Goal: Task Accomplishment & Management: Use online tool/utility

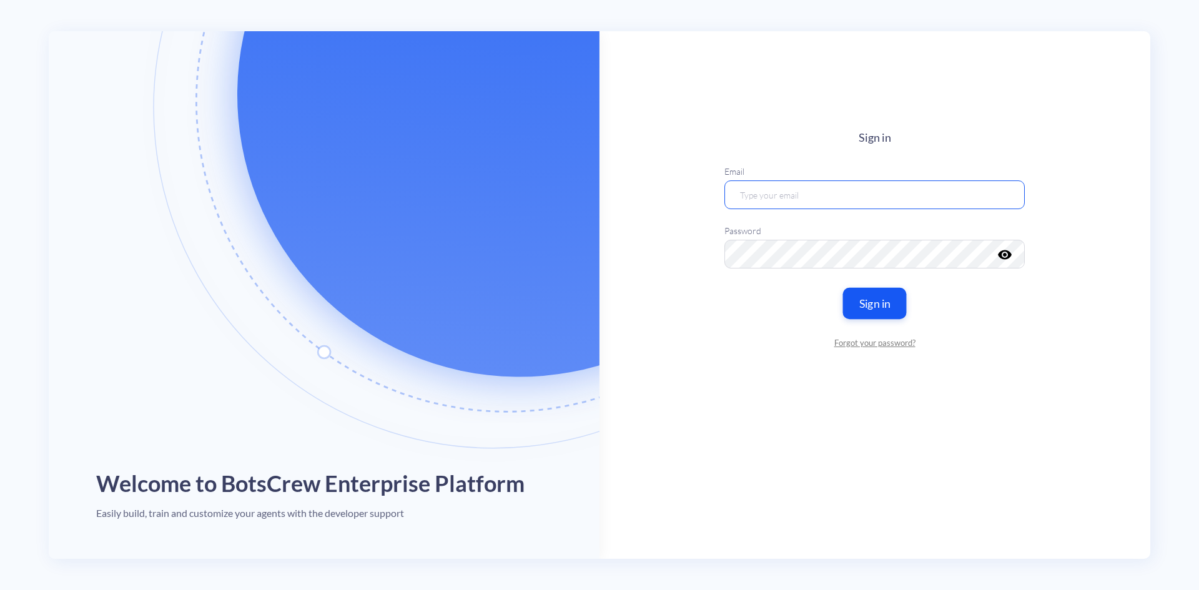
type input "[EMAIL_ADDRESS][DOMAIN_NAME]"
click at [875, 304] on button "Sign in" at bounding box center [875, 302] width 64 height 31
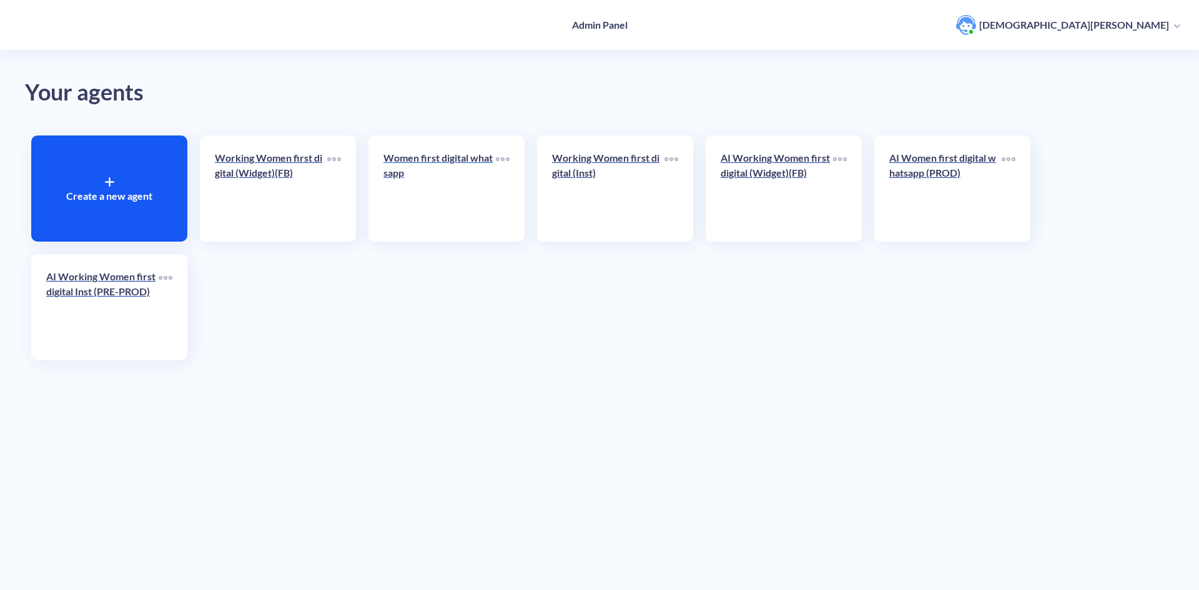
click at [436, 159] on p "Women first digital whatsapp" at bounding box center [439, 165] width 112 height 30
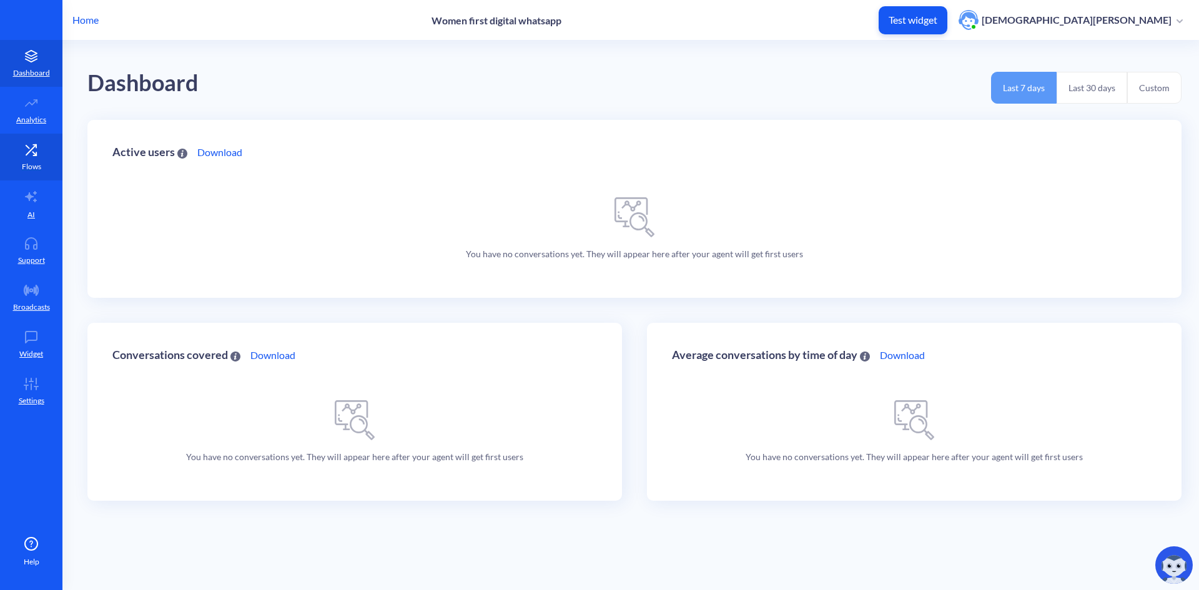
click at [29, 154] on icon at bounding box center [31, 150] width 25 height 12
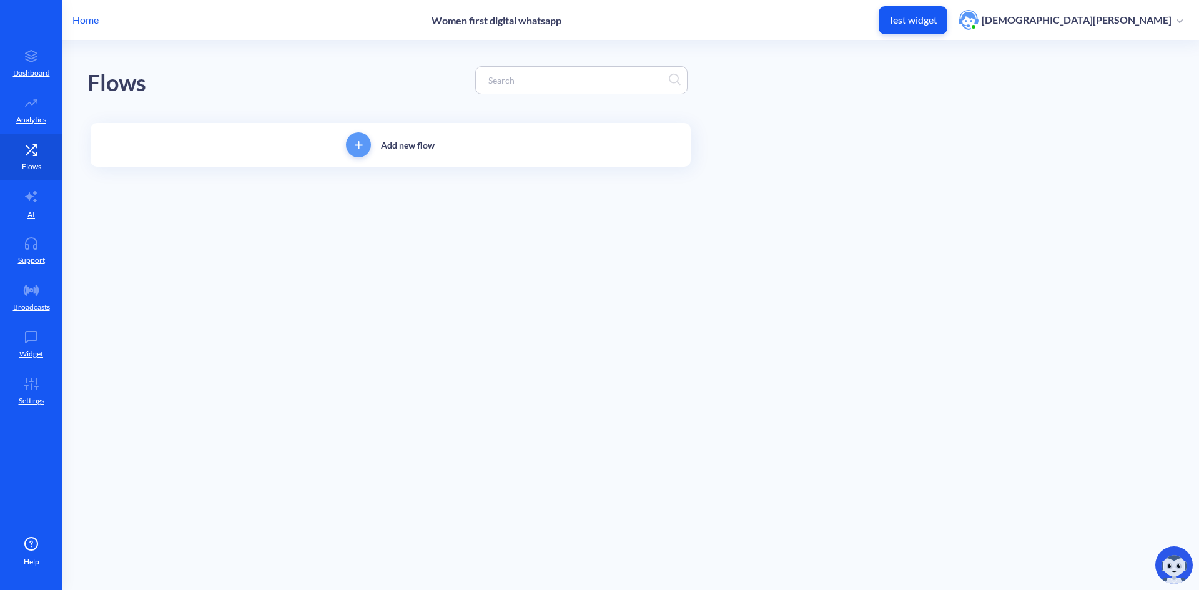
click at [574, 78] on input at bounding box center [575, 80] width 187 height 14
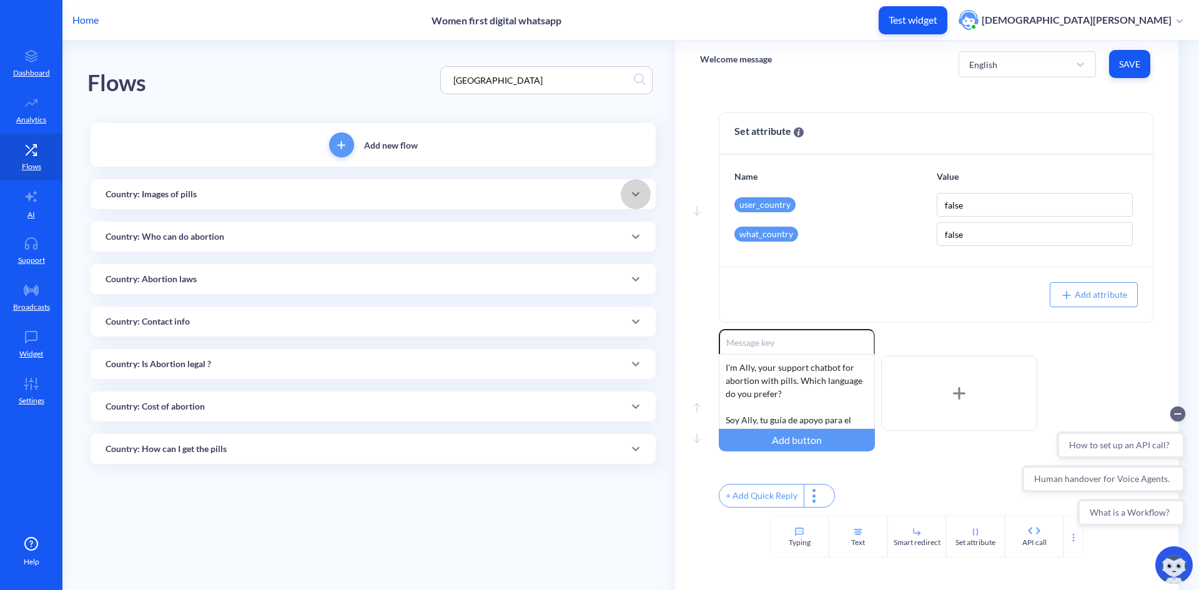
click at [631, 189] on icon at bounding box center [635, 194] width 15 height 15
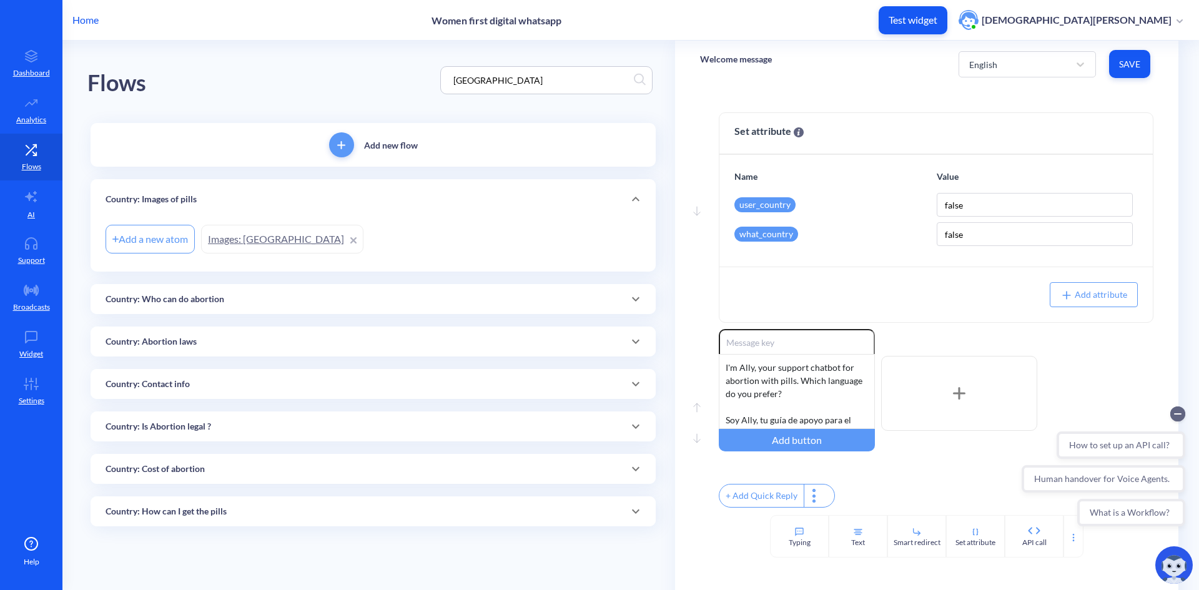
click at [248, 235] on link "Images: [GEOGRAPHIC_DATA]" at bounding box center [282, 239] width 162 height 29
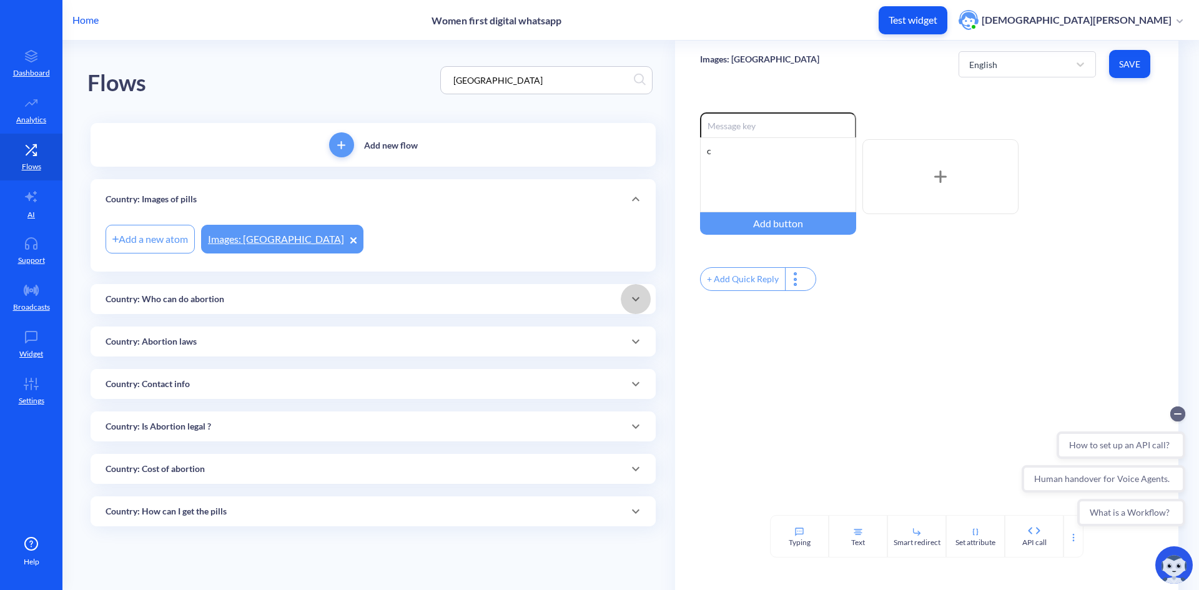
click at [641, 302] on icon at bounding box center [635, 299] width 15 height 15
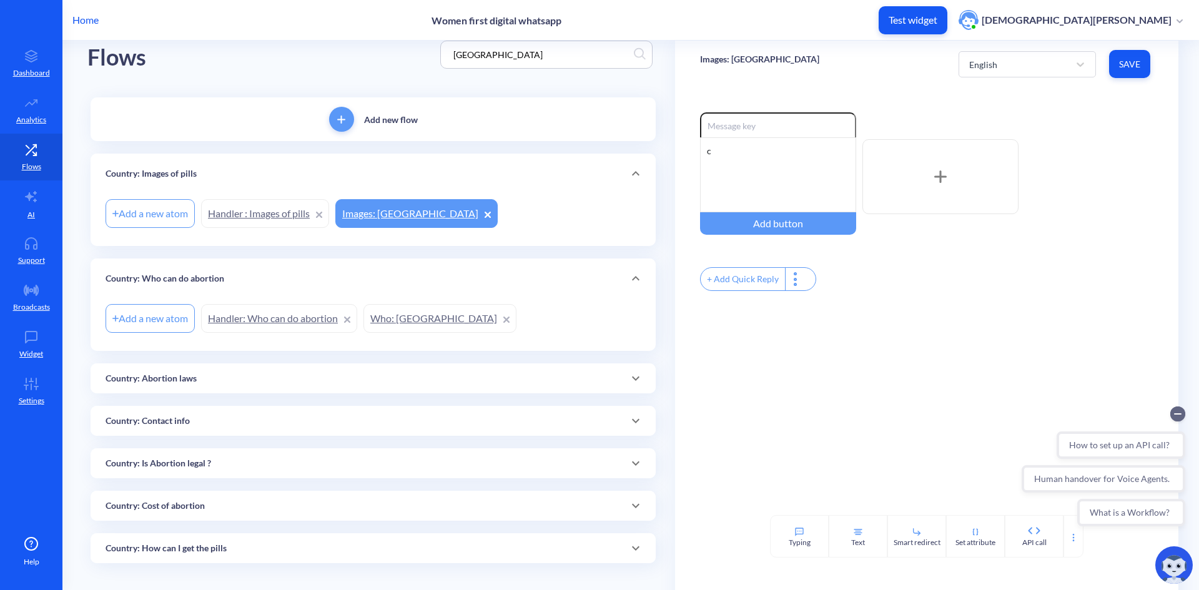
scroll to position [39, 0]
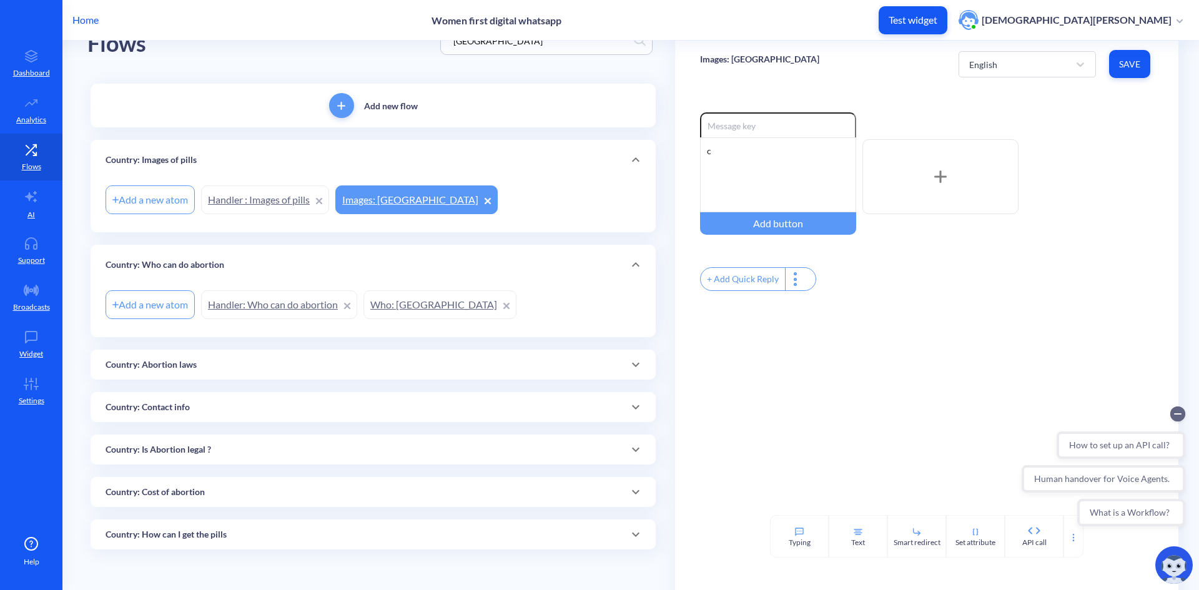
drag, startPoint x: 638, startPoint y: 362, endPoint x: 631, endPoint y: 363, distance: 6.4
click at [638, 362] on icon at bounding box center [635, 364] width 15 height 15
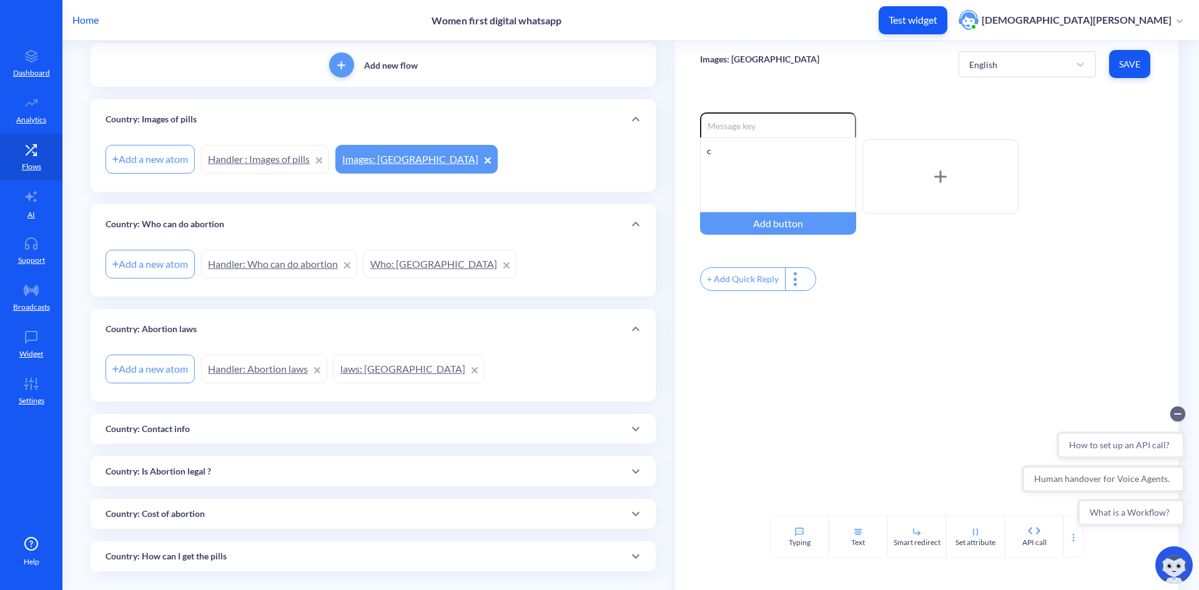
scroll to position [102, 0]
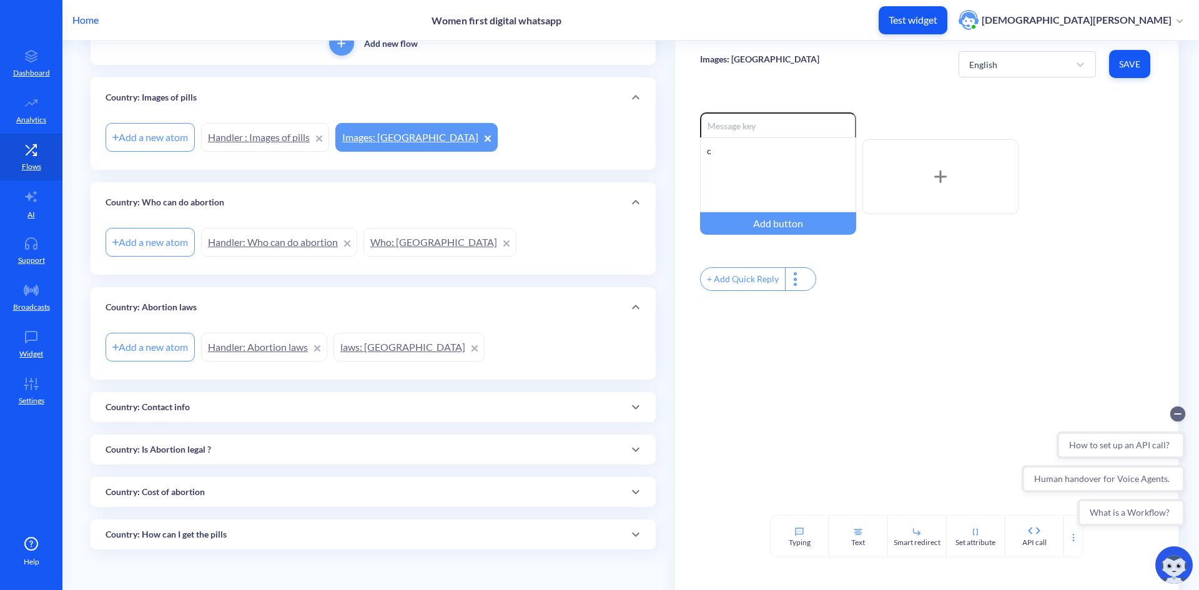
click at [373, 350] on link "laws: [GEOGRAPHIC_DATA]" at bounding box center [408, 347] width 151 height 29
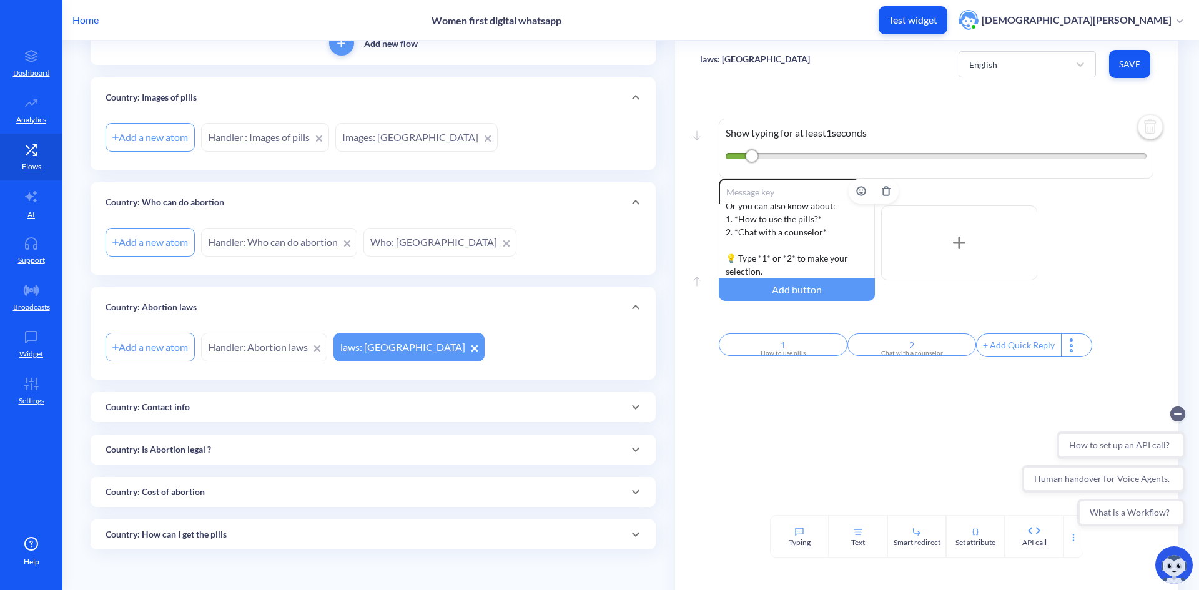
scroll to position [195, 0]
click at [551, 404] on div "Country: Contact info" at bounding box center [373, 407] width 535 height 13
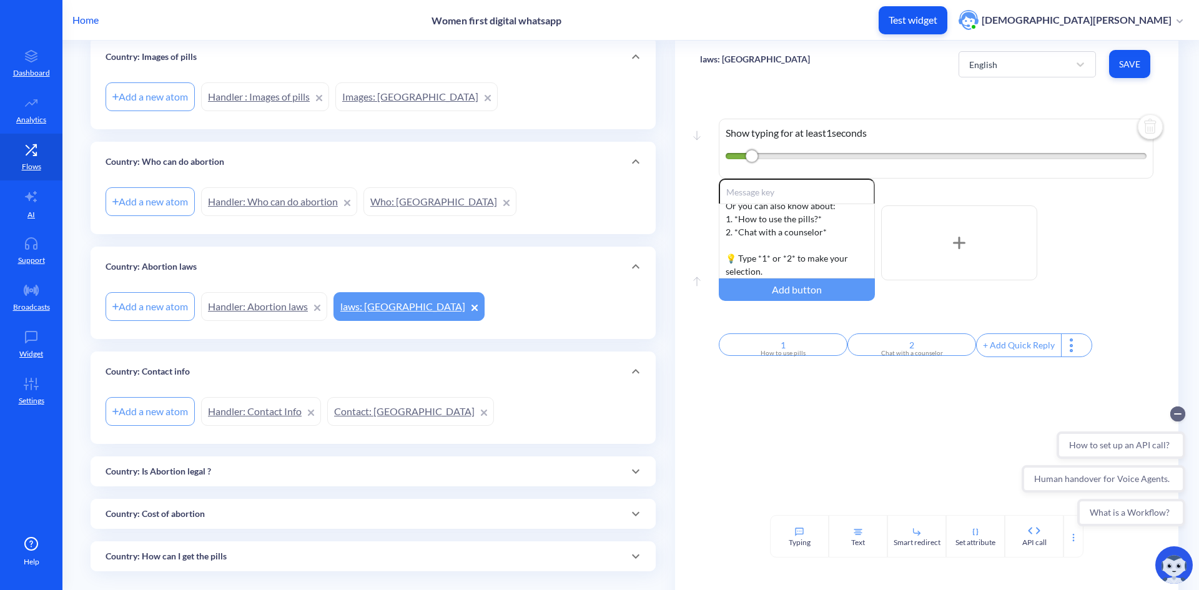
scroll to position [164, 0]
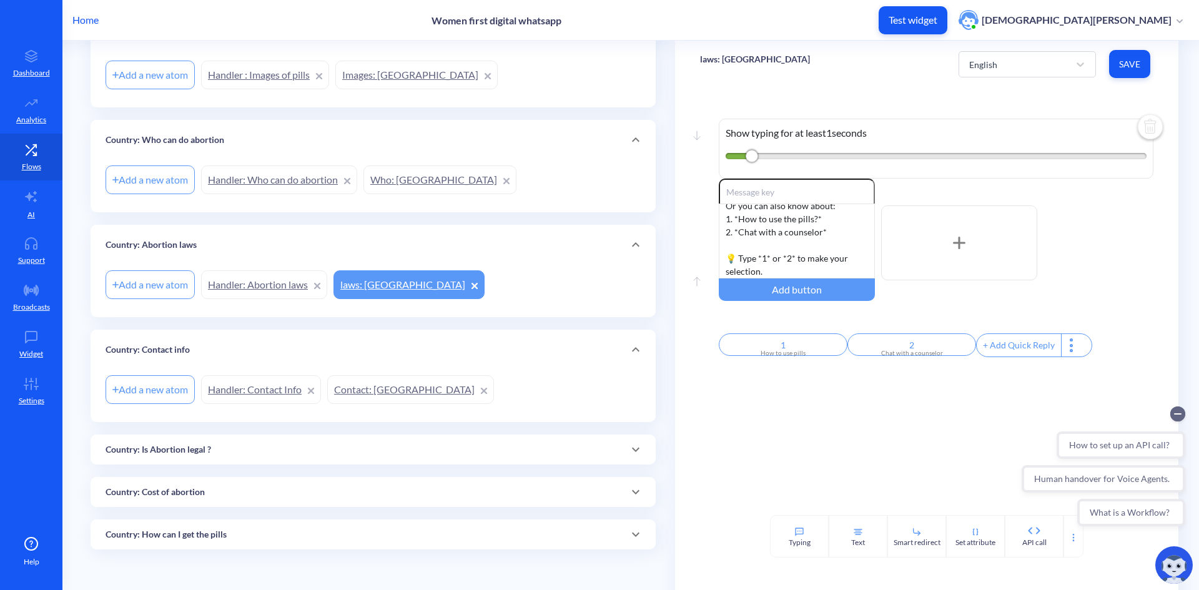
click at [373, 386] on link "Contact: [GEOGRAPHIC_DATA]" at bounding box center [410, 389] width 167 height 29
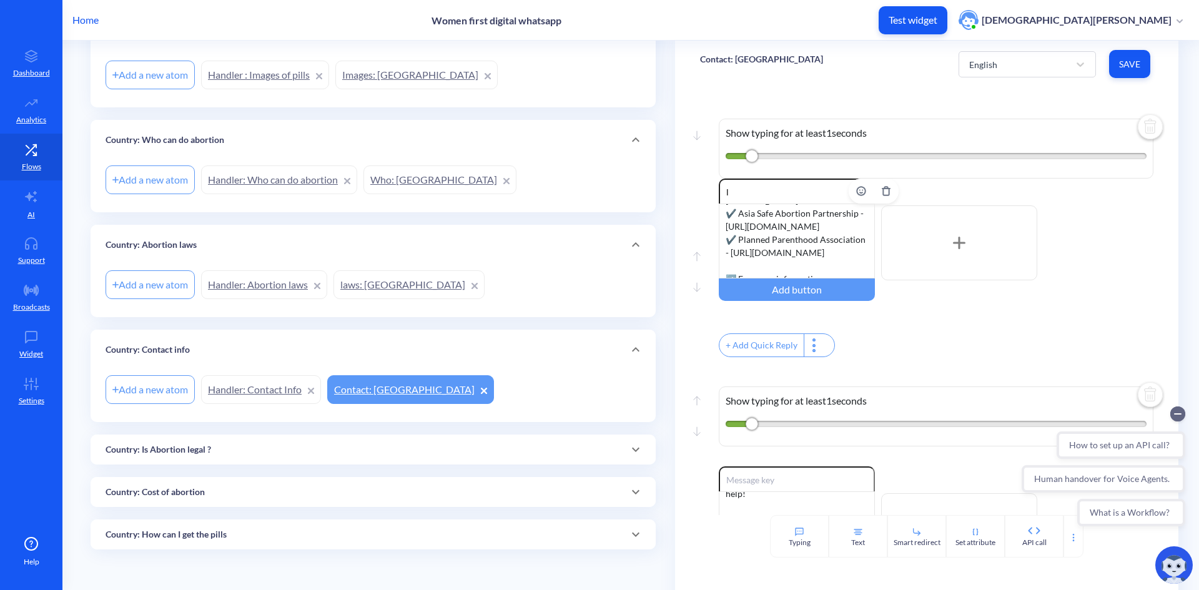
scroll to position [125, 0]
click at [806, 234] on div "You can contact any of the below associations for additional abortion informati…" at bounding box center [797, 241] width 156 height 75
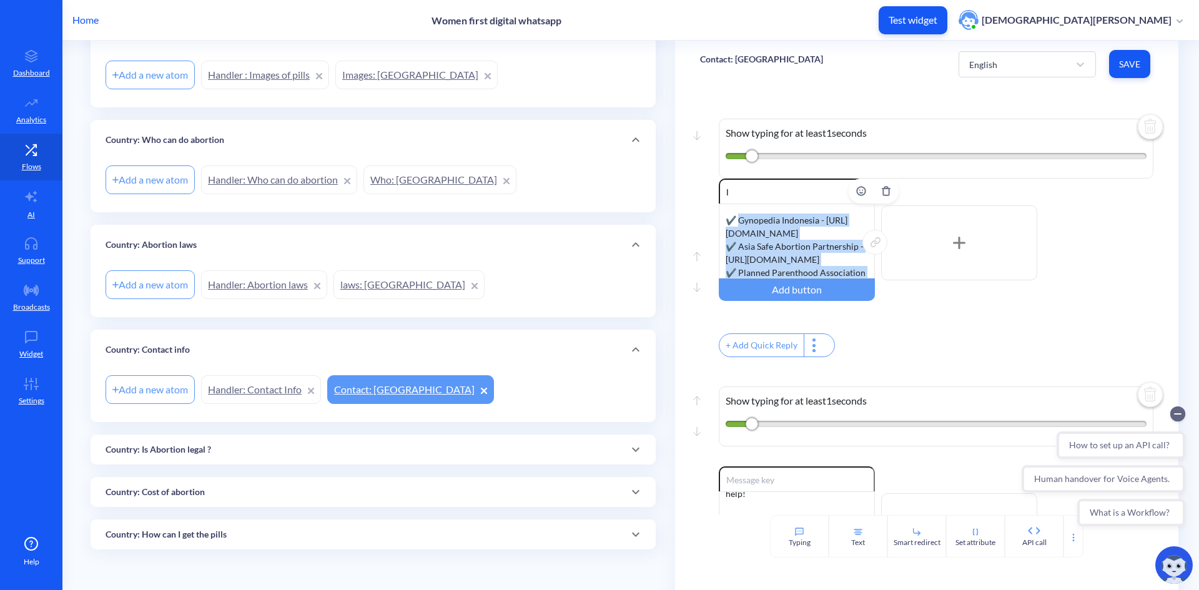
click at [739, 218] on div "You can contact any of the below associations for additional abortion informati…" at bounding box center [797, 241] width 156 height 75
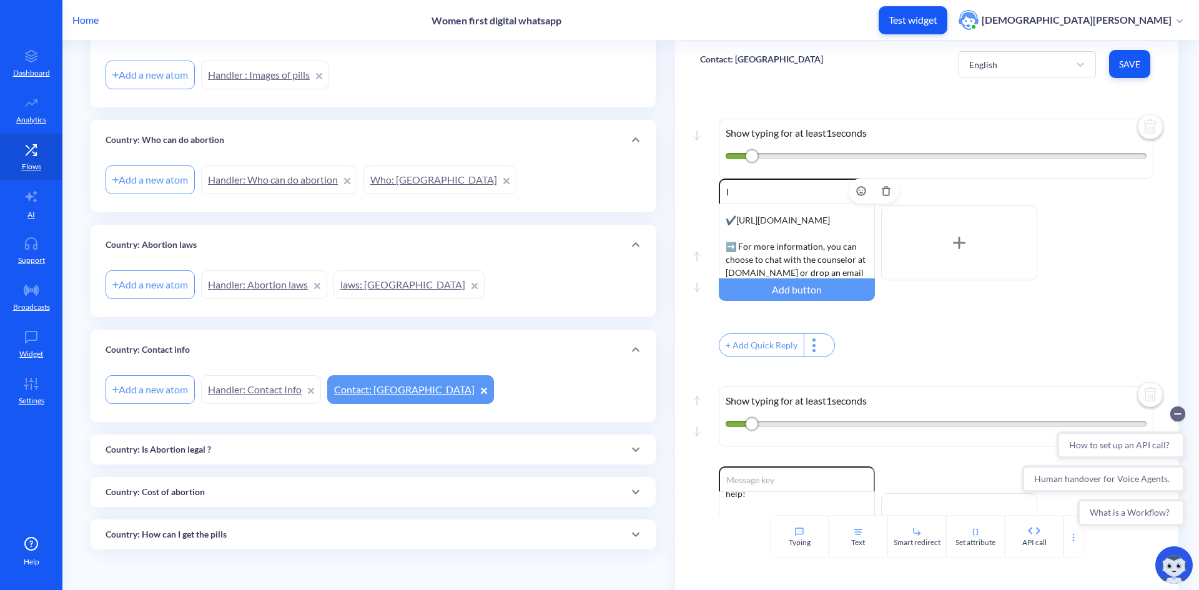
click at [780, 243] on div "You can contact any of the below associations for additional abortion informati…" at bounding box center [797, 241] width 156 height 75
click at [816, 254] on div "You can contact any of the below associations for additional abortion informati…" at bounding box center [797, 241] width 156 height 75
click at [821, 273] on div "You can contact any of the below associations for additional abortion informati…" at bounding box center [797, 241] width 156 height 75
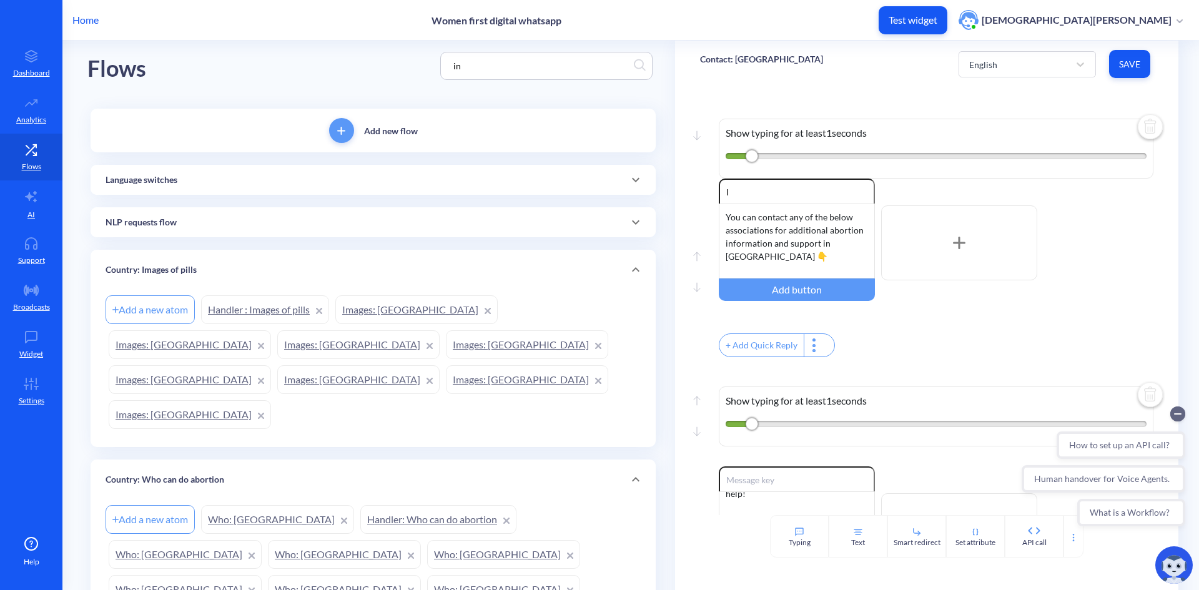
scroll to position [0, 0]
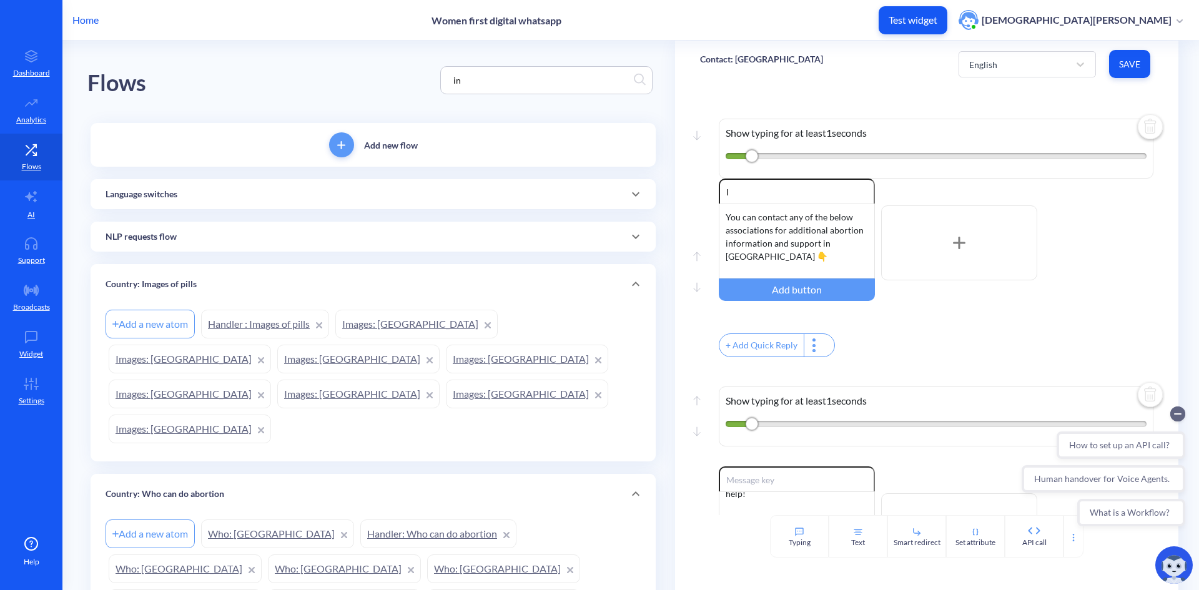
click at [490, 74] on input "in" at bounding box center [540, 80] width 187 height 14
click at [501, 86] on input "in" at bounding box center [540, 80] width 187 height 14
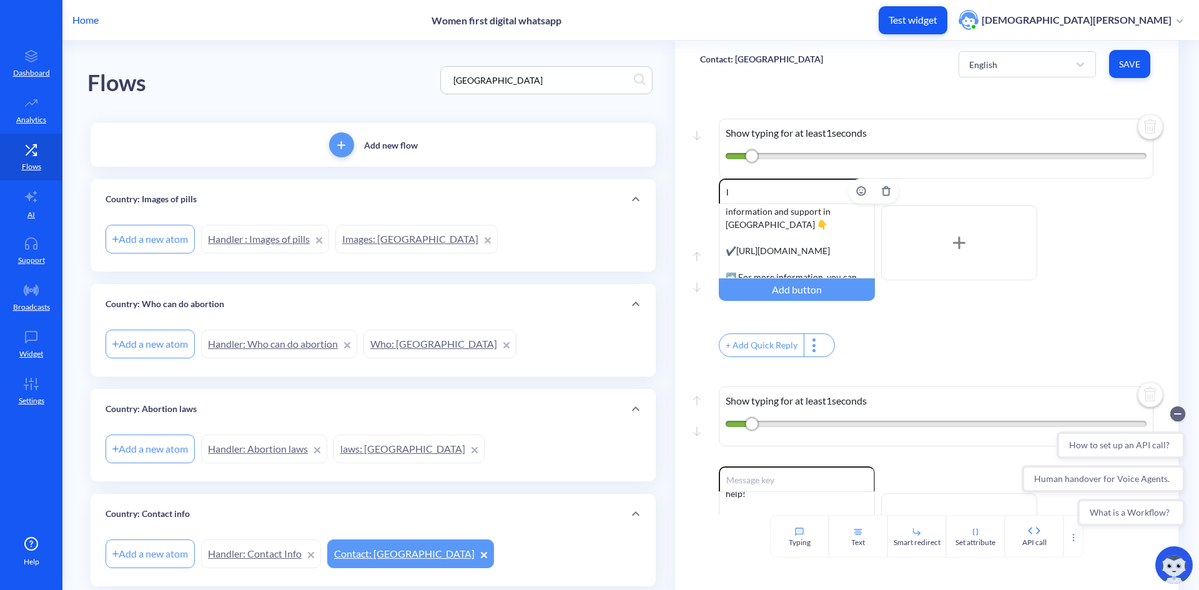
scroll to position [62, 0]
type input "[GEOGRAPHIC_DATA]"
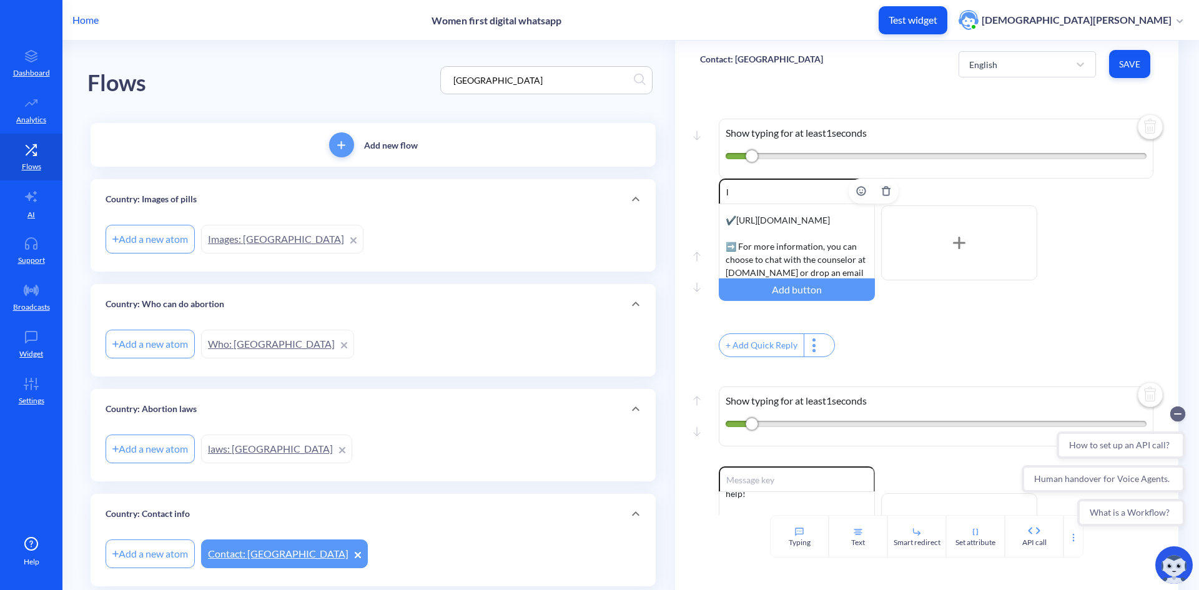
click at [849, 253] on div "You can contact any of the below associations for additional abortion informati…" at bounding box center [797, 241] width 156 height 75
click at [747, 221] on div "You can contact any of the below associations for additional abortion informati…" at bounding box center [797, 241] width 156 height 75
drag, startPoint x: 723, startPoint y: 232, endPoint x: 807, endPoint y: 260, distance: 88.3
click at [807, 260] on div "You can contact any of the below associations for additional abortion informati…" at bounding box center [797, 241] width 156 height 75
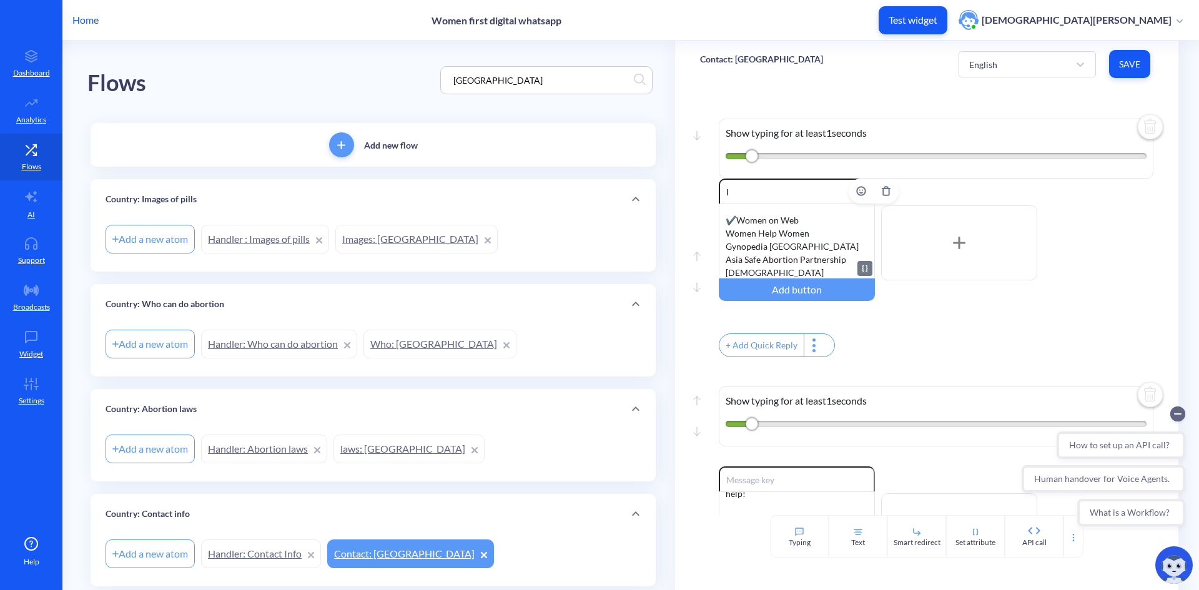
click at [724, 220] on div "You can contact any of the below associations for additional abortion informati…" at bounding box center [797, 241] width 156 height 75
click at [734, 219] on div "You can contact any of the below associations for additional abortion informati…" at bounding box center [797, 241] width 156 height 75
click at [724, 235] on div "You can contact any of the below associations for additional abortion informati…" at bounding box center [797, 241] width 156 height 75
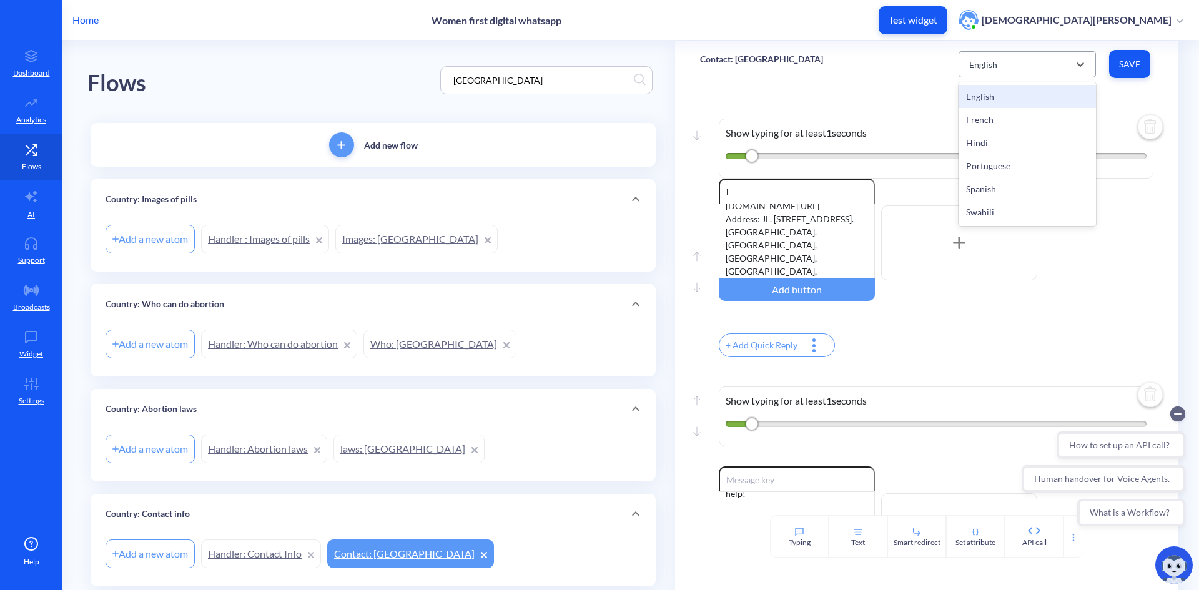
click at [1047, 66] on div "English" at bounding box center [1016, 64] width 106 height 22
click at [1035, 118] on div "French" at bounding box center [1027, 119] width 137 height 23
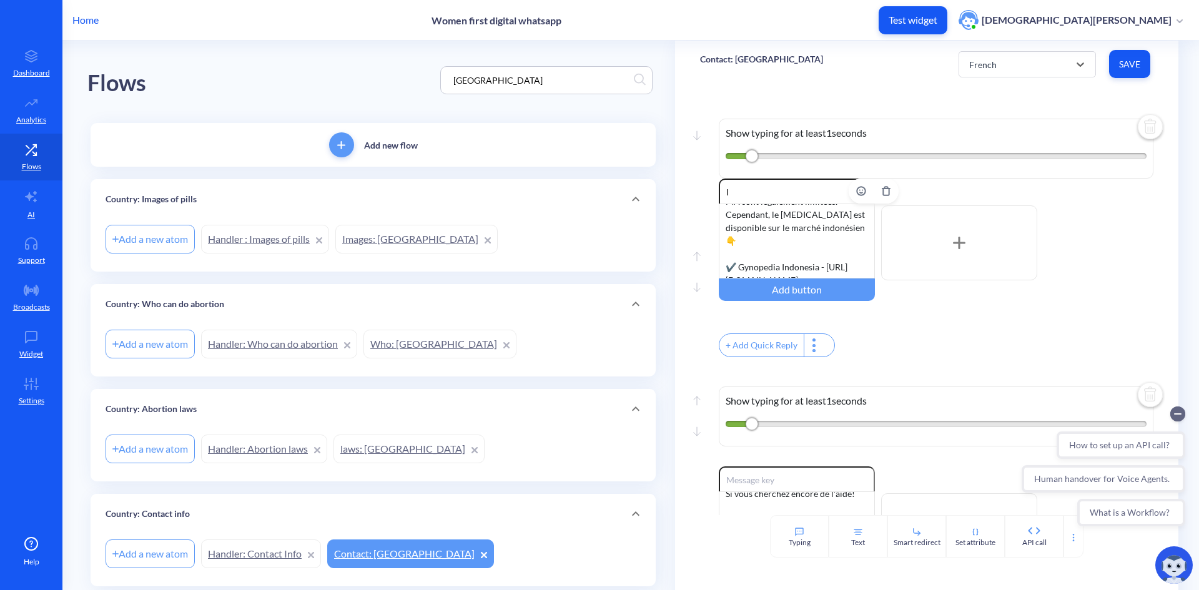
scroll to position [21, 0]
click at [1022, 66] on div "French" at bounding box center [1016, 64] width 106 height 22
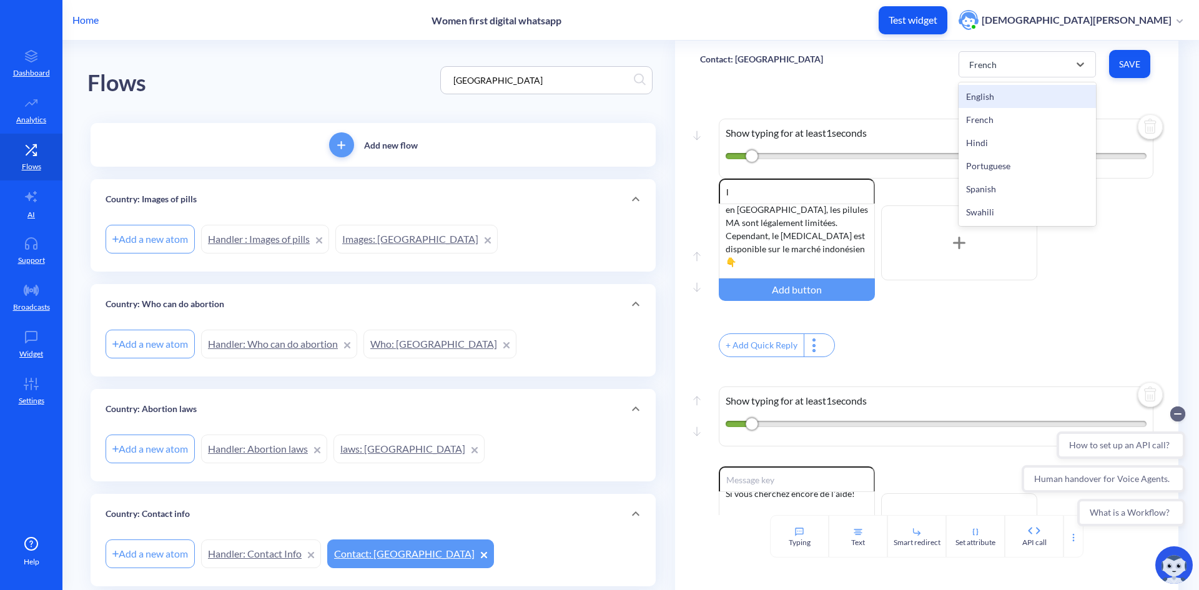
click at [1014, 99] on div "English" at bounding box center [1027, 96] width 137 height 23
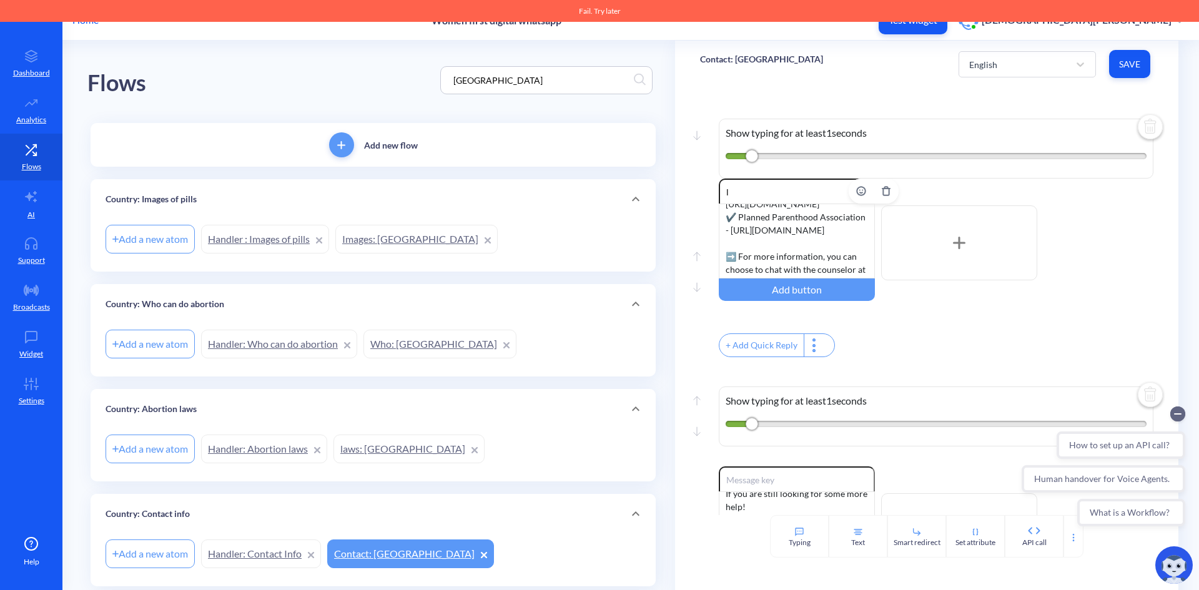
scroll to position [145, 0]
click at [822, 217] on div "You can contact any of the below associations for additional abortion informati…" at bounding box center [797, 241] width 156 height 75
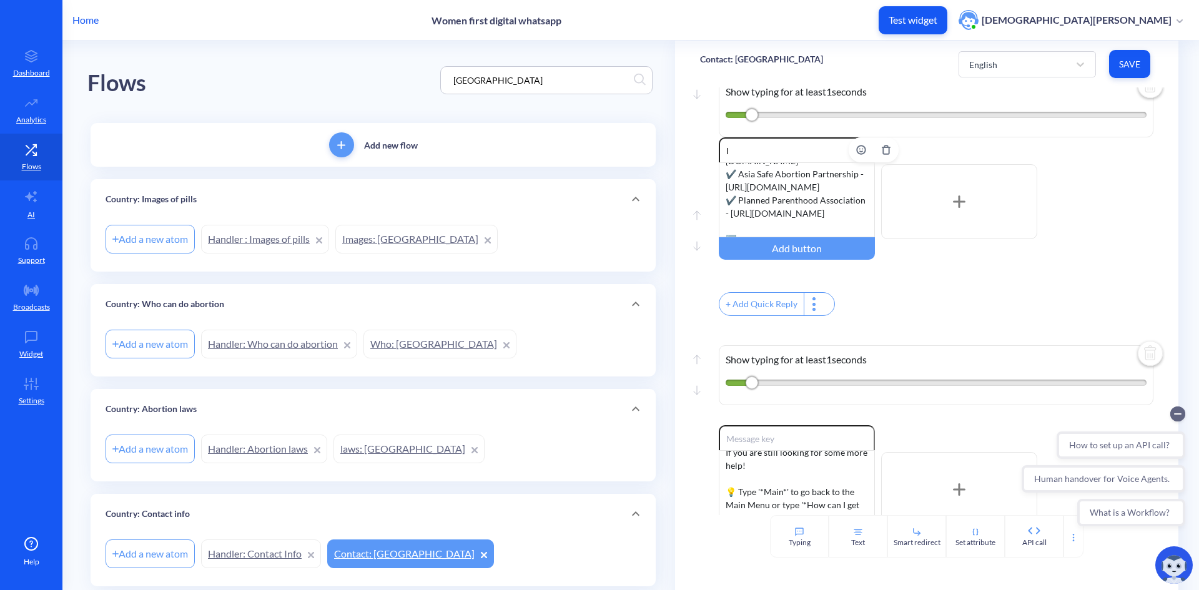
scroll to position [62, 0]
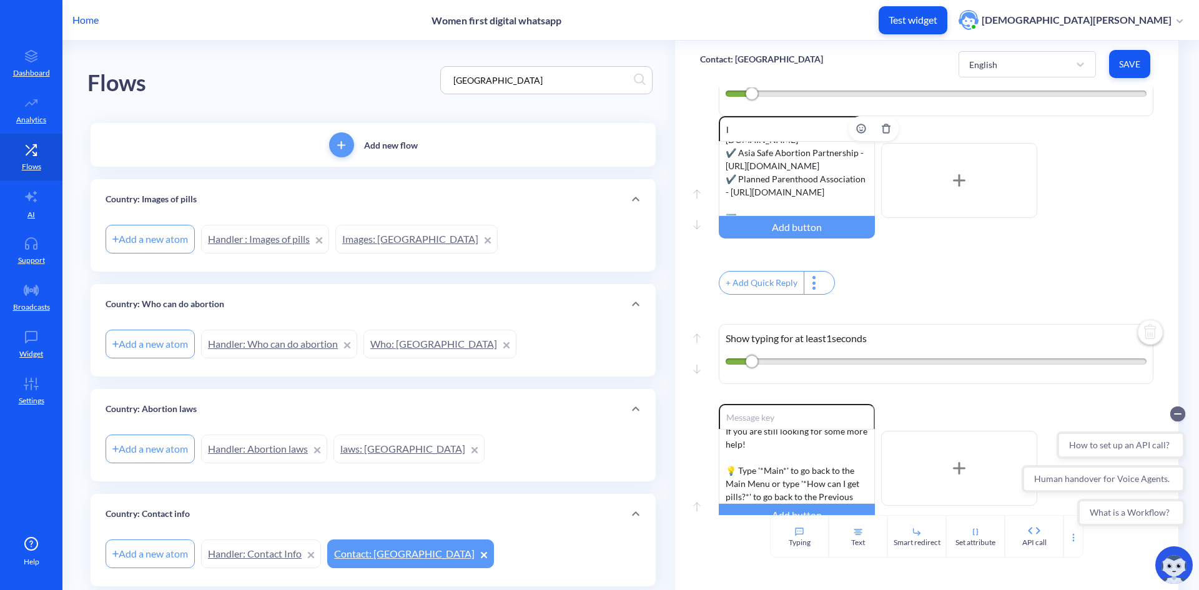
click at [820, 201] on div "You can contact any of the below associations for additional abortion informati…" at bounding box center [797, 178] width 156 height 75
drag, startPoint x: 737, startPoint y: 192, endPoint x: 722, endPoint y: 192, distance: 15.6
click at [722, 192] on div "You can contact any of the below associations for additional abortion informati…" at bounding box center [797, 178] width 156 height 75
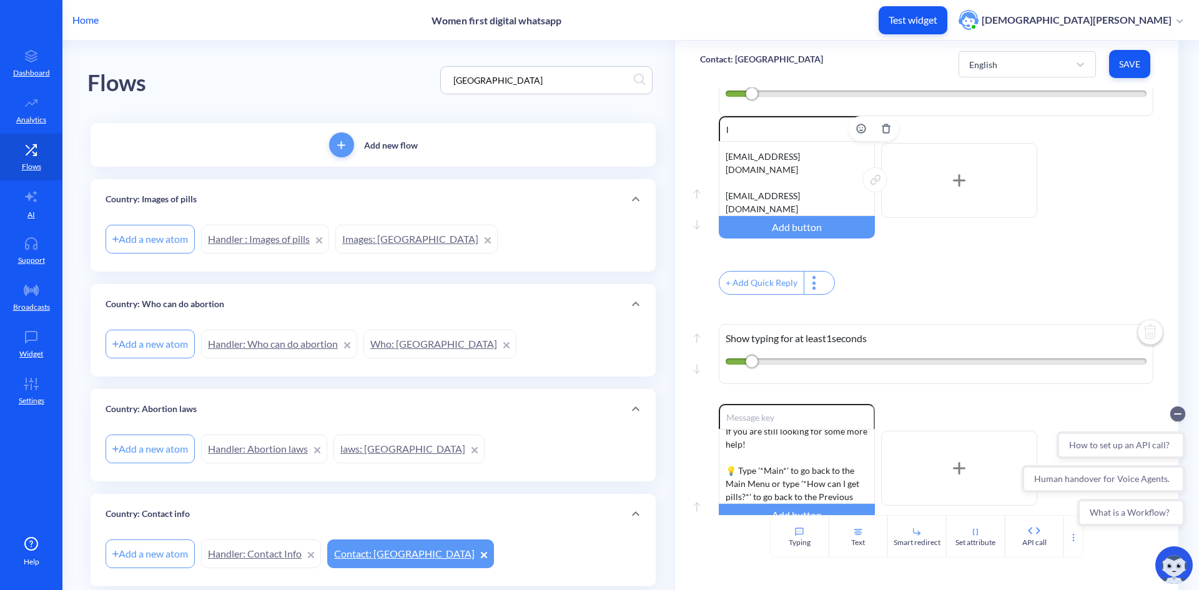
click at [754, 157] on div "You can contact any of the below associations for additional abortion informati…" at bounding box center [797, 178] width 156 height 75
click at [763, 156] on div "You can contact any of the below associations for additional abortion informati…" at bounding box center [797, 178] width 156 height 75
click at [734, 177] on div "You can contact any of the below associations for additional abortion informati…" at bounding box center [797, 178] width 156 height 75
click at [791, 194] on div "You can contact any of the below associations for additional abortion informati…" at bounding box center [797, 178] width 156 height 75
click at [845, 185] on div "You can contact any of the below associations for additional abortion informati…" at bounding box center [797, 178] width 156 height 75
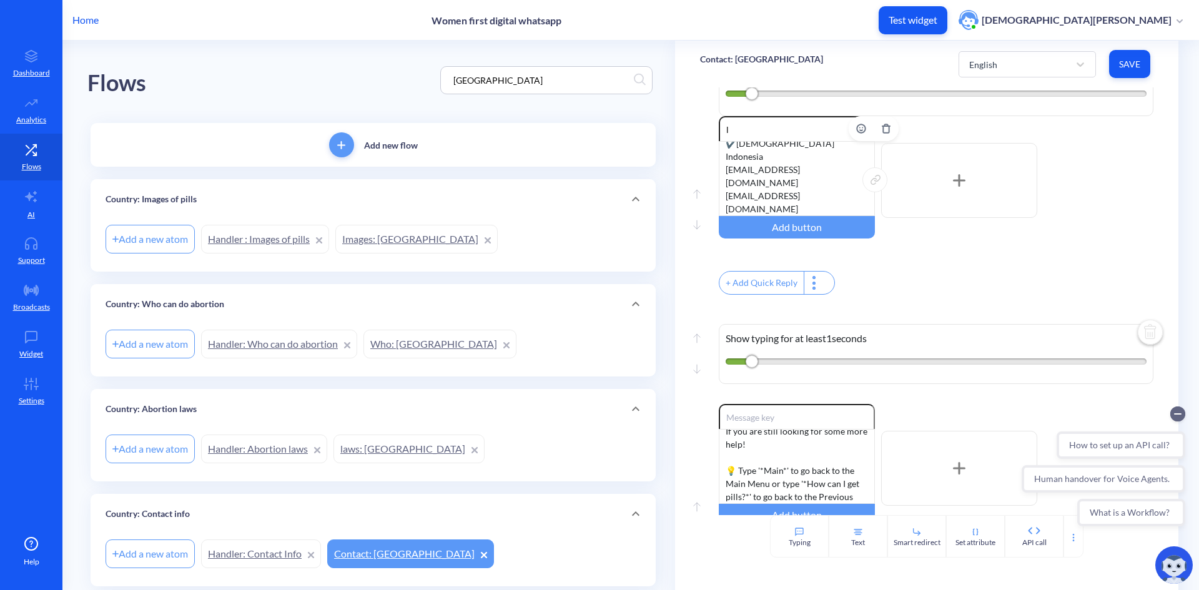
drag, startPoint x: 737, startPoint y: 157, endPoint x: 722, endPoint y: 159, distance: 14.4
click at [722, 159] on div "You can contact any of the below associations for additional abortion informati…" at bounding box center [797, 178] width 156 height 75
click at [724, 196] on div "You can contact any of the below associations for additional abortion informati…" at bounding box center [797, 178] width 156 height 75
click at [739, 191] on div "You can contact any of the below associations for additional abortion informati…" at bounding box center [797, 178] width 156 height 75
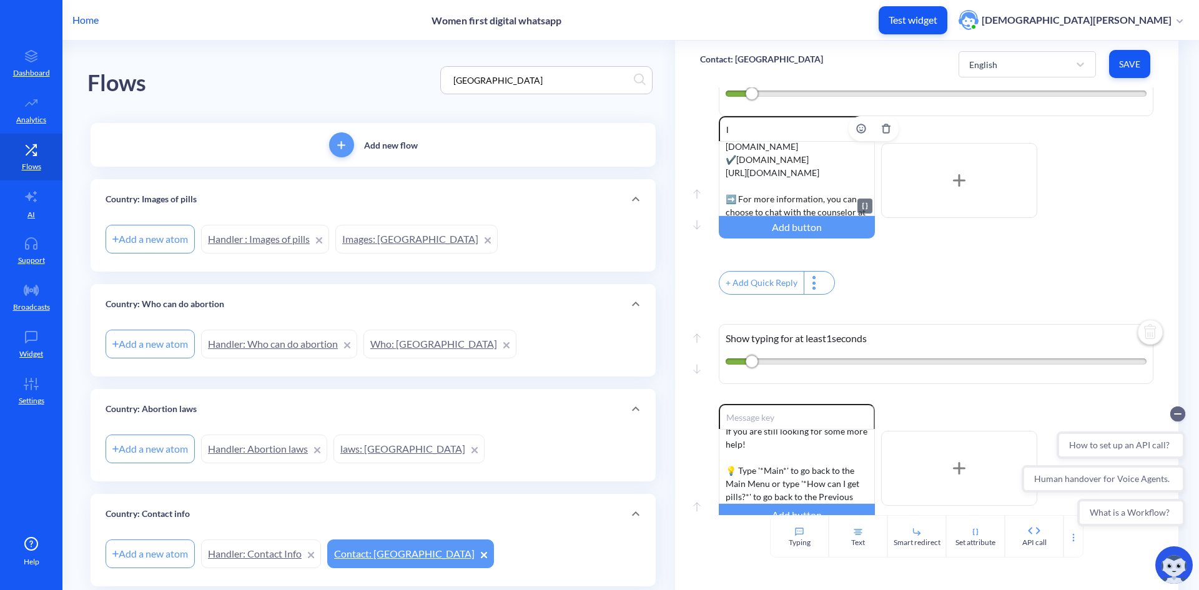
click at [855, 155] on div "You can contact any of the below associations for additional abortion informati…" at bounding box center [797, 178] width 156 height 75
click at [864, 146] on div "You can contact any of the below associations for additional abortion informati…" at bounding box center [797, 178] width 156 height 75
click at [800, 194] on div "You can contact any of the below associations for additional abortion informati…" at bounding box center [797, 178] width 156 height 75
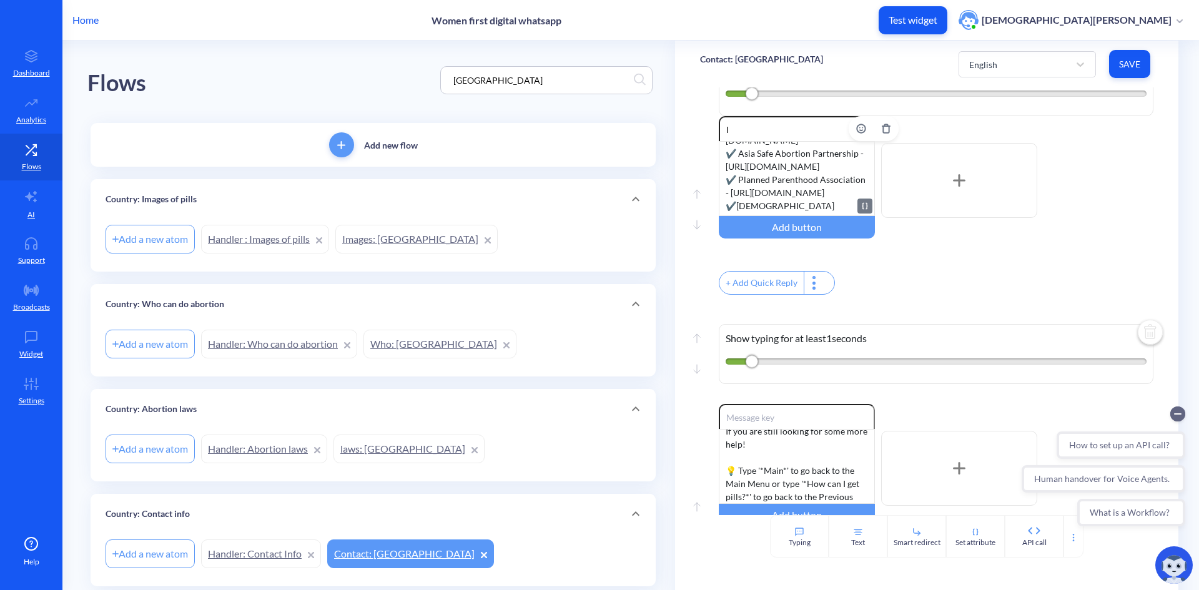
click at [822, 189] on div "You can contact any of the below associations for additional abortion informati…" at bounding box center [797, 178] width 156 height 75
click at [738, 150] on div "You can contact any of the below associations for additional abortion informati…" at bounding box center [797, 178] width 156 height 75
click at [723, 205] on div "You can contact any of the below associations for additional abortion informati…" at bounding box center [797, 178] width 156 height 75
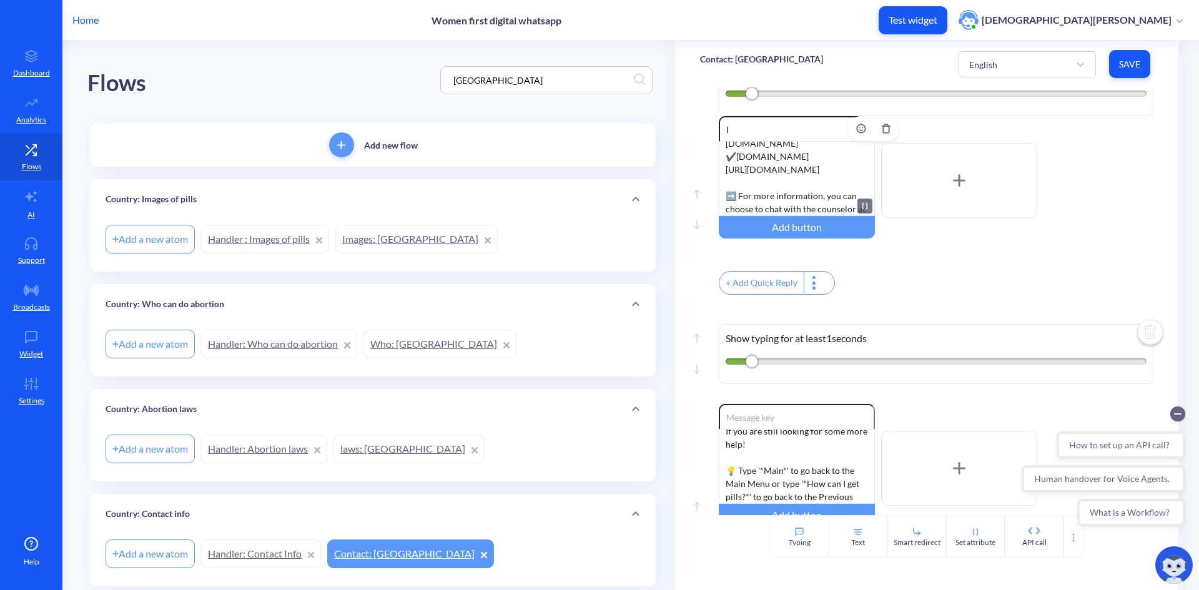
scroll to position [159, 0]
click at [852, 203] on div "You can contact any of the below associations for additional abortion informati…" at bounding box center [797, 178] width 156 height 75
click at [1133, 71] on button "Save" at bounding box center [1129, 64] width 41 height 28
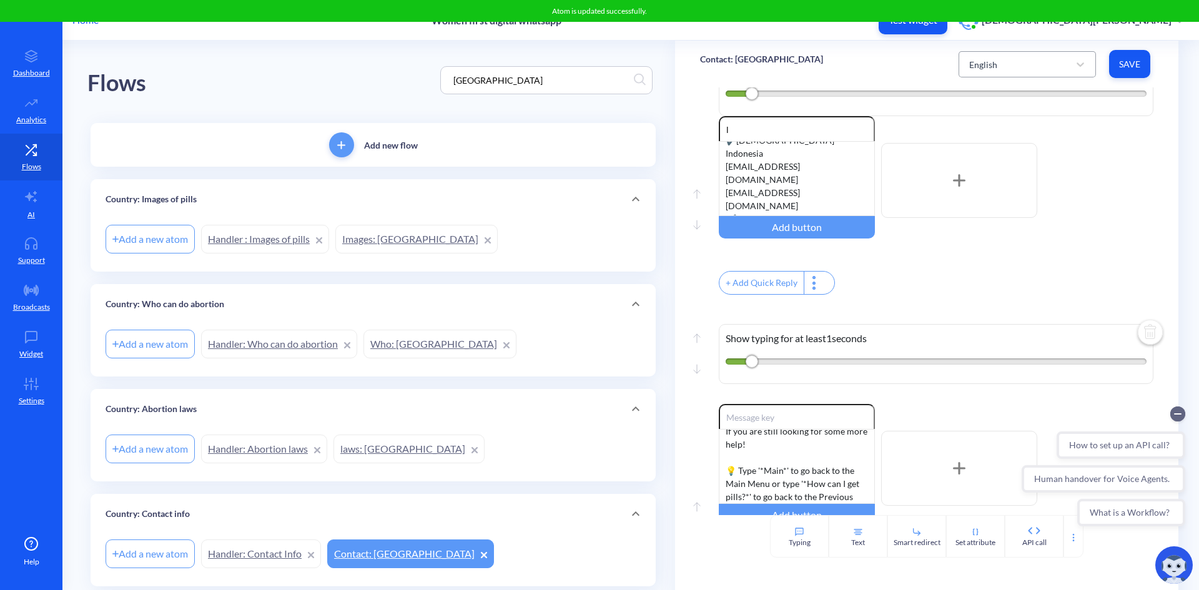
click at [1055, 66] on div "English" at bounding box center [1016, 64] width 106 height 22
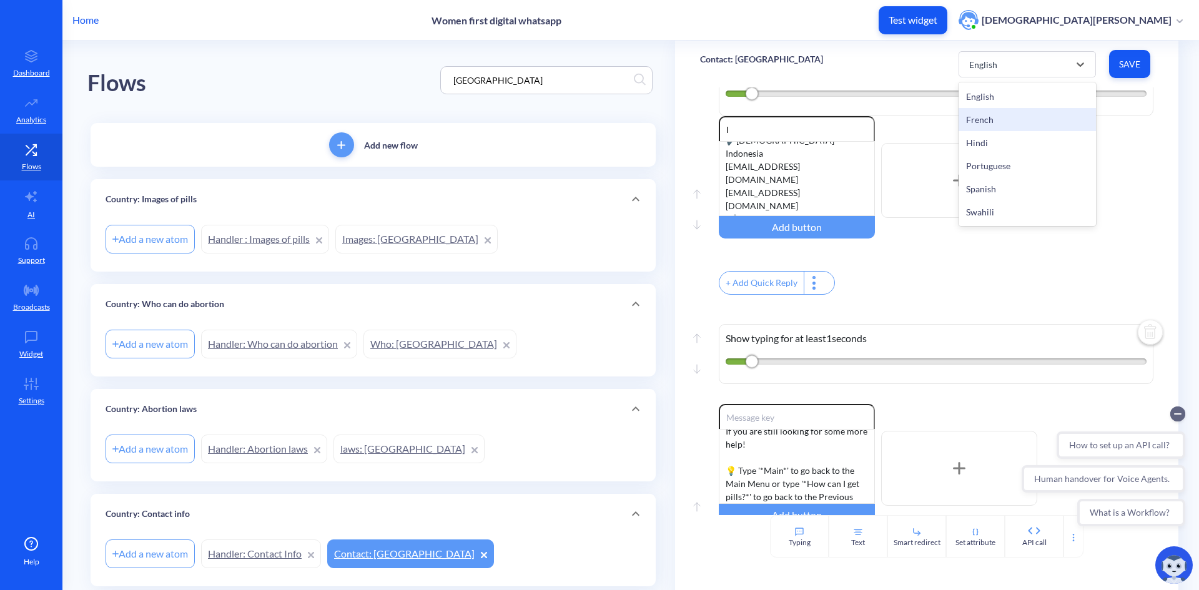
click at [1043, 124] on div "French" at bounding box center [1027, 119] width 137 height 23
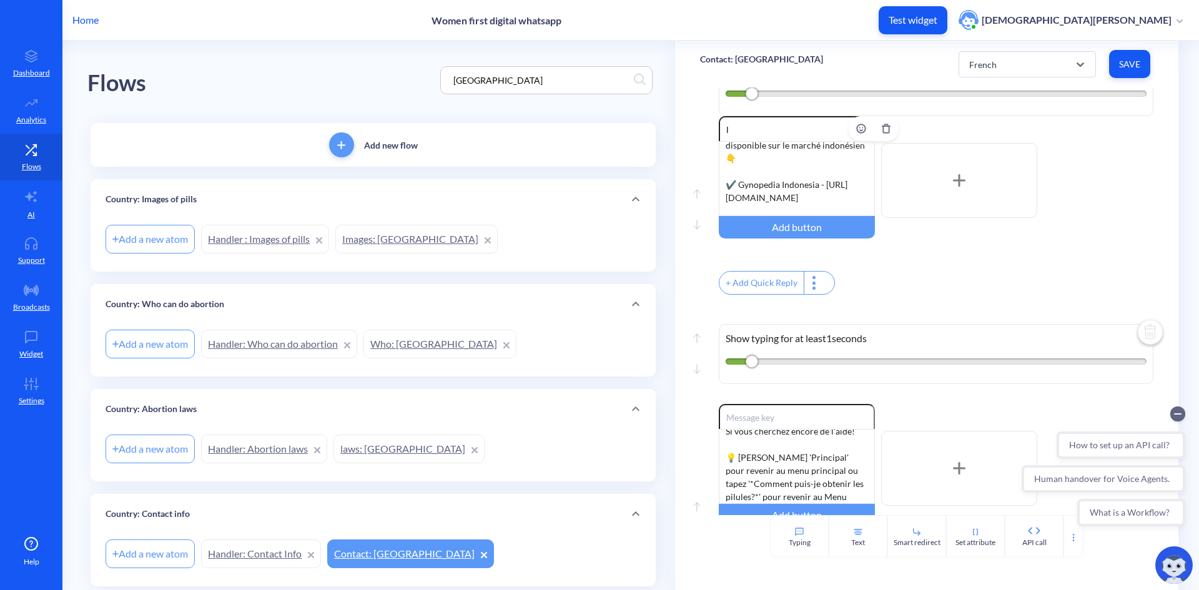
scroll to position [34, 0]
click at [722, 199] on div "Selon les [PERSON_NAME] actuelles en [GEOGRAPHIC_DATA], les pilules MA sont lég…" at bounding box center [797, 178] width 156 height 75
click at [802, 183] on div "Selon les [PERSON_NAME] actuelles en [GEOGRAPHIC_DATA], les pilules MA sont lég…" at bounding box center [797, 178] width 156 height 75
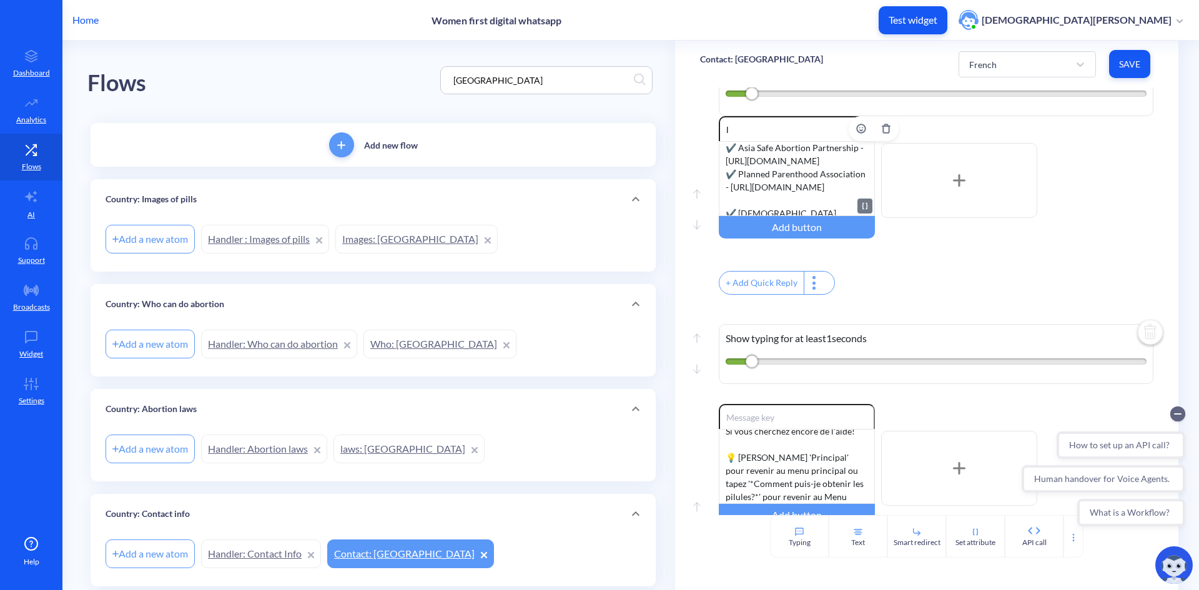
click at [789, 201] on div "Selon les [PERSON_NAME] actuelles en [GEOGRAPHIC_DATA], les pilules MA sont lég…" at bounding box center [797, 178] width 156 height 75
click at [772, 160] on div "Selon les [PERSON_NAME] actuelles en [GEOGRAPHIC_DATA], les pilules MA sont lég…" at bounding box center [797, 178] width 156 height 75
click at [726, 173] on div "Selon les [PERSON_NAME] actuelles en [GEOGRAPHIC_DATA], les pilules MA sont lég…" at bounding box center [797, 178] width 156 height 75
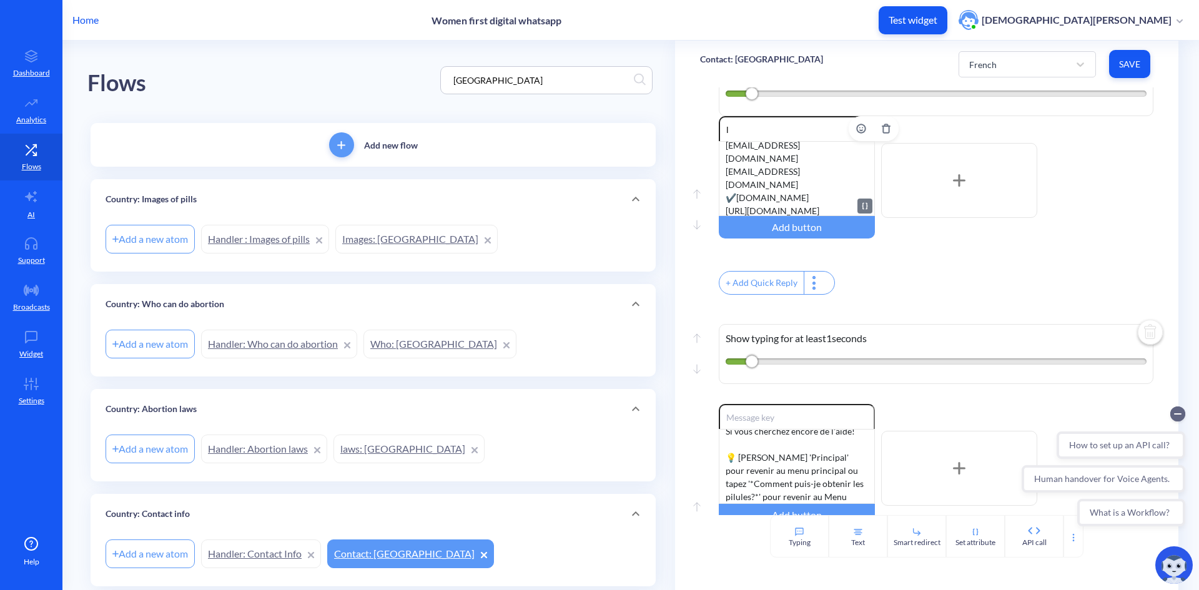
scroll to position [185, 0]
click at [854, 190] on div "Selon les [PERSON_NAME] actuelles en [GEOGRAPHIC_DATA], les pilules MA sont lég…" at bounding box center [797, 178] width 156 height 75
click at [1126, 64] on span "Save" at bounding box center [1129, 64] width 21 height 12
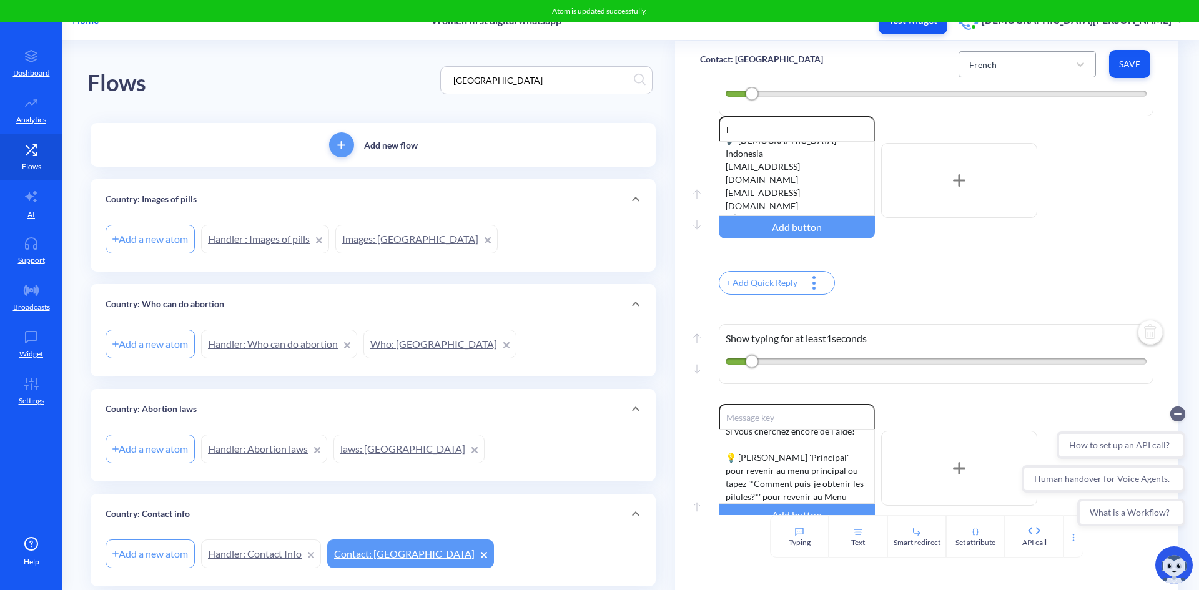
click at [1007, 66] on div "French" at bounding box center [1016, 64] width 106 height 22
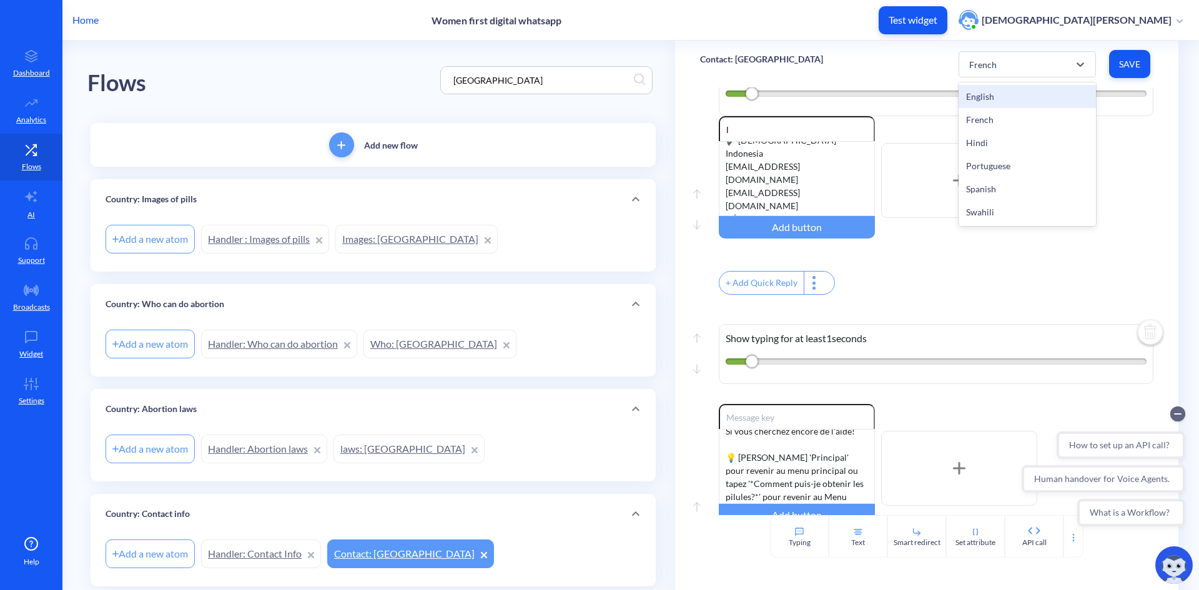
click at [1001, 101] on div "English" at bounding box center [1027, 96] width 137 height 23
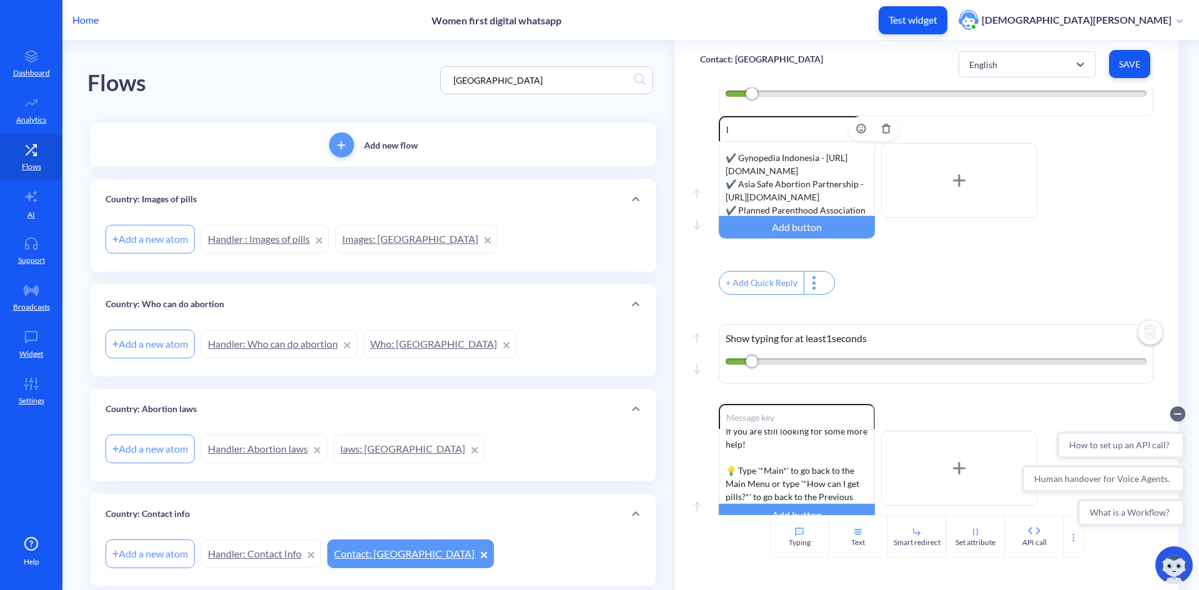
scroll to position [125, 0]
click at [792, 186] on div "You can contact any of the below associations for additional abortion informati…" at bounding box center [797, 178] width 156 height 75
click at [784, 147] on div "You can contact any of the below associations for additional abortion informati…" at bounding box center [797, 178] width 156 height 75
click at [1131, 67] on span "Save" at bounding box center [1129, 64] width 21 height 12
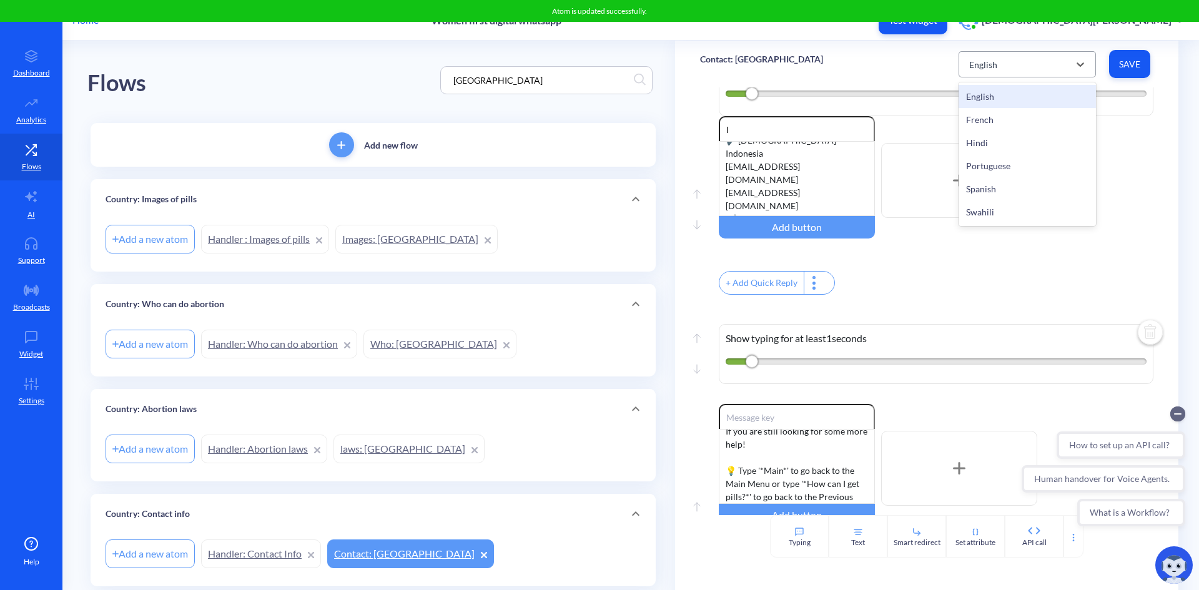
click at [1067, 69] on div "English" at bounding box center [1016, 64] width 106 height 22
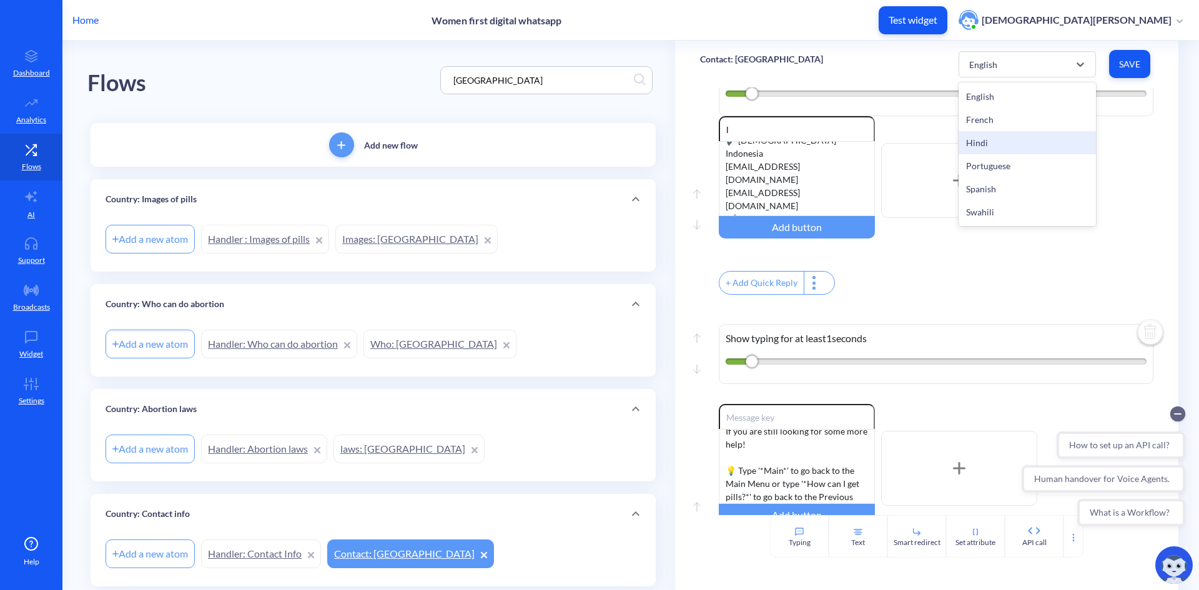
click at [1038, 149] on div "Hindi" at bounding box center [1027, 142] width 137 height 23
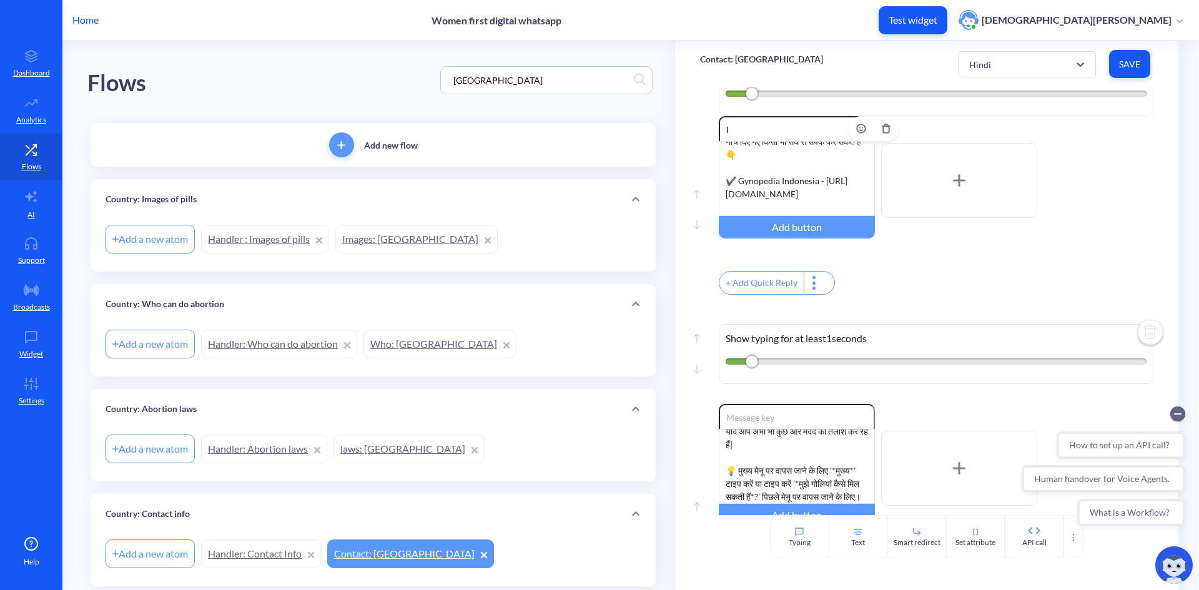
scroll to position [34, 0]
click at [724, 189] on div "[GEOGRAPHIC_DATA] में अतिरिक्त गर्भपात की जानकारी और समर्थन के लिए आप नीचे दिए …" at bounding box center [797, 178] width 156 height 75
click at [822, 170] on div "[GEOGRAPHIC_DATA] में अतिरिक्त गर्भपात की जानकारी और समर्थन के लिए आप नीचे दिए …" at bounding box center [797, 178] width 156 height 75
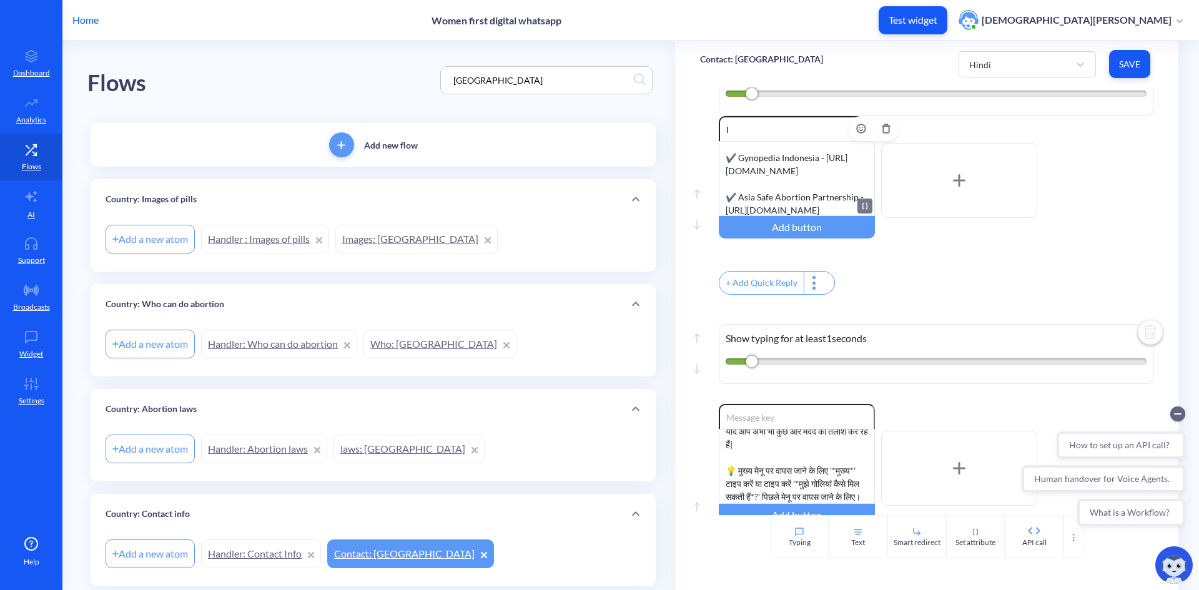
click at [779, 194] on div "[GEOGRAPHIC_DATA] में अतिरिक्त गर्भपात की जानकारी और समर्थन के लिए आप नीचे दिए …" at bounding box center [797, 178] width 156 height 75
click at [777, 167] on div "[GEOGRAPHIC_DATA] में अतिरिक्त गर्भपात की जानकारी और समर्थन के लिए आप नीचे दिए …" at bounding box center [797, 178] width 156 height 75
click at [776, 162] on div "[GEOGRAPHIC_DATA] में अतिरिक्त गर्भपात की जानकारी और समर्थन के लिए आप नीचे दिए …" at bounding box center [797, 178] width 156 height 75
click at [777, 196] on div "[GEOGRAPHIC_DATA] में अतिरिक्त गर्भपात की जानकारी और समर्थन के लिए आप नीचे दिए …" at bounding box center [797, 178] width 156 height 75
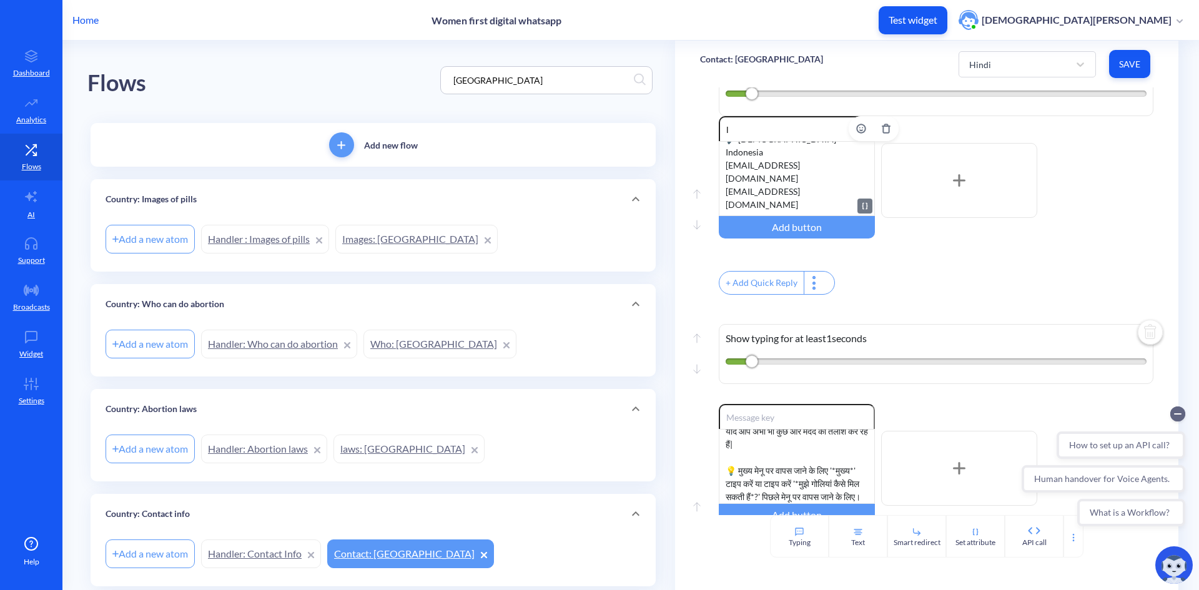
scroll to position [187, 0]
click at [776, 164] on div "[GEOGRAPHIC_DATA] में अतिरिक्त गर्भपात की जानकारी और समर्थन के लिए आप नीचे दिए …" at bounding box center [797, 178] width 156 height 75
click at [777, 175] on div "[GEOGRAPHIC_DATA] में अतिरिक्त गर्भपात की जानकारी और समर्थन के लिए आप नीचे दिए …" at bounding box center [797, 178] width 156 height 75
click at [1137, 69] on span "Save" at bounding box center [1129, 64] width 21 height 12
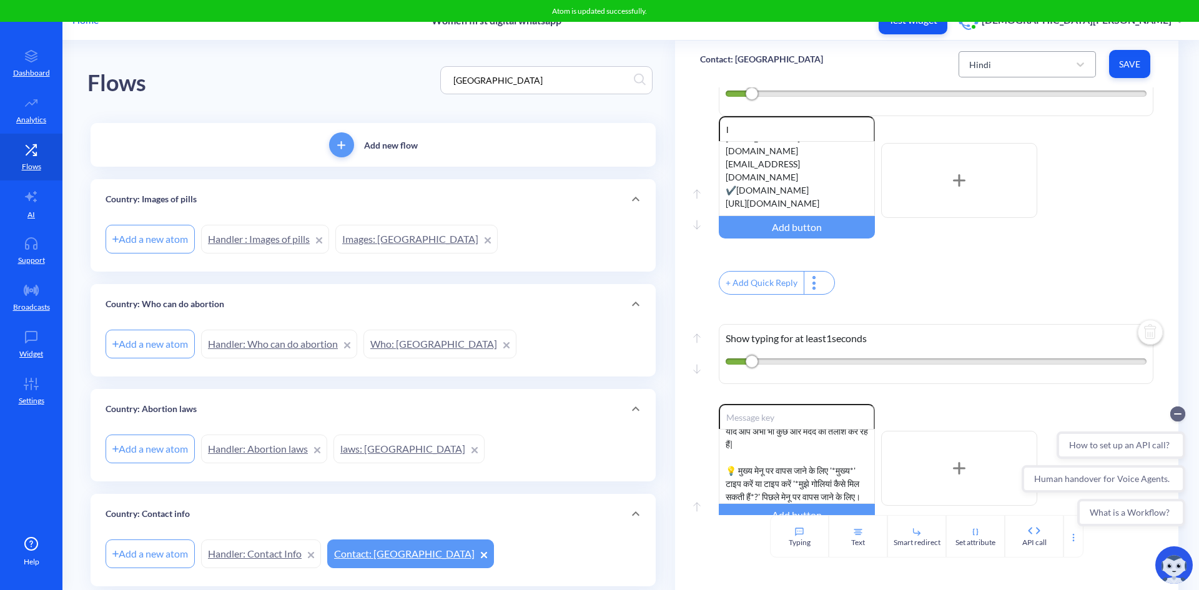
click at [1040, 71] on div "Hindi" at bounding box center [1016, 64] width 106 height 22
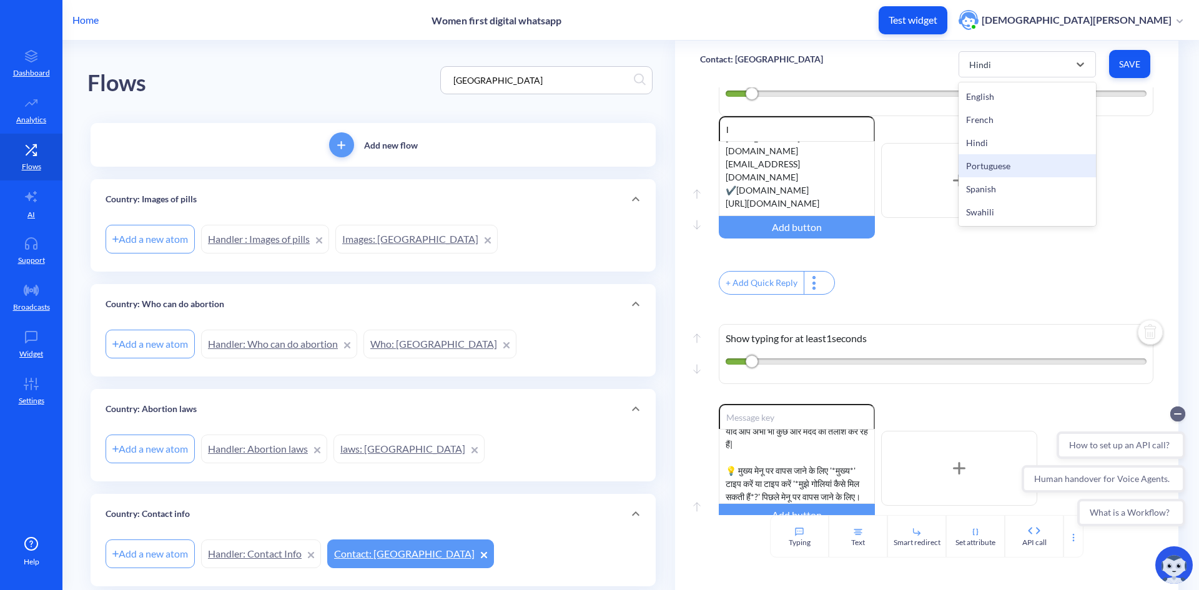
click at [1025, 165] on div "Portuguese" at bounding box center [1027, 165] width 137 height 23
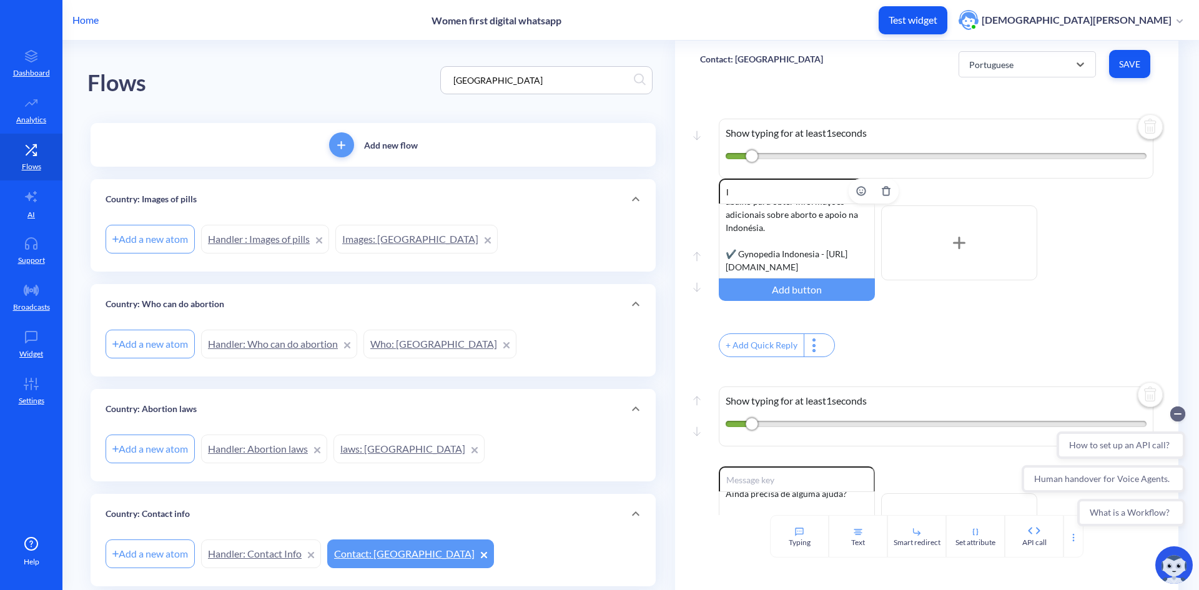
scroll to position [21, 0]
click at [726, 267] on div "Você pode entrar em contato com qualquer uma das associações abaixo para obter …" at bounding box center [797, 241] width 156 height 75
click at [802, 253] on div "Você pode entrar em contato com qualquer uma das associações abaixo para obter …" at bounding box center [797, 241] width 156 height 75
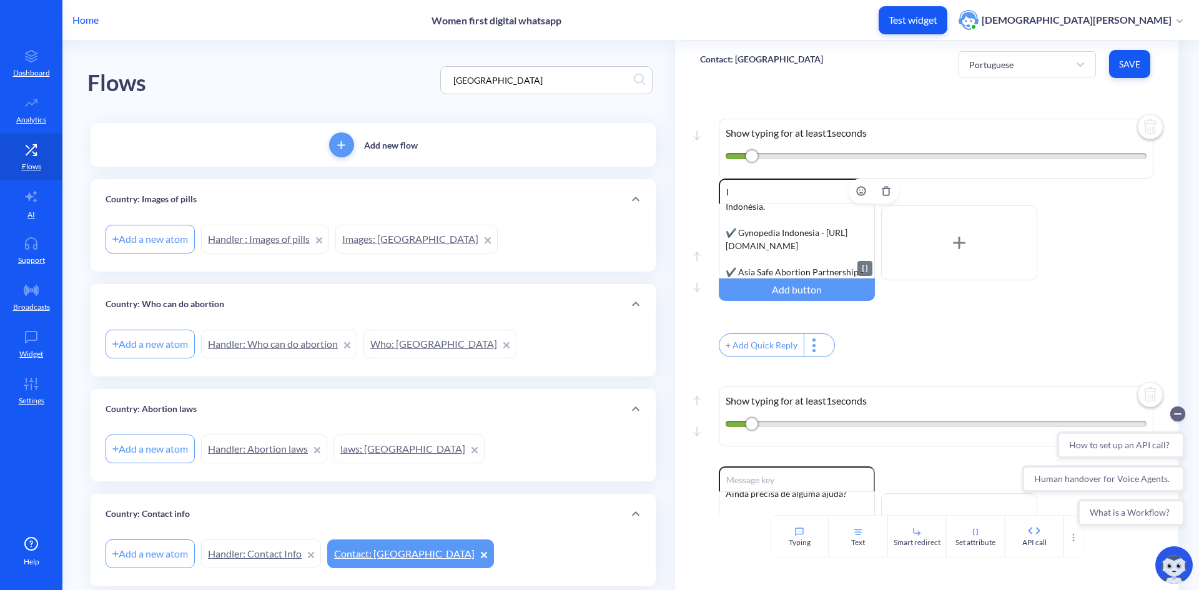
click at [782, 270] on div "Você pode entrar em contato com qualquer uma das associações abaixo para obter …" at bounding box center [797, 241] width 156 height 75
click at [799, 239] on div "Você pode entrar em contato com qualquer uma das associações abaixo para obter …" at bounding box center [797, 241] width 156 height 75
click at [800, 213] on div "Você pode entrar em contato com qualquer uma das associações abaixo para obter …" at bounding box center [797, 241] width 156 height 75
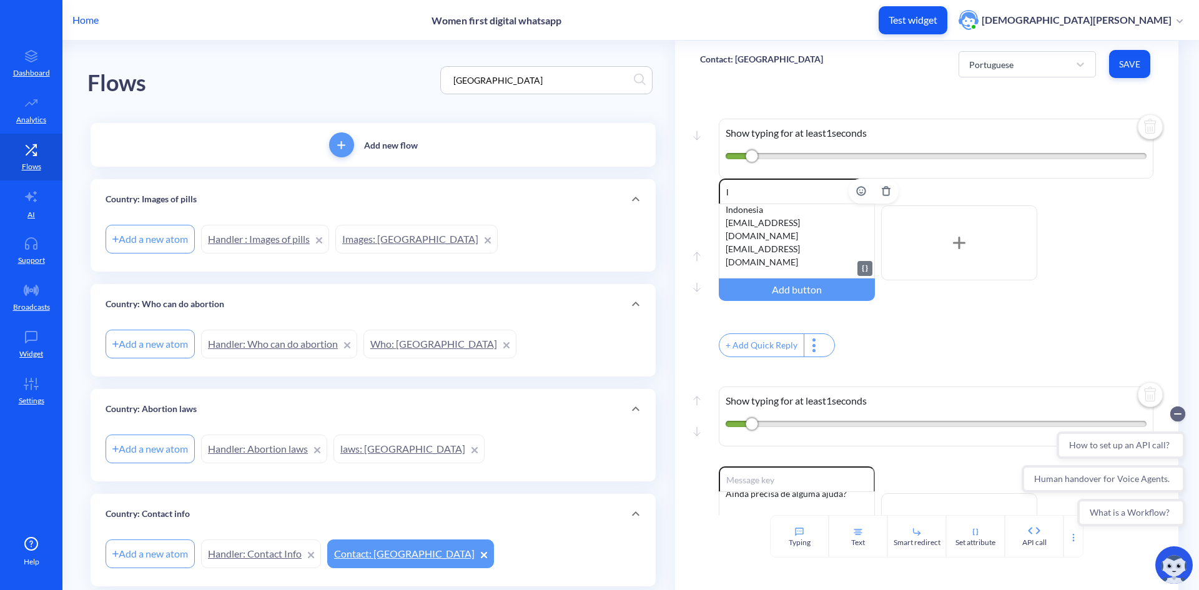
click at [817, 253] on div "Você pode entrar em contato com qualquer uma das associações abaixo para obter …" at bounding box center [797, 241] width 156 height 75
click at [809, 262] on div "Você pode entrar em contato com qualquer uma das associações abaixo para obter …" at bounding box center [797, 241] width 156 height 75
click at [1131, 67] on span "Save" at bounding box center [1129, 64] width 21 height 12
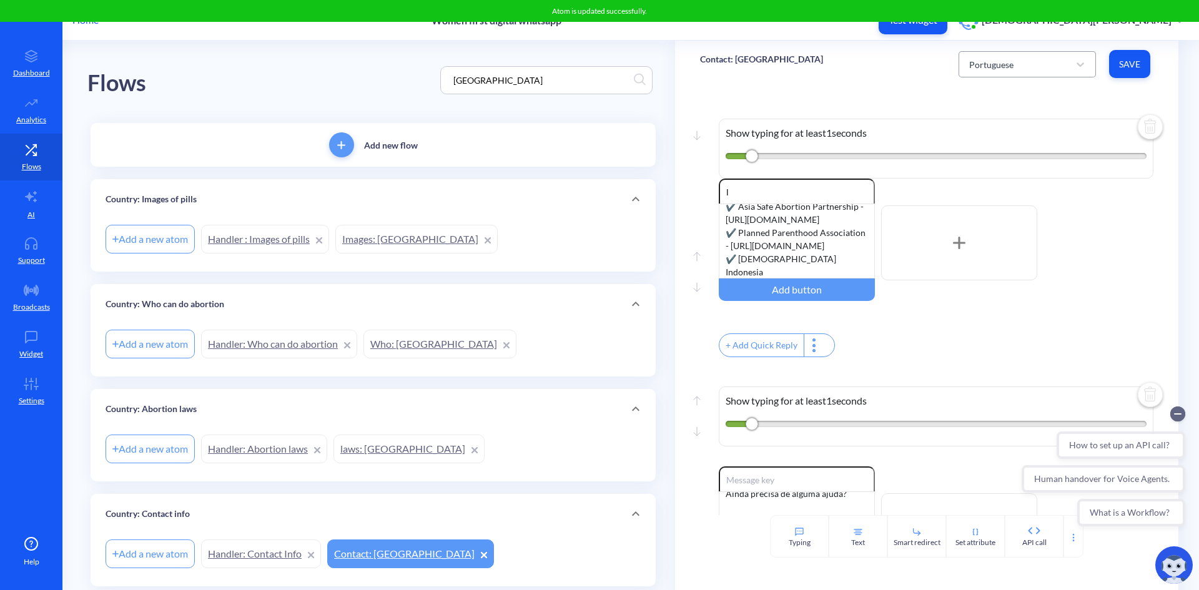
click at [1062, 72] on div "Portuguese" at bounding box center [1016, 64] width 106 height 22
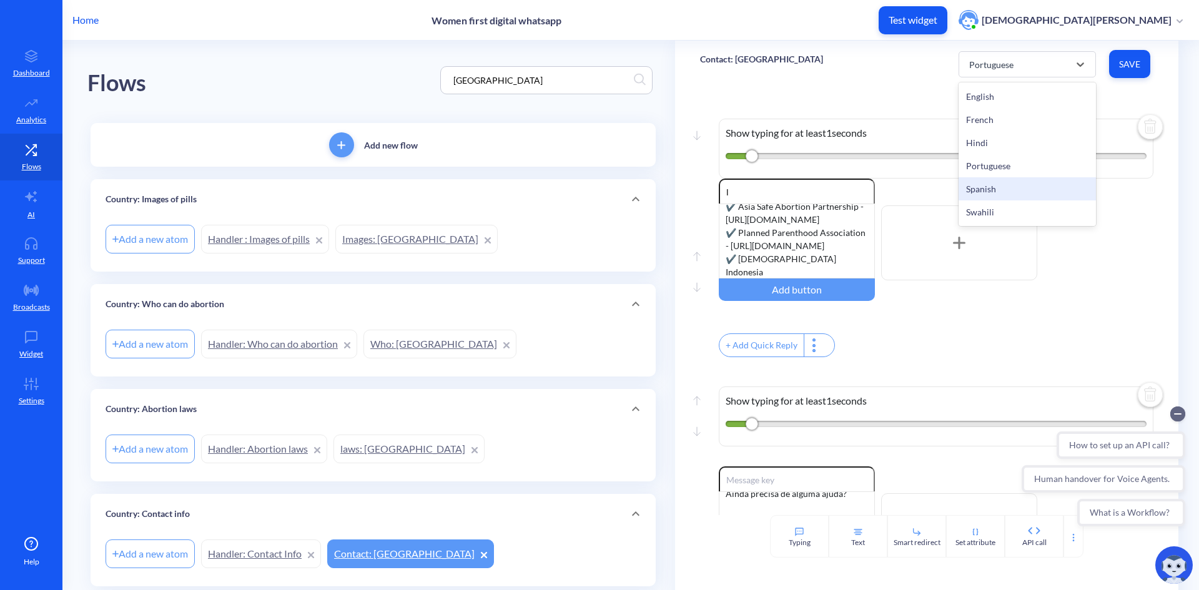
click at [1047, 184] on div "Spanish" at bounding box center [1027, 188] width 137 height 23
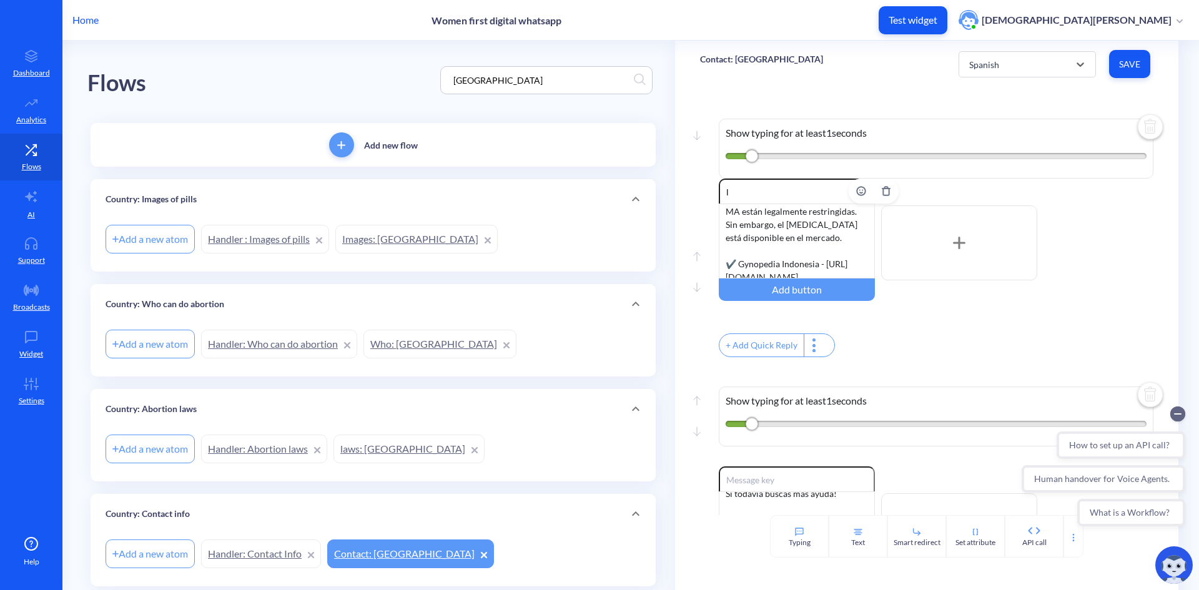
scroll to position [62, 0]
click at [722, 235] on div "Bajo las leyes actuales en [GEOGRAPHIC_DATA], la pastillas MA están legalmente …" at bounding box center [797, 241] width 156 height 75
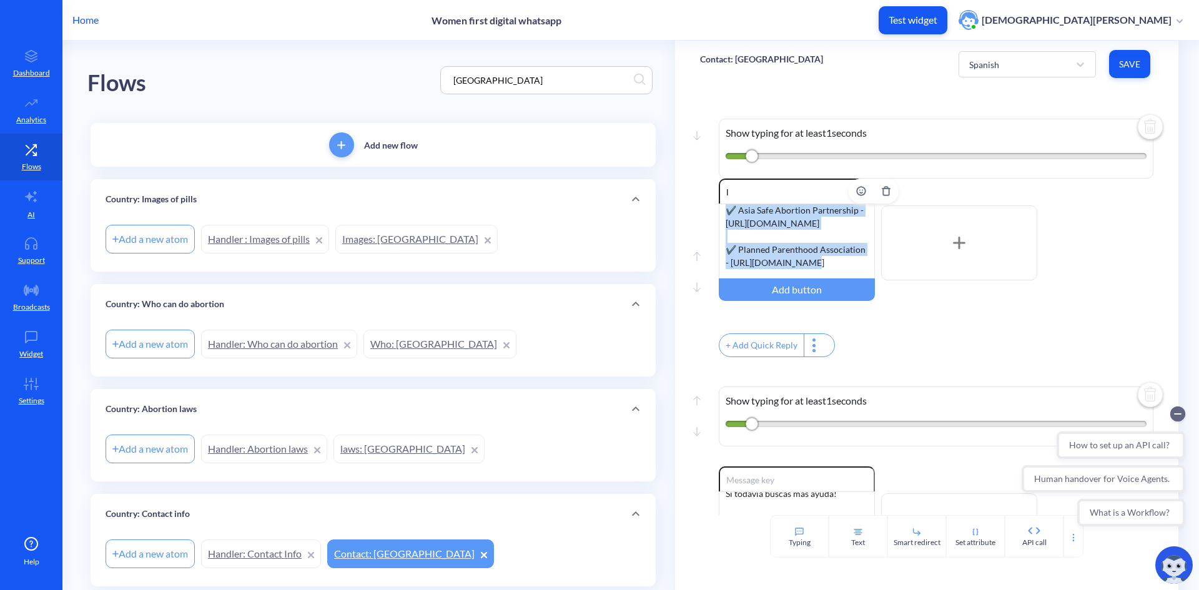
click at [808, 271] on div "Bajo las leyes actuales en [GEOGRAPHIC_DATA], la pastillas MA están legalmente …" at bounding box center [797, 241] width 156 height 75
click at [817, 245] on div "Bajo las leyes actuales en [GEOGRAPHIC_DATA], la pastillas MA están legalmente …" at bounding box center [797, 241] width 156 height 75
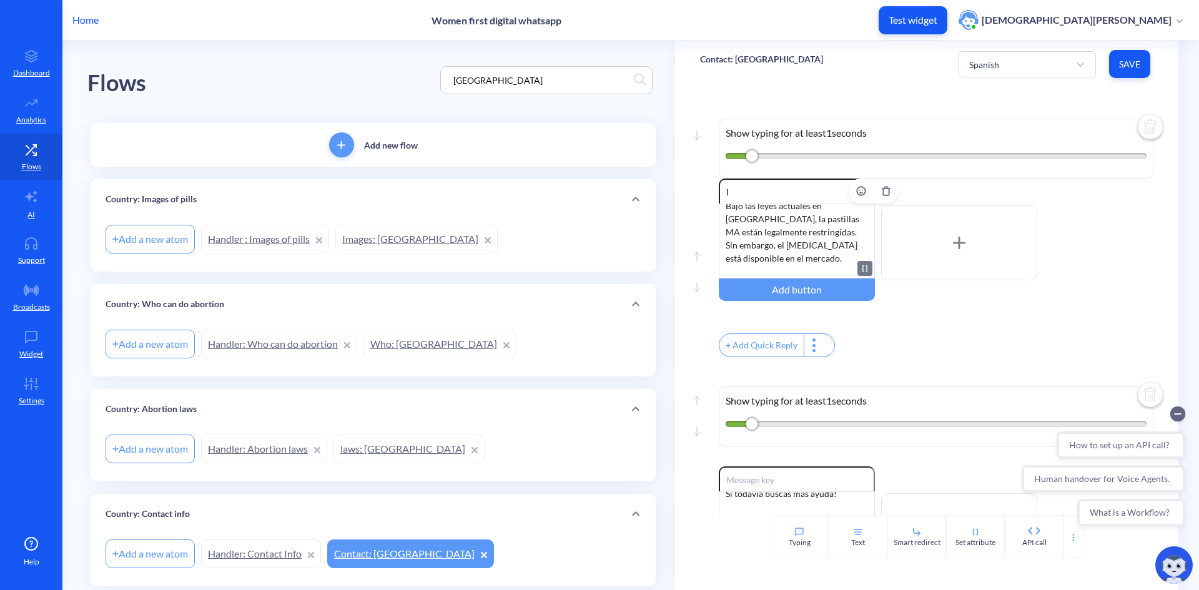
scroll to position [74, 0]
click at [789, 263] on div "Bajo las leyes actuales en [GEOGRAPHIC_DATA], la pastillas MA están legalmente …" at bounding box center [797, 241] width 156 height 75
click at [792, 229] on div "Bajo las leyes actuales en [GEOGRAPHIC_DATA], la pastillas MA están legalmente …" at bounding box center [797, 241] width 156 height 75
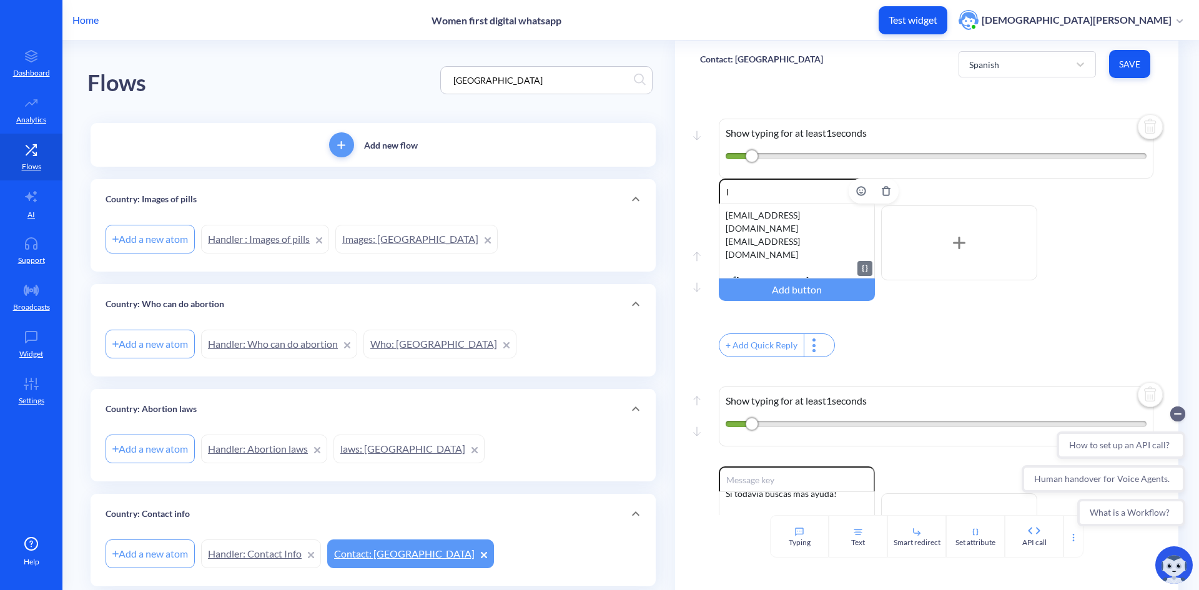
click at [791, 207] on div "Bajo las leyes actuales en [GEOGRAPHIC_DATA], la pastillas MA están legalmente …" at bounding box center [797, 241] width 156 height 75
click at [809, 246] on div "Bajo las leyes actuales en [GEOGRAPHIC_DATA], la pastillas MA están legalmente …" at bounding box center [797, 241] width 156 height 75
click at [807, 260] on div "Bajo las leyes actuales en [GEOGRAPHIC_DATA], la pastillas MA están legalmente …" at bounding box center [797, 241] width 156 height 75
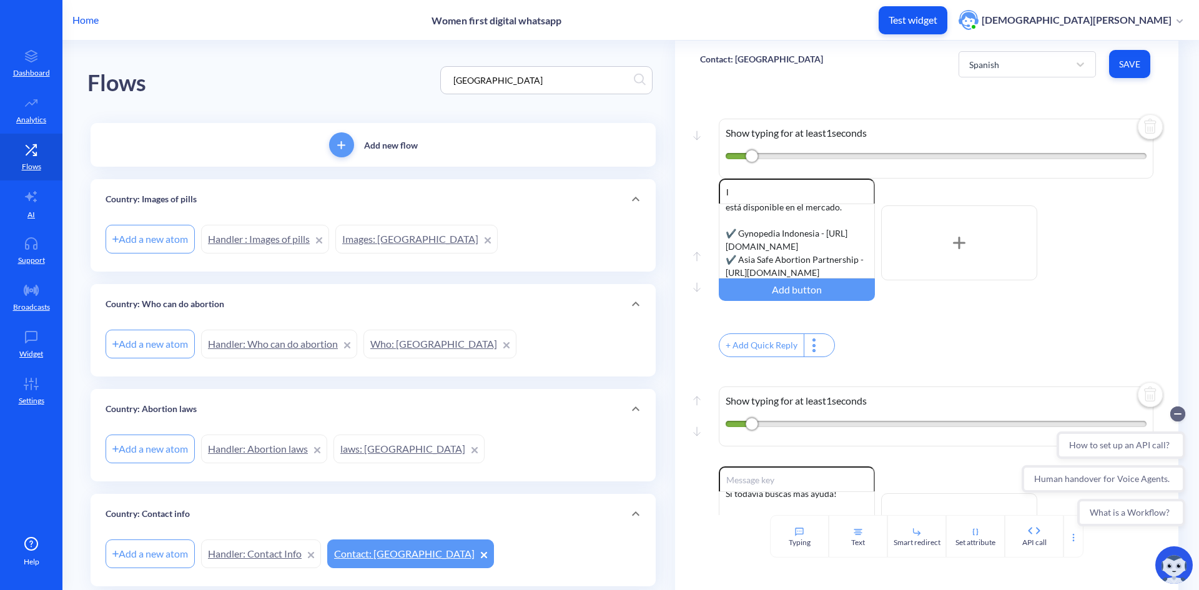
click at [1129, 61] on span "Save" at bounding box center [1129, 64] width 21 height 12
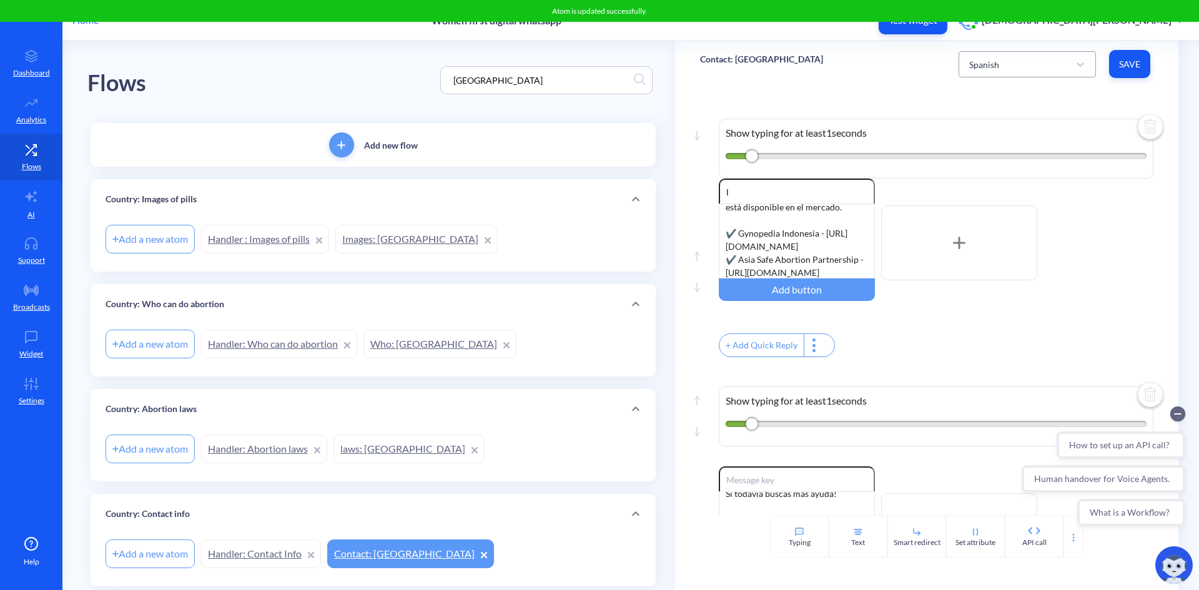
click at [1002, 71] on div "Spanish" at bounding box center [1016, 64] width 106 height 22
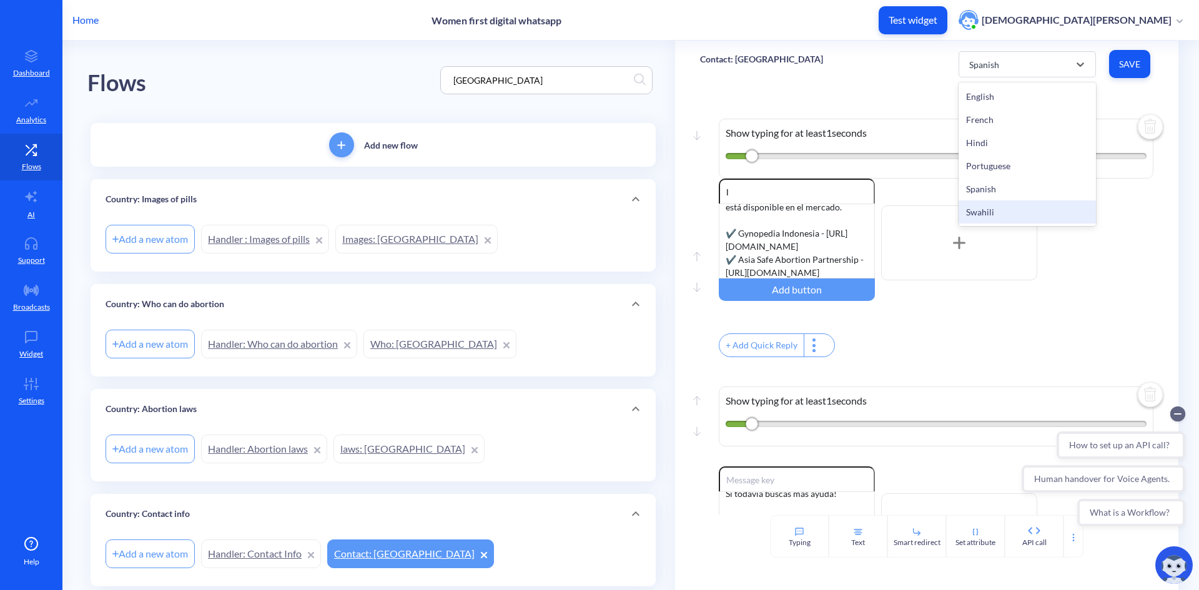
click at [1005, 210] on div "Swahili" at bounding box center [1027, 211] width 137 height 23
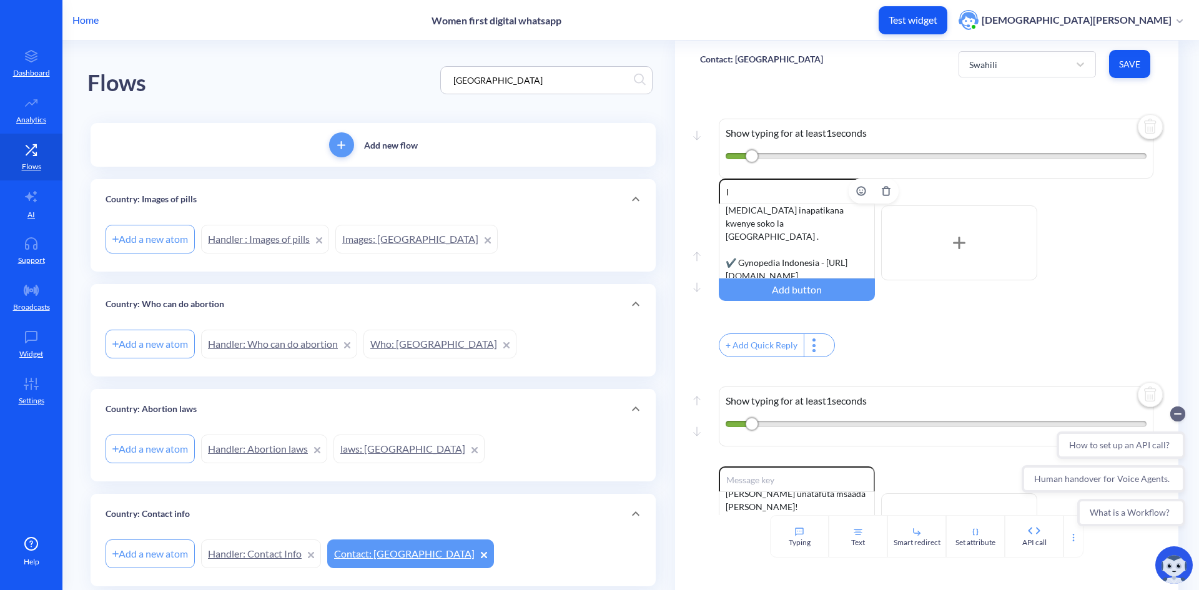
click at [722, 238] on div "Unaweza kuwasiliana na chama chochote [PERSON_NAME] ya hivi hapa chini kwa taar…" at bounding box center [797, 241] width 156 height 75
click at [824, 214] on div "Unaweza kuwasiliana na chama chochote [PERSON_NAME] ya hivi hapa chini kwa taar…" at bounding box center [797, 241] width 156 height 75
click at [781, 225] on div "Unaweza kuwasiliana na chama chochote [PERSON_NAME] ya hivi hapa chini kwa taar…" at bounding box center [797, 241] width 156 height 75
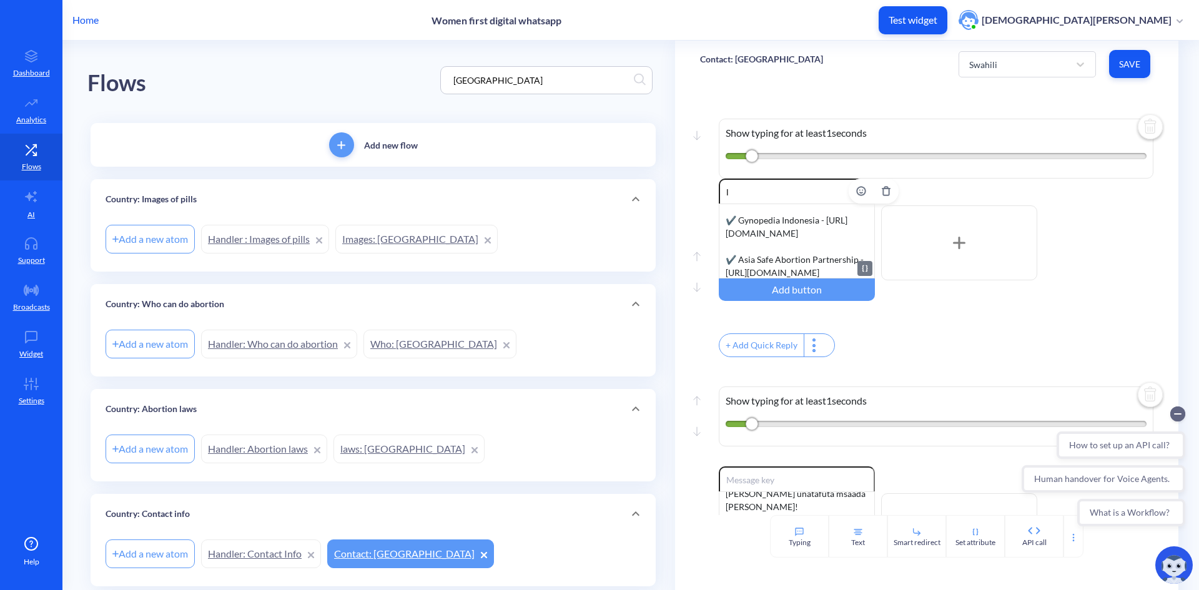
click at [749, 232] on div "Unaweza kuwasiliana na chama chochote [PERSON_NAME] ya hivi hapa chini kwa taar…" at bounding box center [797, 241] width 156 height 75
click at [761, 256] on div "Unaweza kuwasiliana na chama chochote [PERSON_NAME] ya hivi hapa chini kwa taar…" at bounding box center [797, 241] width 156 height 75
click at [771, 235] on div "Unaweza kuwasiliana na chama chochote [PERSON_NAME] ya hivi hapa chini kwa taar…" at bounding box center [797, 241] width 156 height 75
click at [761, 264] on div "Unaweza kuwasiliana na chama chochote [PERSON_NAME] ya hivi hapa chini kwa taar…" at bounding box center [797, 241] width 156 height 75
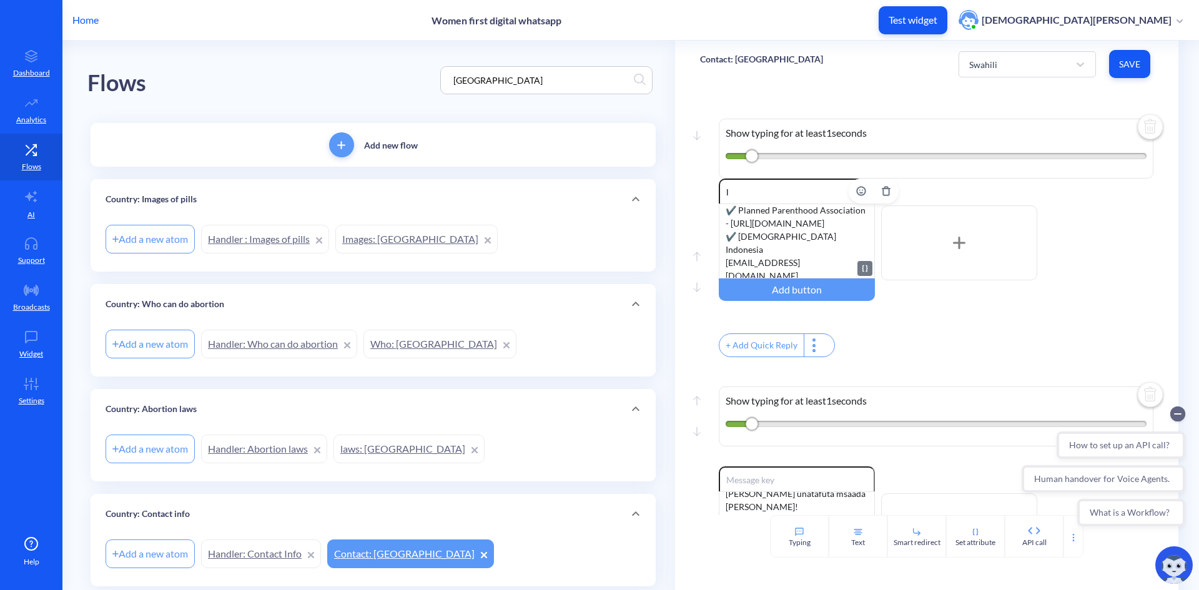
scroll to position [292, 0]
click at [767, 215] on div "Unaweza kuwasiliana na chama chochote [PERSON_NAME] ya hivi hapa chini kwa taar…" at bounding box center [797, 241] width 156 height 75
click at [1125, 66] on span "Save" at bounding box center [1129, 64] width 21 height 12
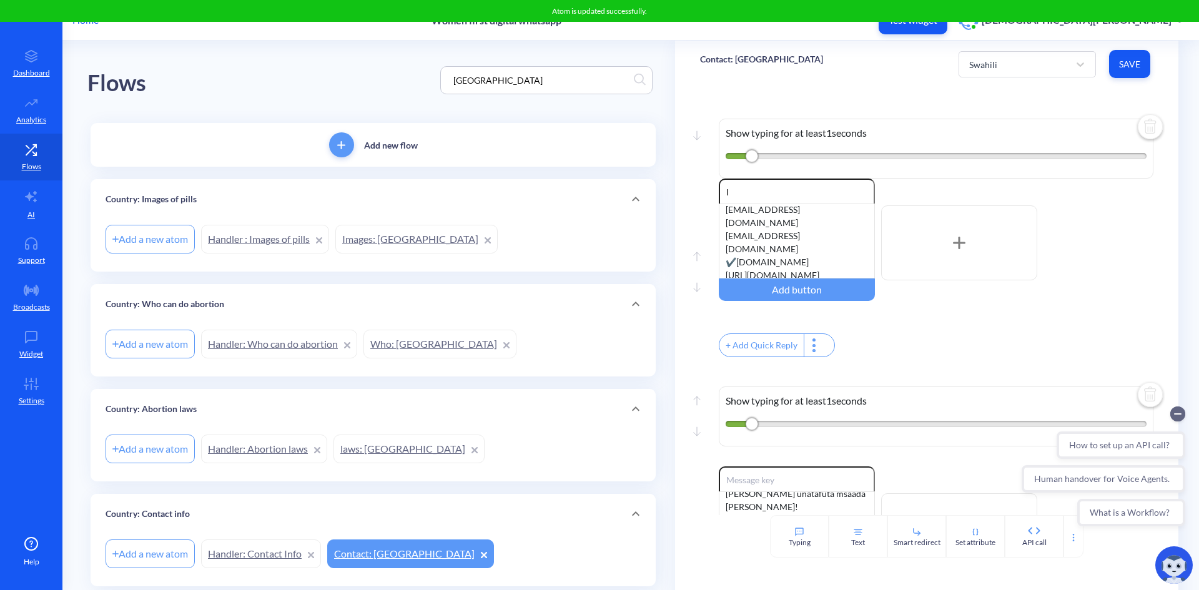
click at [79, 22] on p "Home" at bounding box center [85, 19] width 26 height 15
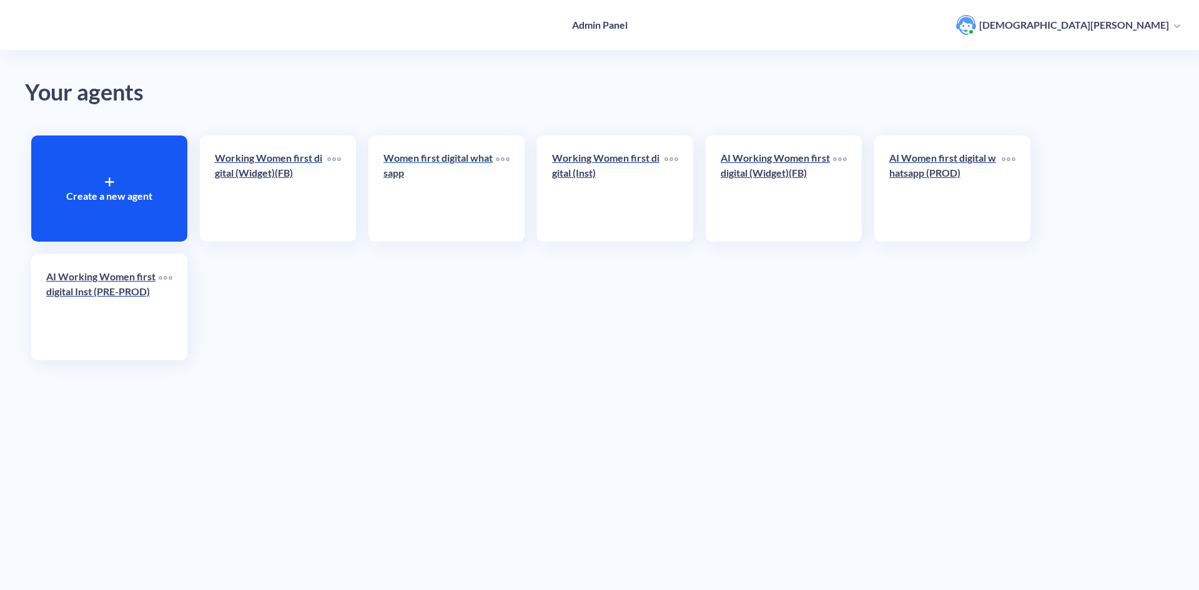
click at [404, 163] on p "Women first digital whatsapp" at bounding box center [439, 165] width 112 height 30
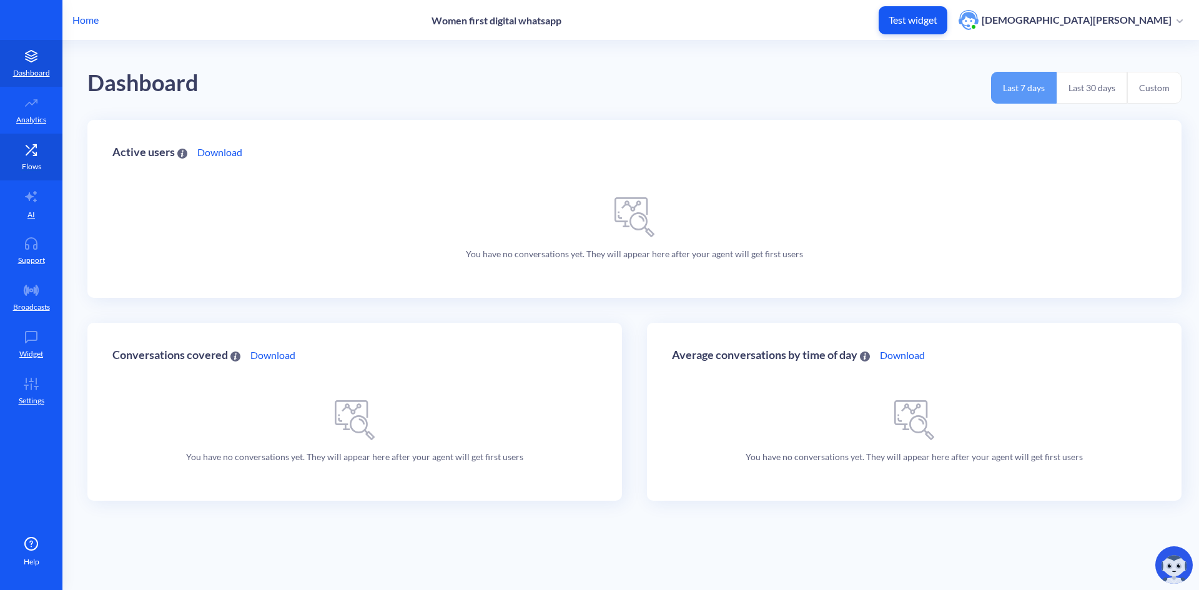
click at [28, 162] on p "Flows" at bounding box center [31, 166] width 19 height 11
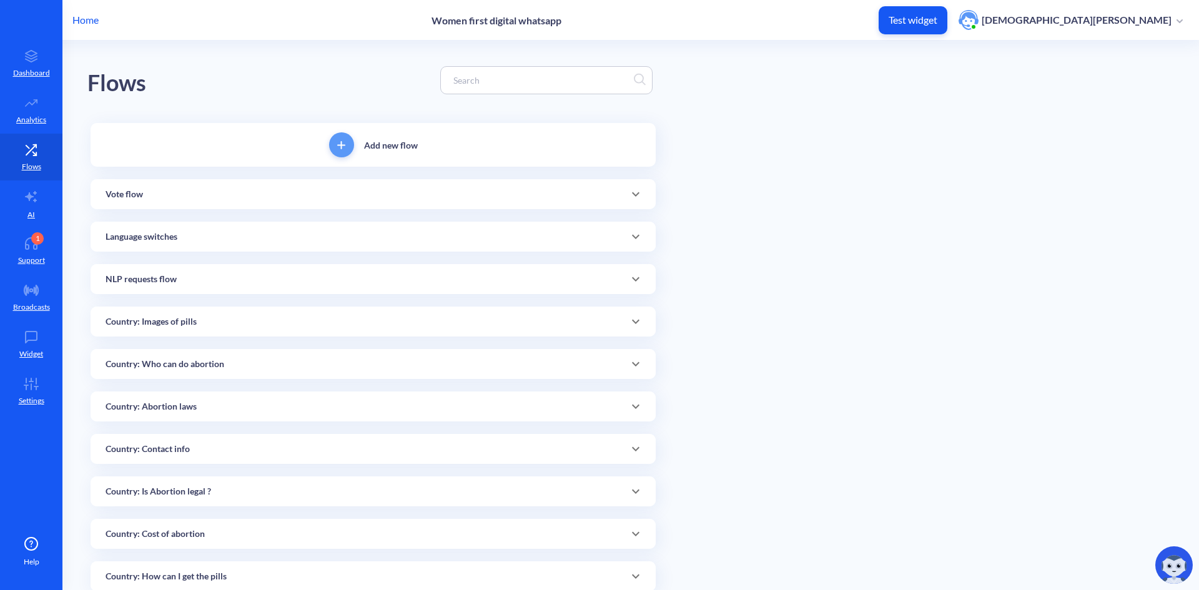
click at [487, 81] on input at bounding box center [540, 80] width 187 height 14
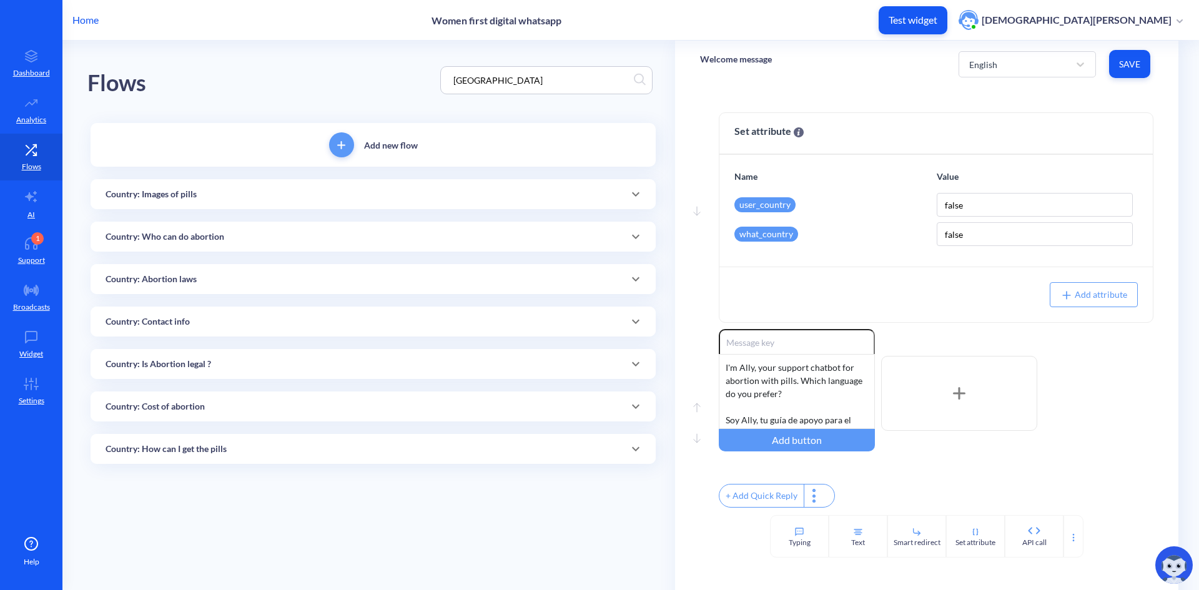
type input "[GEOGRAPHIC_DATA]"
click at [520, 283] on div "Country: Abortion laws" at bounding box center [373, 279] width 535 height 13
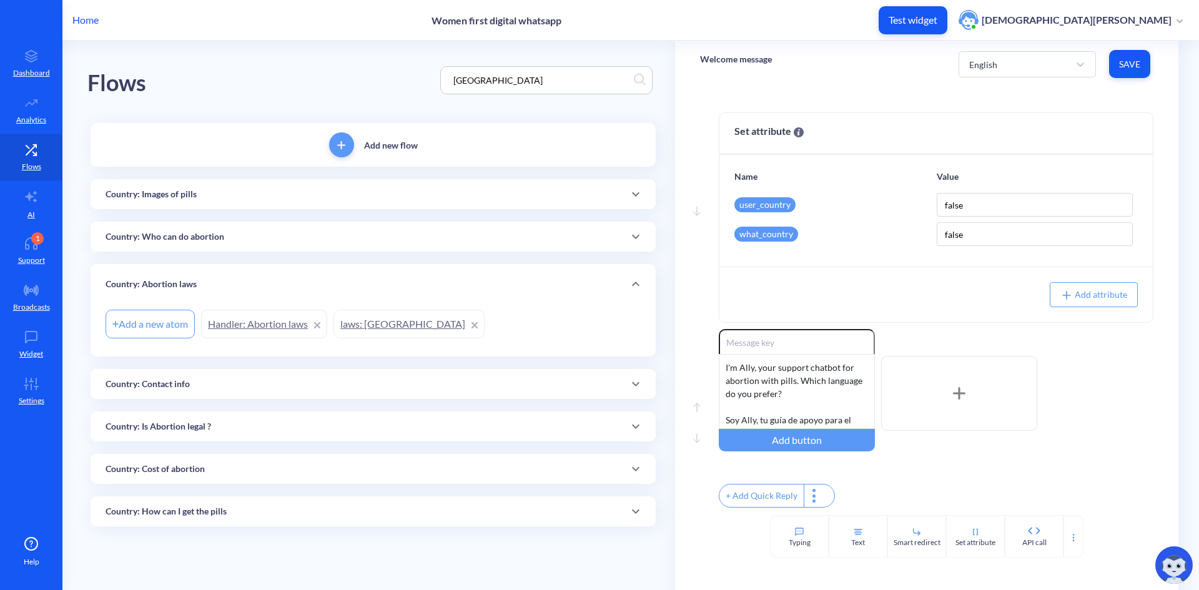
click at [367, 318] on link "laws: [GEOGRAPHIC_DATA]" at bounding box center [408, 324] width 151 height 29
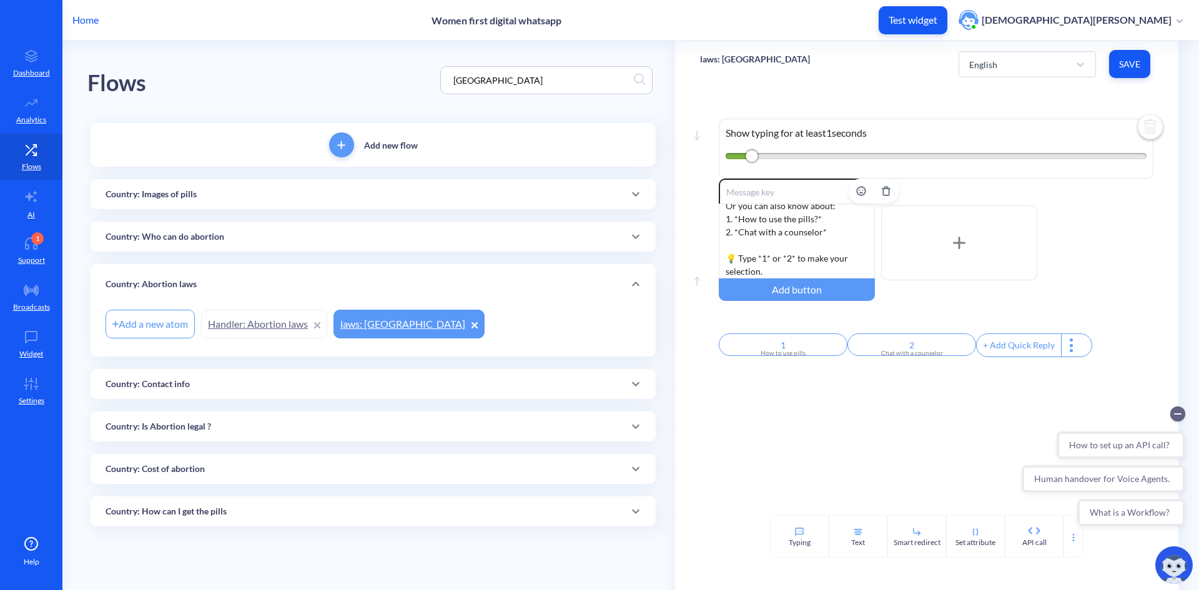
scroll to position [195, 0]
click at [287, 382] on div "Country: Contact info" at bounding box center [373, 384] width 535 height 13
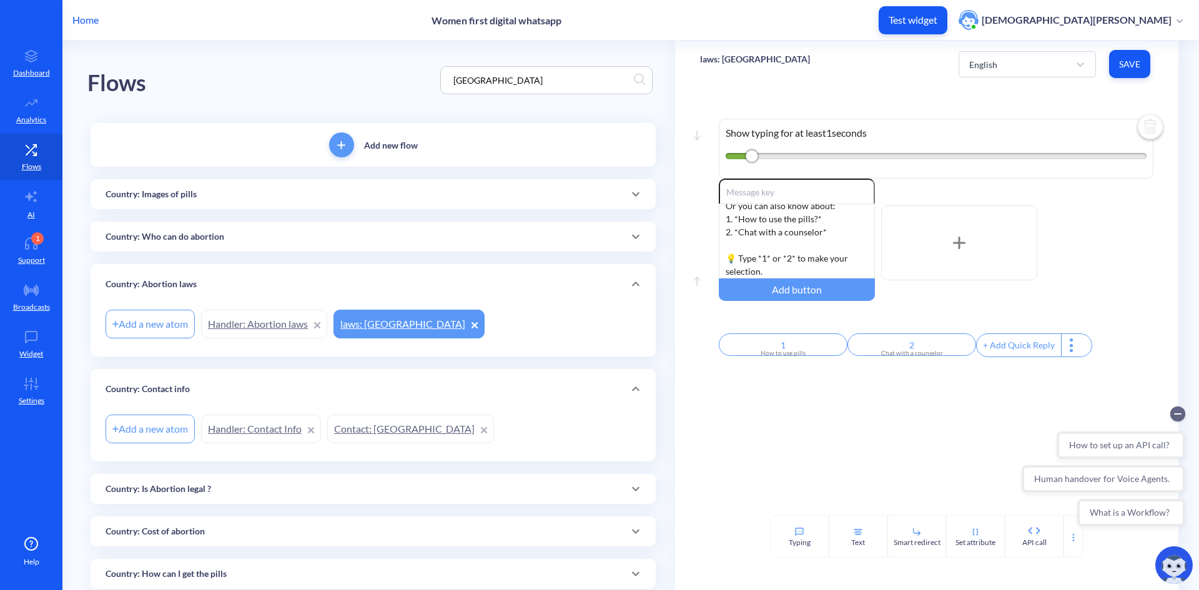
click at [372, 428] on link "Contact: [GEOGRAPHIC_DATA]" at bounding box center [410, 429] width 167 height 29
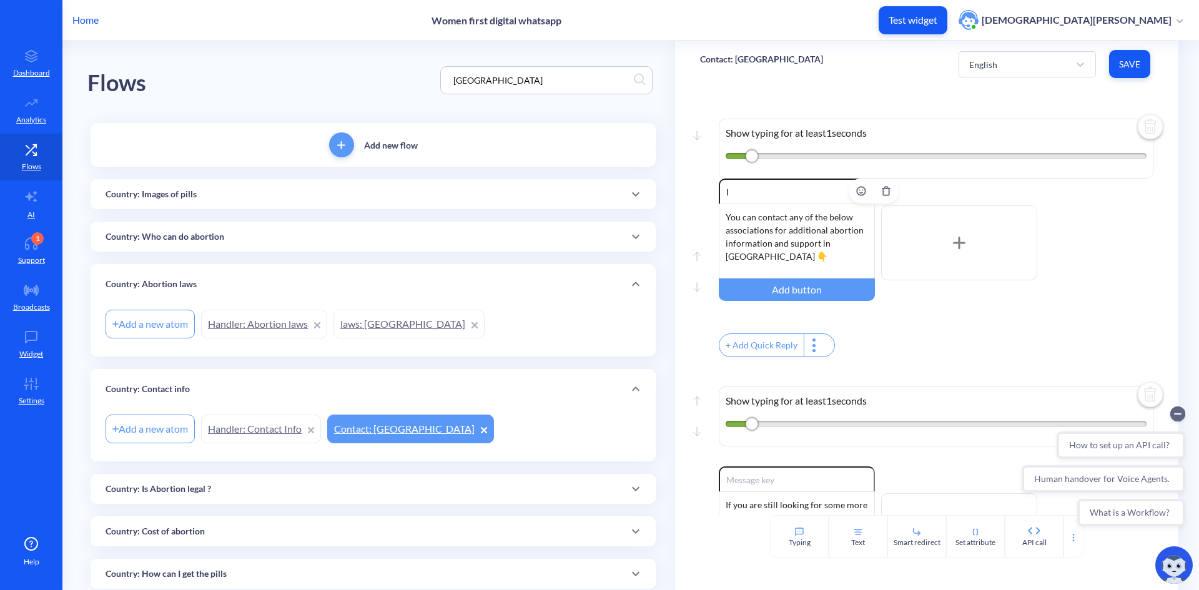
scroll to position [62, 0]
click at [726, 220] on div "You can contact any of the below associations for additional abortion informati…" at bounding box center [797, 241] width 156 height 75
click at [860, 239] on div "You can contact any of the below associations for additional abortion informati…" at bounding box center [797, 241] width 156 height 75
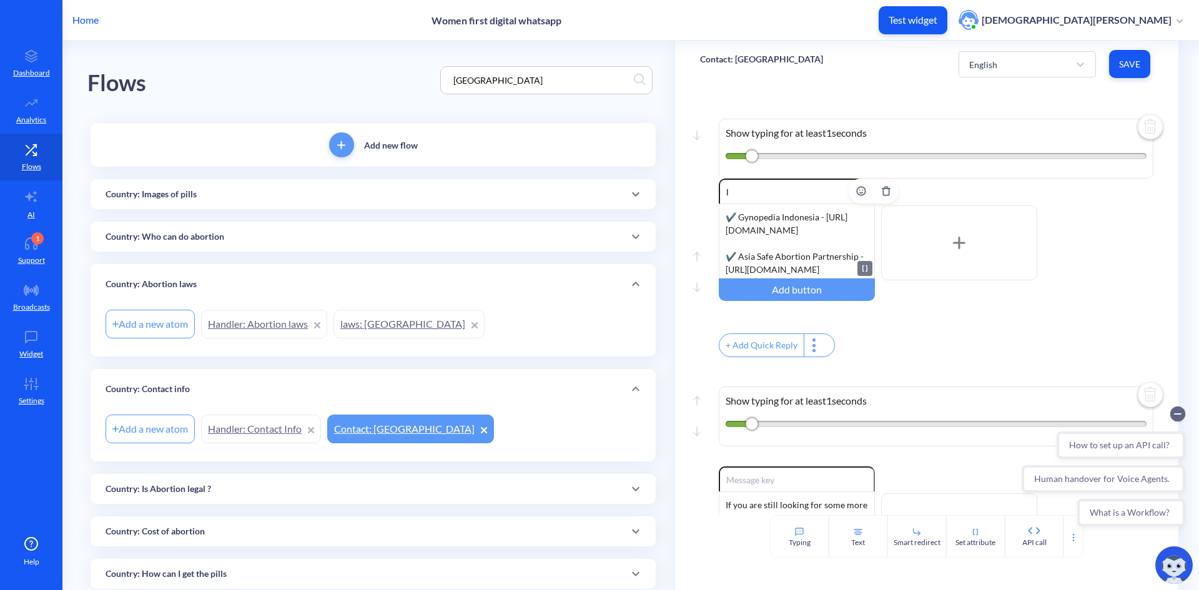
click at [796, 251] on div "You can contact any of the below associations for additional abortion informati…" at bounding box center [797, 241] width 156 height 75
click at [772, 214] on div "You can contact any of the below associations for additional abortion informati…" at bounding box center [797, 241] width 156 height 75
click at [760, 267] on div "You can contact any of the below associations for additional abortion informati…" at bounding box center [797, 241] width 156 height 75
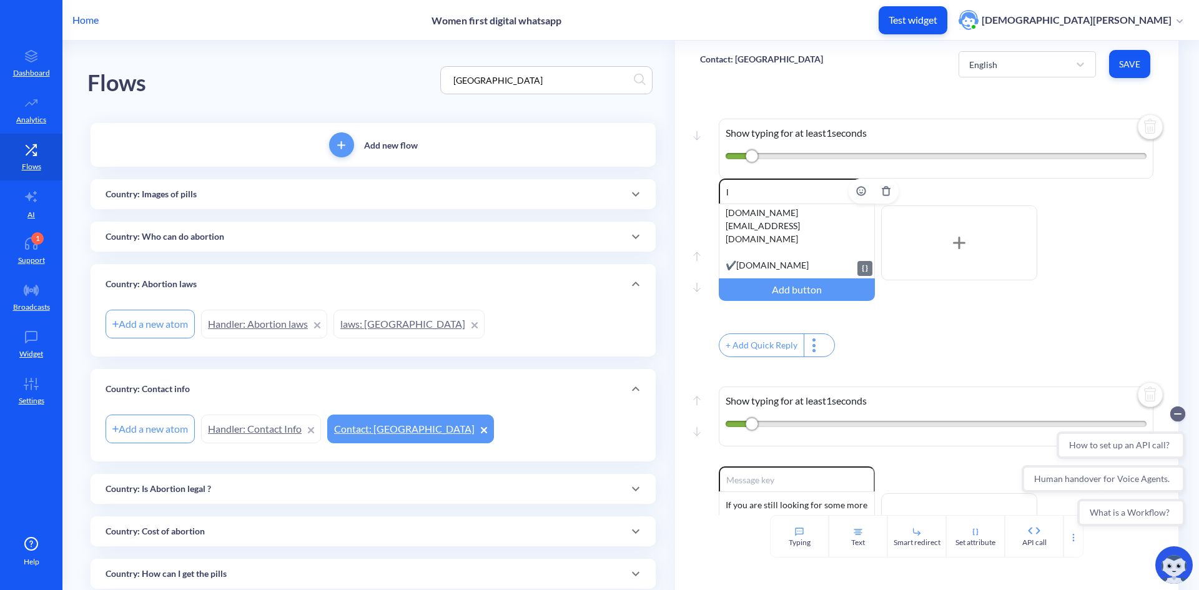
click at [751, 219] on div "You can contact any of the below associations for additional abortion informati…" at bounding box center [797, 241] width 156 height 75
click at [752, 223] on div "You can contact any of the below associations for additional abortion informati…" at bounding box center [797, 241] width 156 height 75
click at [757, 236] on div "You can contact any of the below associations for additional abortion informati…" at bounding box center [797, 241] width 156 height 75
click at [1127, 58] on span "Save" at bounding box center [1129, 64] width 21 height 12
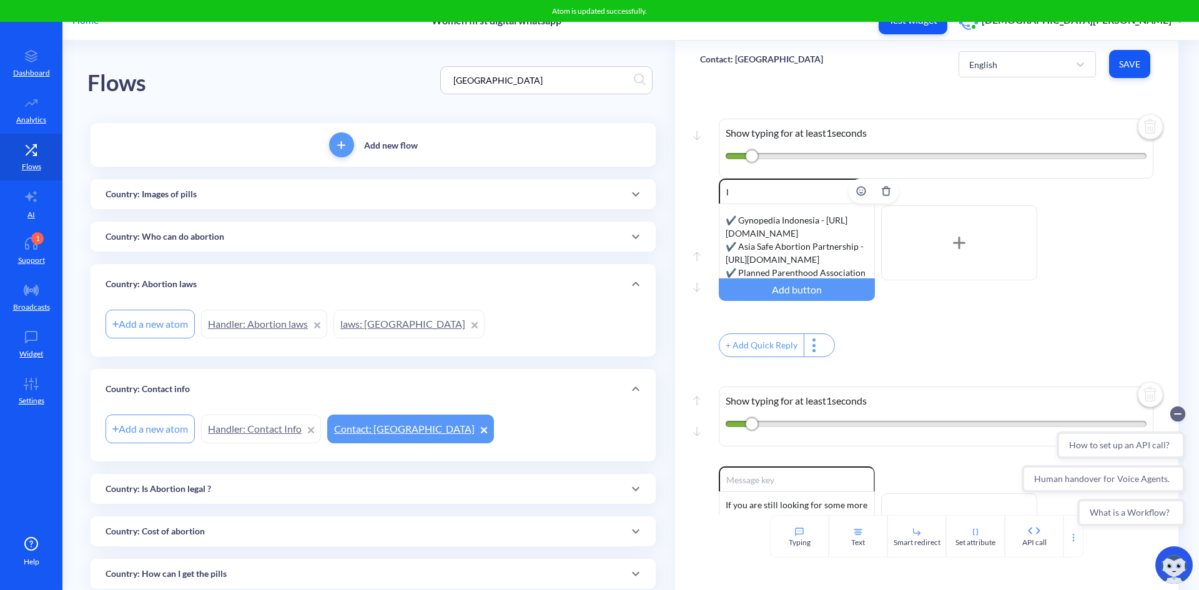
scroll to position [63, 0]
click at [720, 219] on div "You can contact any of the below associations for additional abortion informati…" at bounding box center [797, 241] width 156 height 75
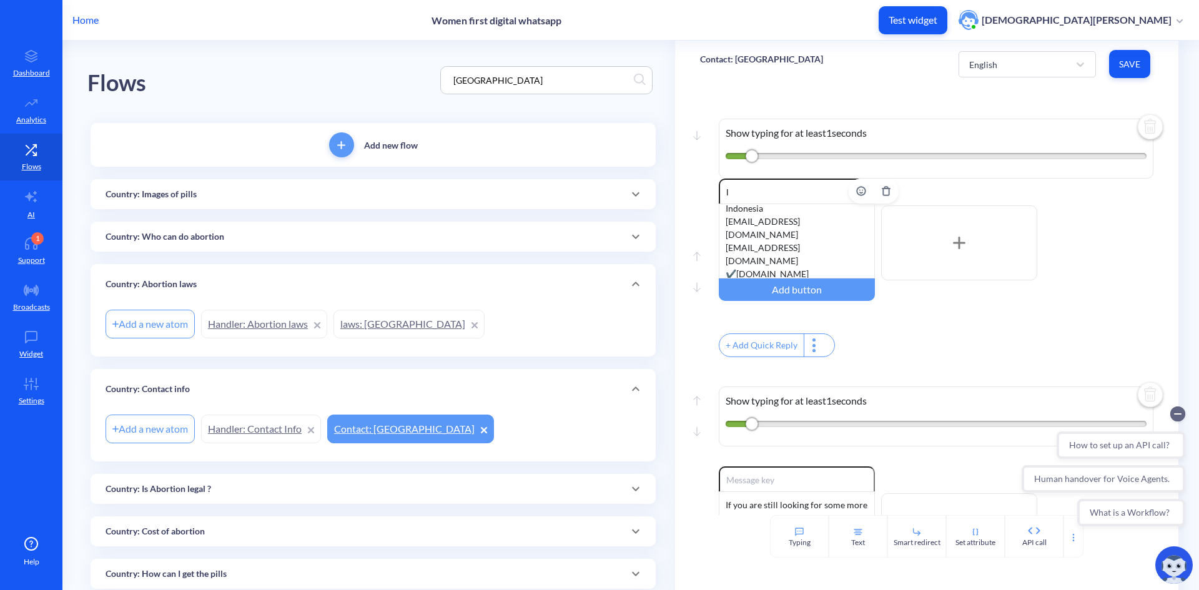
scroll to position [188, 0]
click at [857, 240] on div "You can contact any of the below associations for additional abortion informati…" at bounding box center [797, 241] width 156 height 75
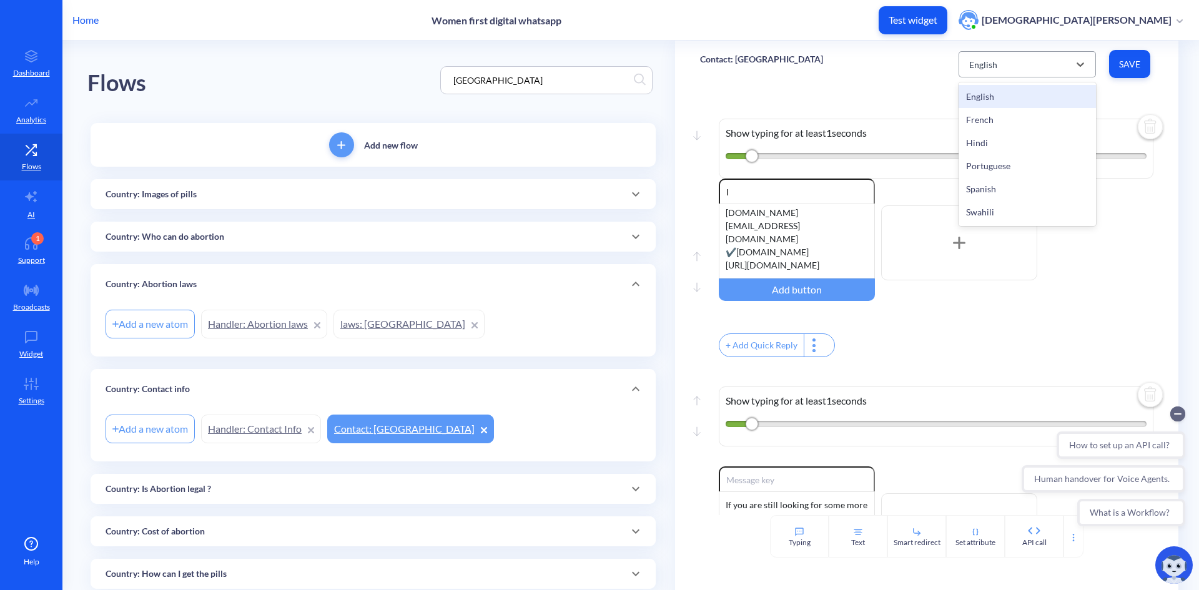
click at [1055, 66] on div "English" at bounding box center [1016, 64] width 106 height 22
click at [1047, 112] on div "French" at bounding box center [1027, 119] width 137 height 23
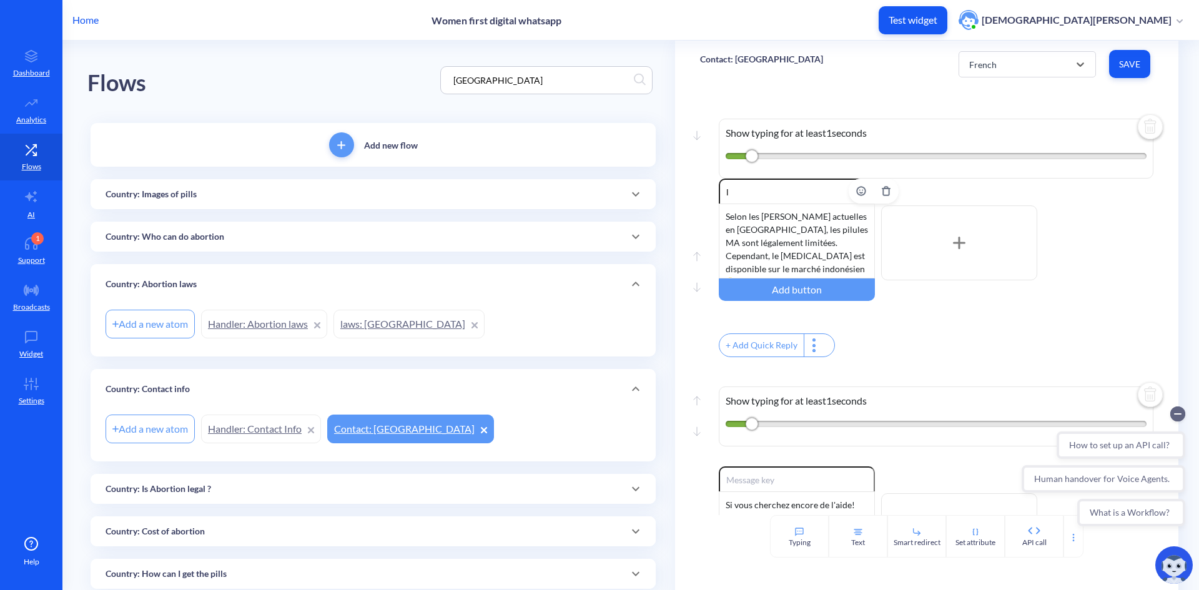
scroll to position [63, 0]
click at [722, 234] on div "Selon les [PERSON_NAME] actuelles en [GEOGRAPHIC_DATA], les pilules MA sont lég…" at bounding box center [797, 241] width 156 height 75
click at [860, 255] on div "Selon les [PERSON_NAME] actuelles en [GEOGRAPHIC_DATA], les pilules MA sont lég…" at bounding box center [797, 241] width 156 height 75
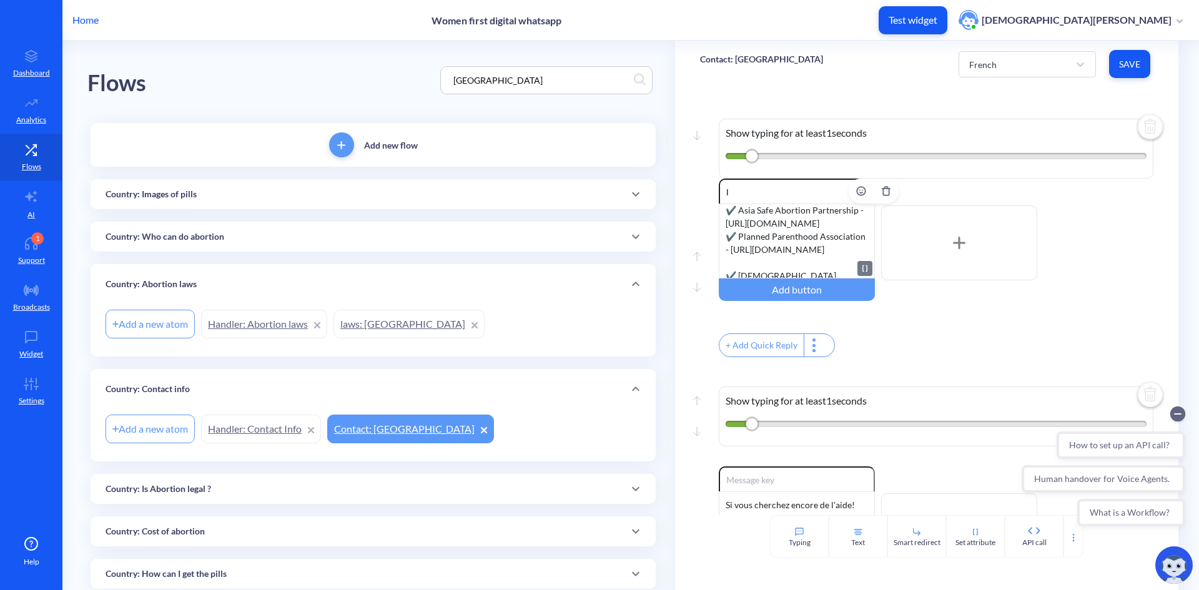
click at [770, 262] on div "Selon les [PERSON_NAME] actuelles en [GEOGRAPHIC_DATA], les pilules MA sont lég…" at bounding box center [797, 241] width 156 height 75
click at [766, 225] on div "Selon les [PERSON_NAME] actuelles en [GEOGRAPHIC_DATA], les pilules MA sont lég…" at bounding box center [797, 241] width 156 height 75
click at [1125, 69] on span "Save" at bounding box center [1129, 64] width 21 height 12
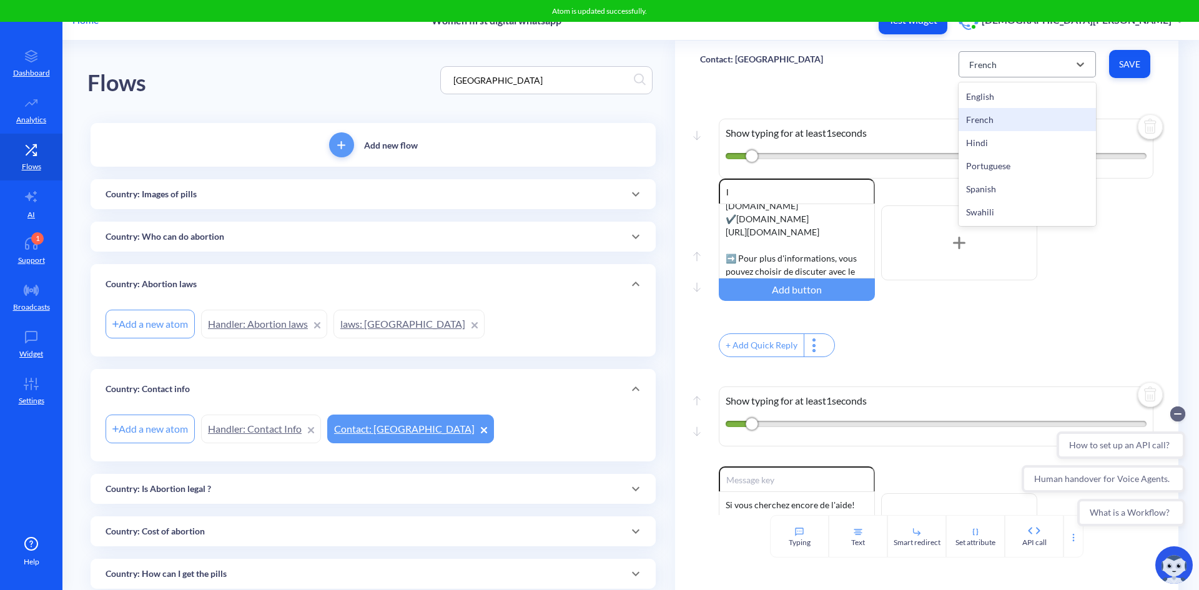
click at [982, 69] on div "French" at bounding box center [982, 63] width 27 height 13
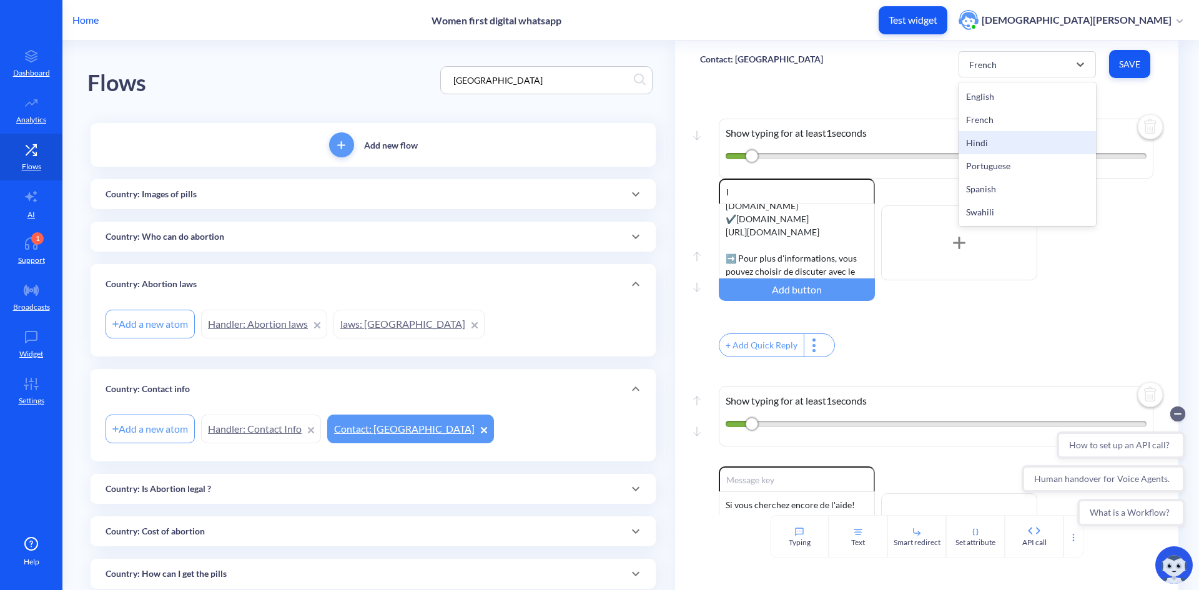
click at [997, 137] on div "Hindi" at bounding box center [1027, 142] width 137 height 23
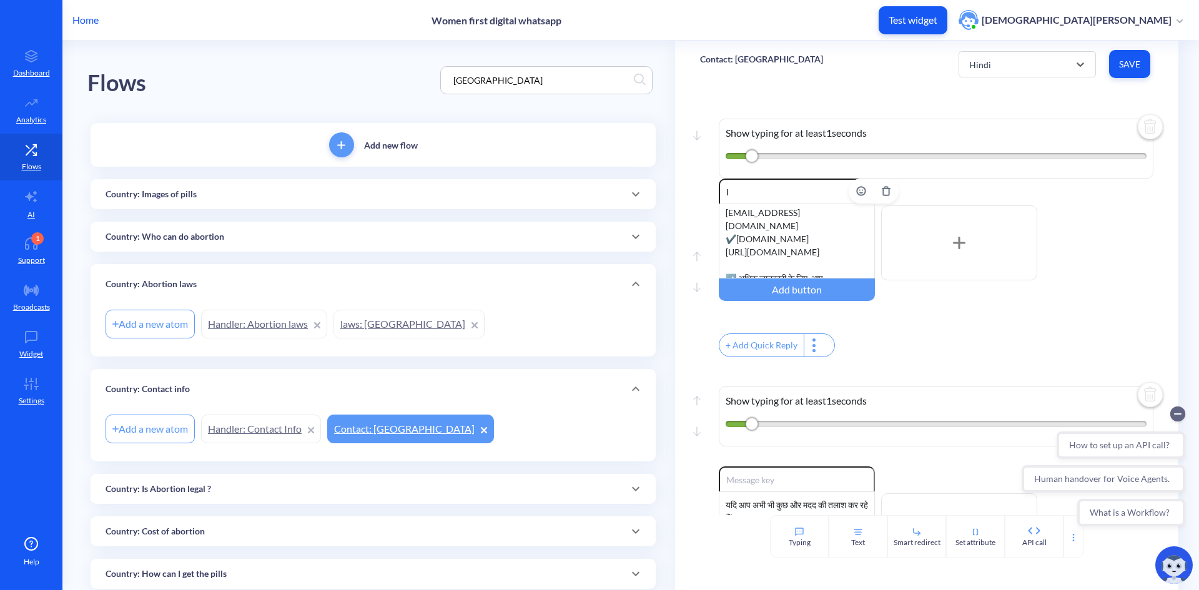
scroll to position [198, 0]
click at [854, 255] on div "[GEOGRAPHIC_DATA] में अतिरिक्त गर्भपात की जानकारी और समर्थन के लिए आप नीचे दिए …" at bounding box center [797, 241] width 156 height 75
click at [725, 221] on div "[GEOGRAPHIC_DATA] में अतिरिक्त गर्भपात की जानकारी और समर्थन के लिए आप नीचे दिए …" at bounding box center [797, 241] width 156 height 75
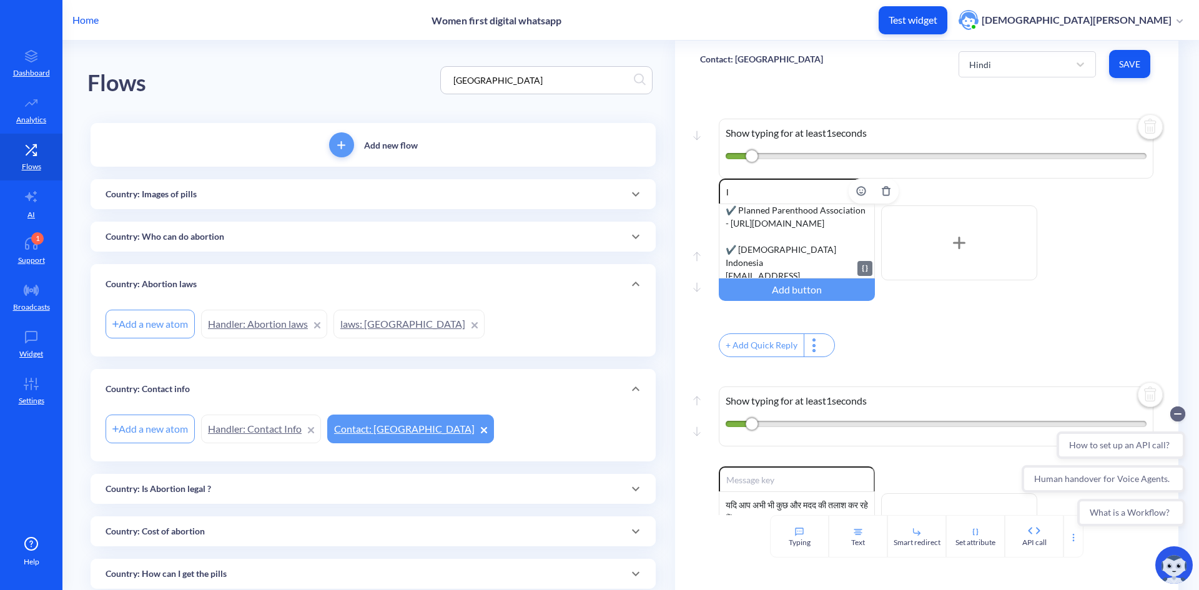
click at [787, 248] on div "[GEOGRAPHIC_DATA] में अतिरिक्त गर्भपात की जानकारी और समर्थन के लिए आप नीचे दिए …" at bounding box center [797, 241] width 156 height 75
click at [779, 214] on div "[GEOGRAPHIC_DATA] में अतिरिक्त गर्भपात की जानकारी और समर्थन के लिए आप नीचे दिए …" at bounding box center [797, 241] width 156 height 75
click at [1130, 65] on span "Save" at bounding box center [1129, 64] width 21 height 12
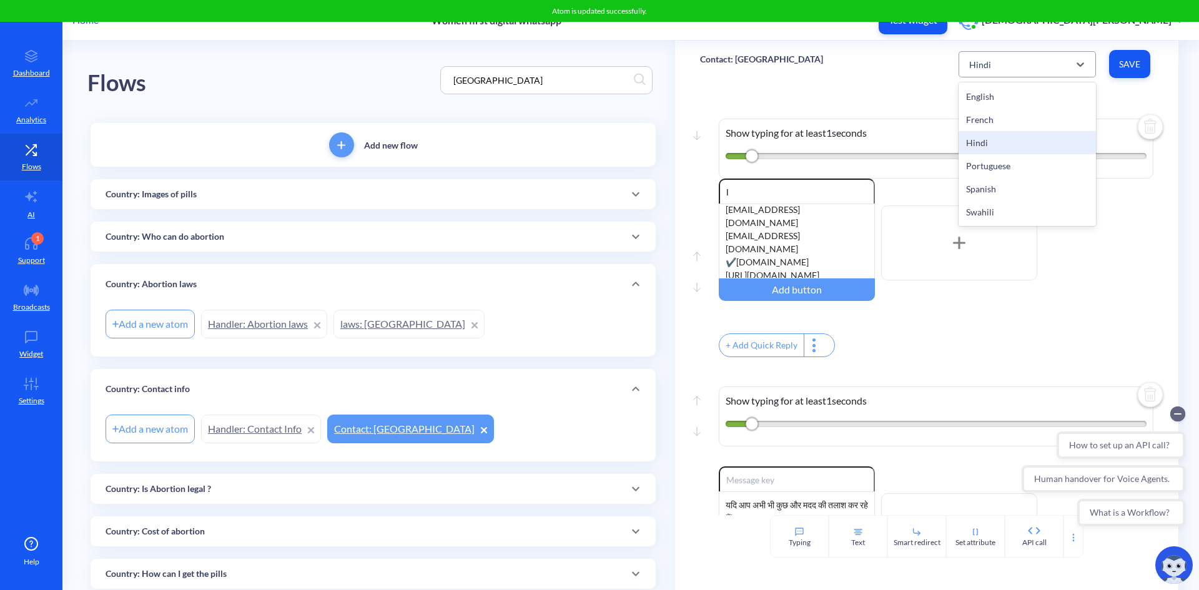
click at [1055, 70] on div "Hindi" at bounding box center [1016, 64] width 106 height 22
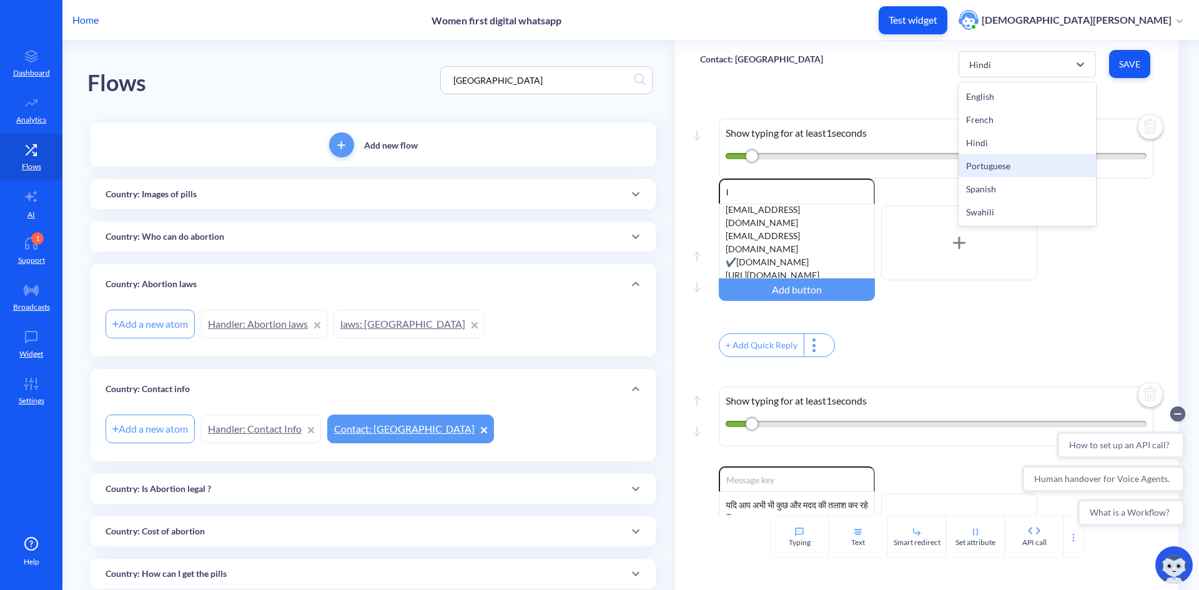
click at [1050, 170] on div "Portuguese" at bounding box center [1027, 165] width 137 height 23
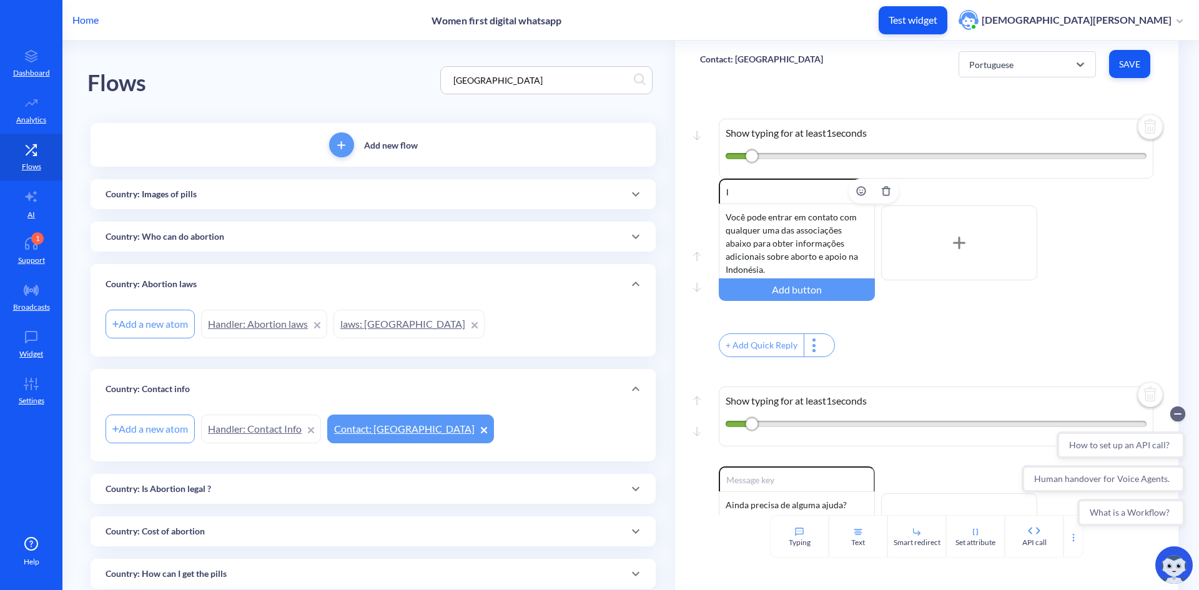
scroll to position [62, 0]
click at [726, 231] on div "Você pode entrar em contato com qualquer uma das associações abaixo para obter …" at bounding box center [797, 241] width 156 height 75
click at [860, 215] on div "Você pode entrar em contato com qualquer uma das associações abaixo para obter …" at bounding box center [797, 241] width 156 height 75
click at [856, 227] on div "Você pode entrar em contato com qualquer uma das associações abaixo para obter …" at bounding box center [797, 241] width 156 height 75
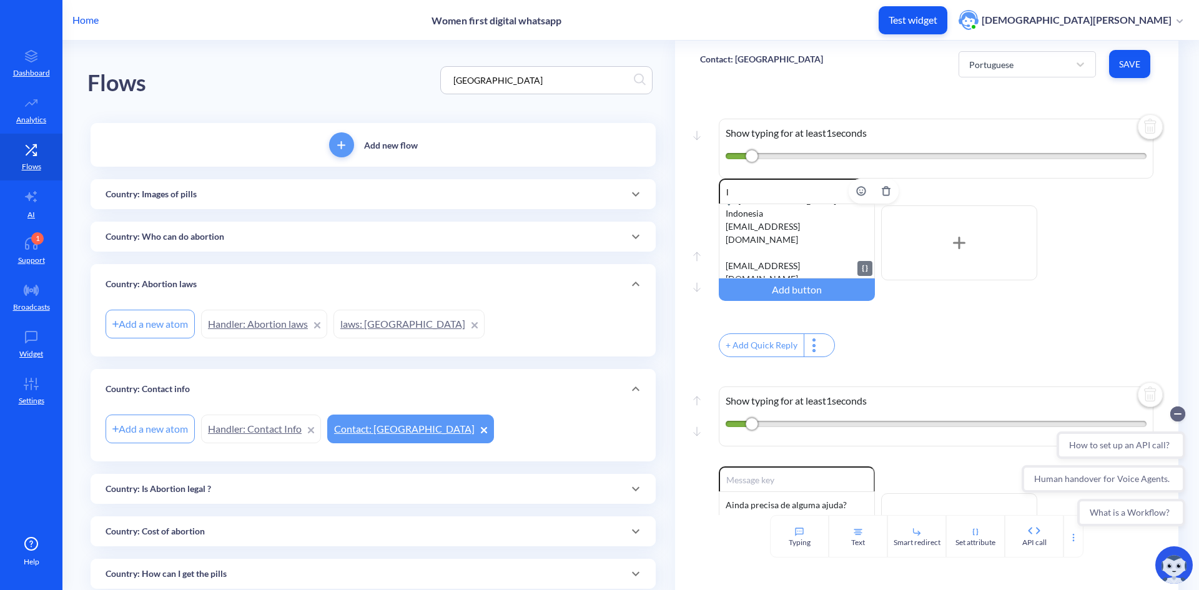
scroll to position [125, 0]
click at [774, 265] on div "Você pode entrar em contato com qualquer uma das associações abaixo para obter …" at bounding box center [797, 241] width 156 height 75
click at [782, 225] on div "Você pode entrar em contato com qualquer uma das associações abaixo para obter …" at bounding box center [797, 241] width 156 height 75
click at [1126, 54] on button "Save" at bounding box center [1129, 64] width 41 height 28
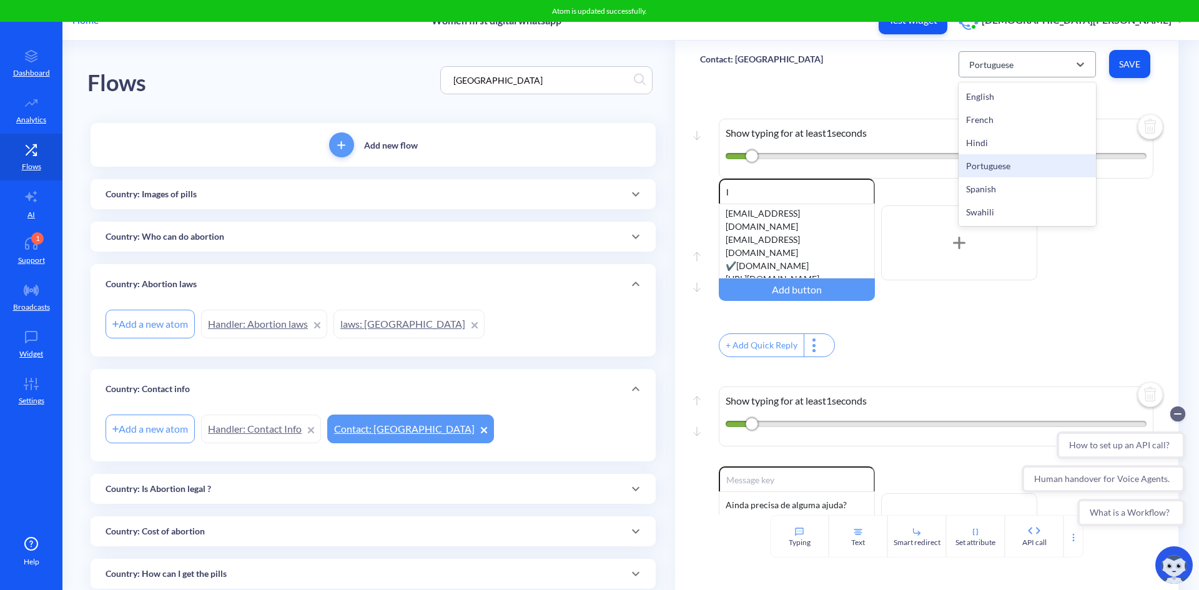
click at [1053, 60] on div "Portuguese" at bounding box center [1016, 64] width 106 height 22
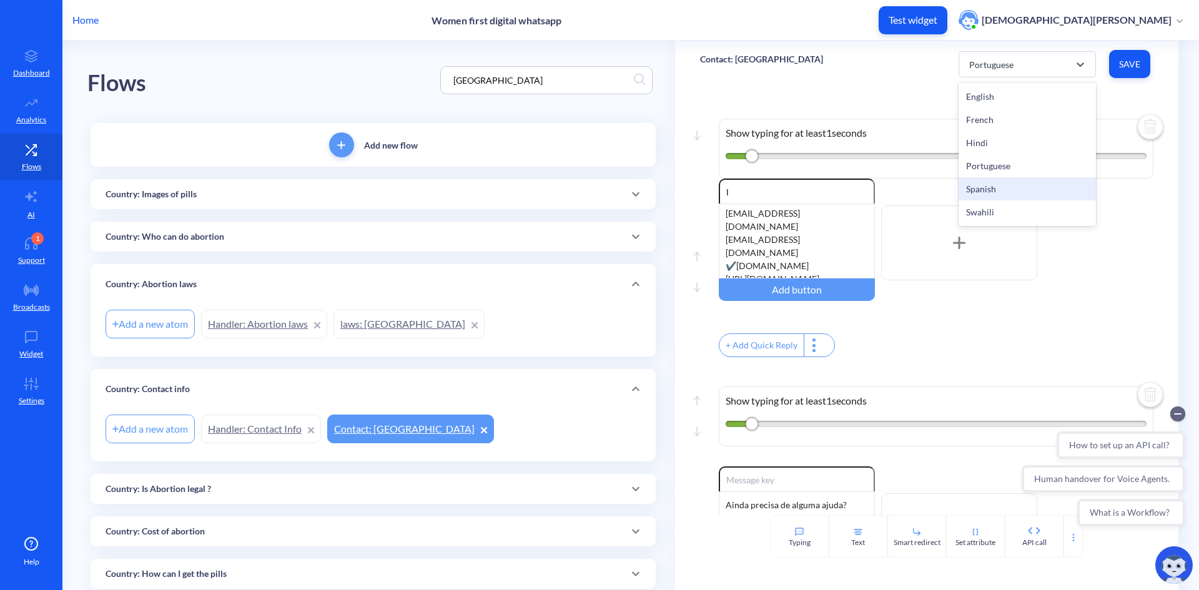
click at [1007, 190] on div "Spanish" at bounding box center [1027, 188] width 137 height 23
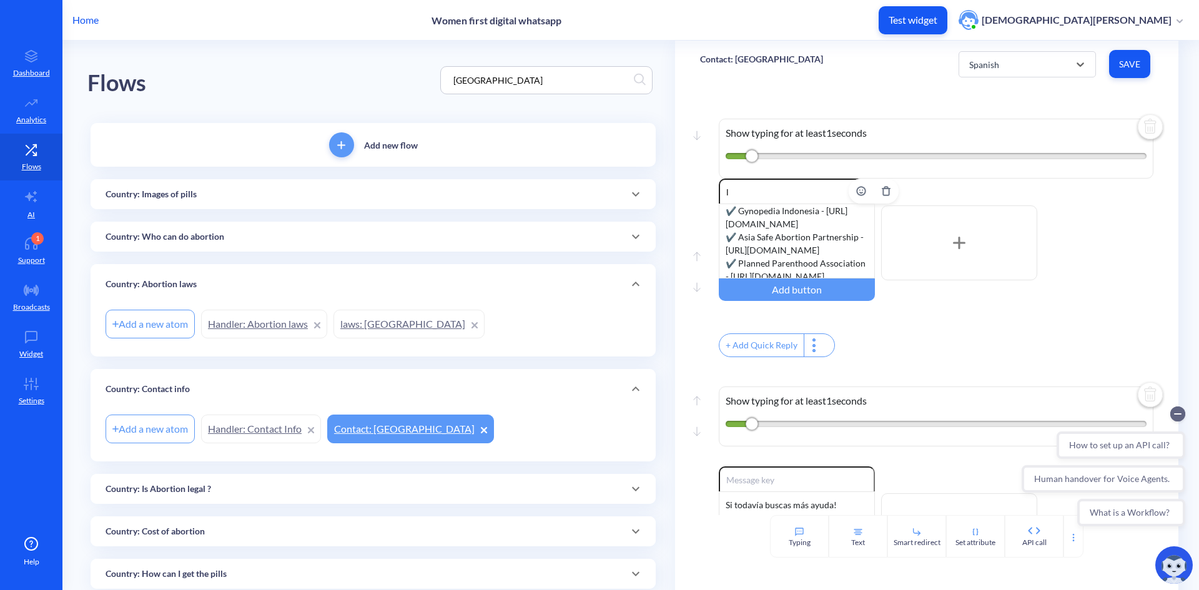
scroll to position [62, 0]
click at [724, 232] on div "Bajo las leyes actuales en [GEOGRAPHIC_DATA], la pastillas MA están legalmente …" at bounding box center [797, 241] width 156 height 75
click at [858, 215] on div "Bajo las leyes actuales en [GEOGRAPHIC_DATA], la pastillas MA están legalmente …" at bounding box center [797, 241] width 156 height 75
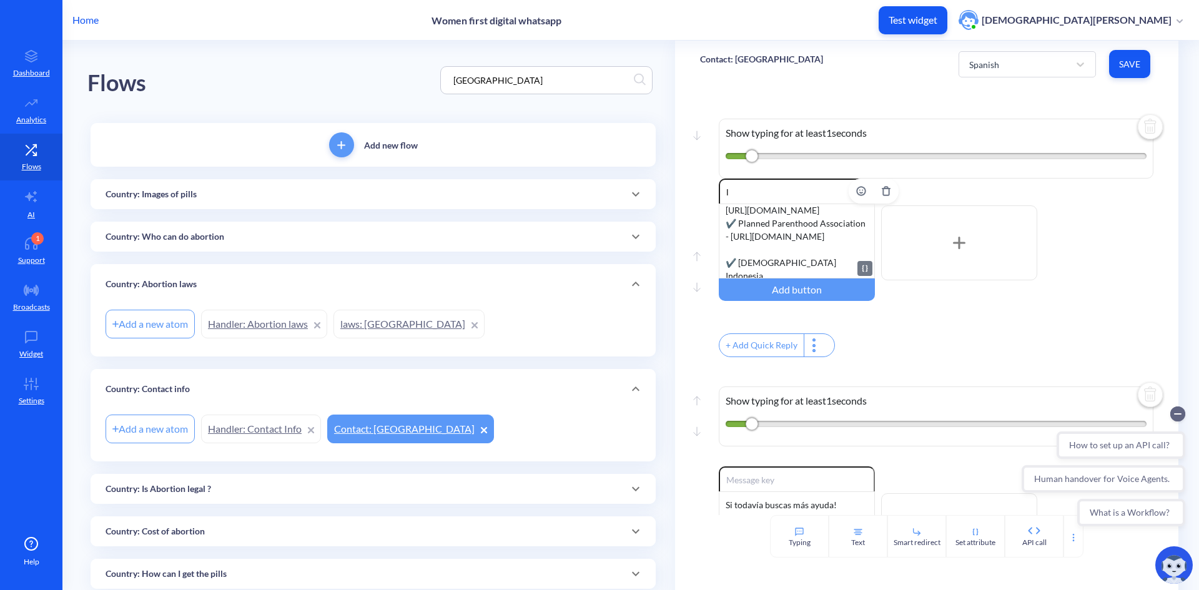
click at [767, 262] on div "Bajo las leyes actuales en [GEOGRAPHIC_DATA], la pastillas MA están legalmente …" at bounding box center [797, 241] width 156 height 75
click at [778, 233] on div "Bajo las leyes actuales en [GEOGRAPHIC_DATA], la pastillas MA están legalmente …" at bounding box center [797, 241] width 156 height 75
click at [776, 224] on div "Bajo las leyes actuales en [GEOGRAPHIC_DATA], la pastillas MA están legalmente …" at bounding box center [797, 241] width 156 height 75
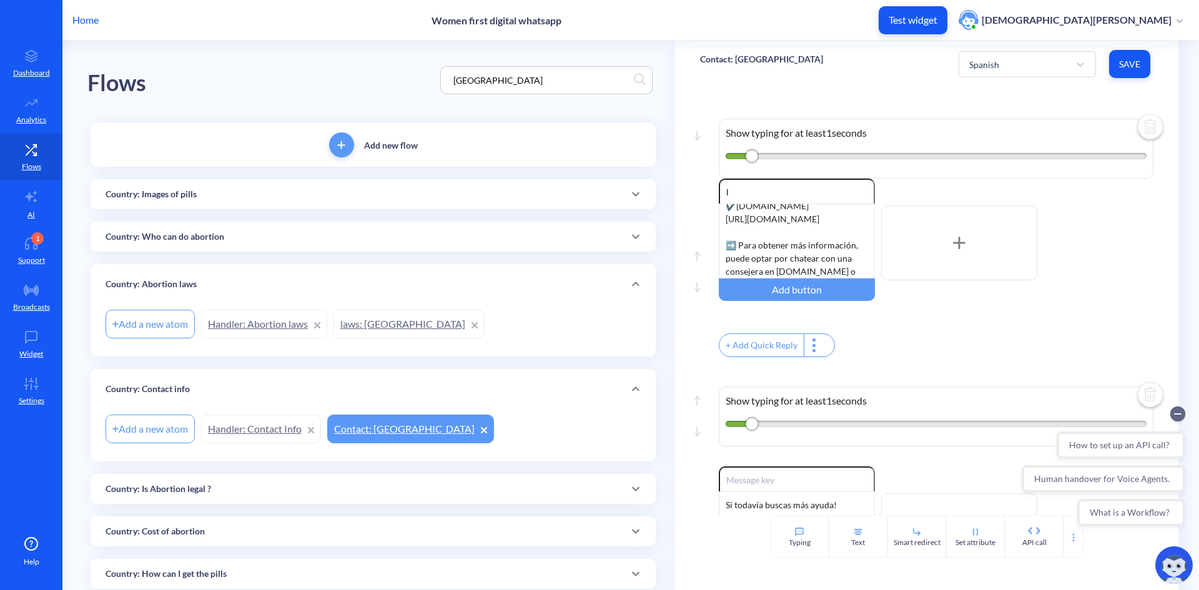
click at [1137, 56] on button "Save" at bounding box center [1129, 64] width 41 height 28
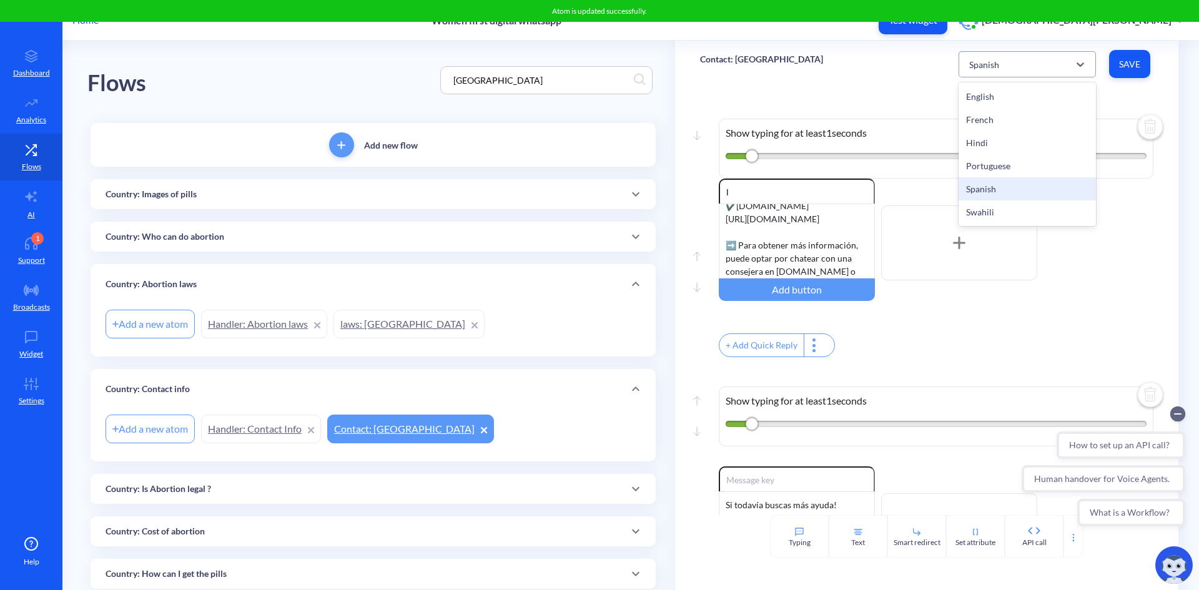
click at [1030, 72] on div "Spanish" at bounding box center [1016, 64] width 106 height 22
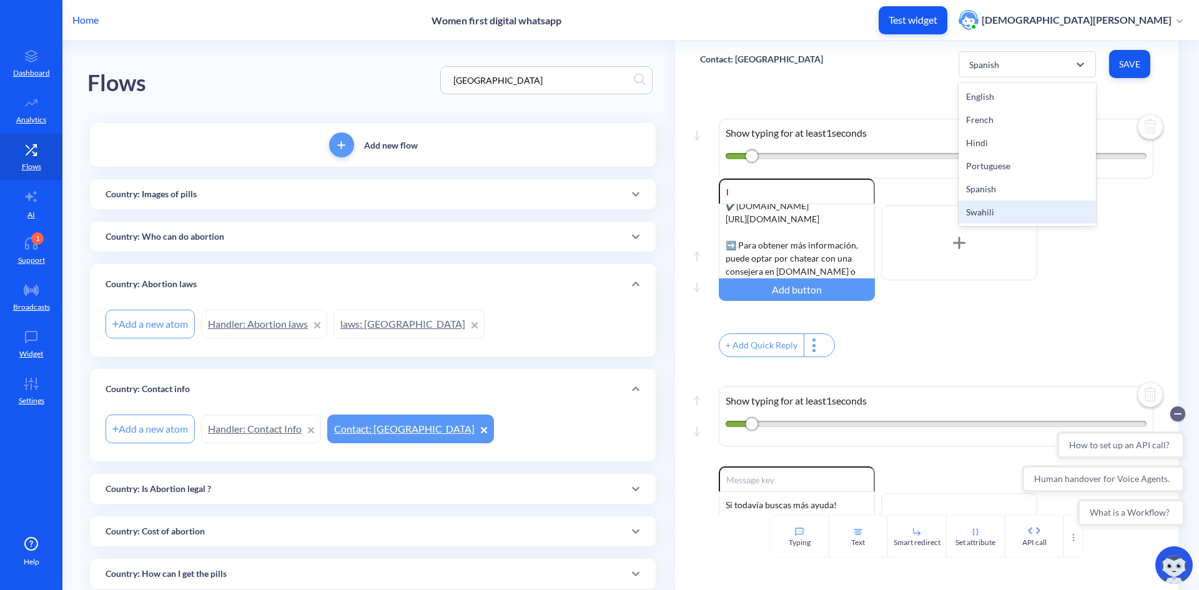
click at [993, 213] on div "Swahili" at bounding box center [1027, 211] width 137 height 23
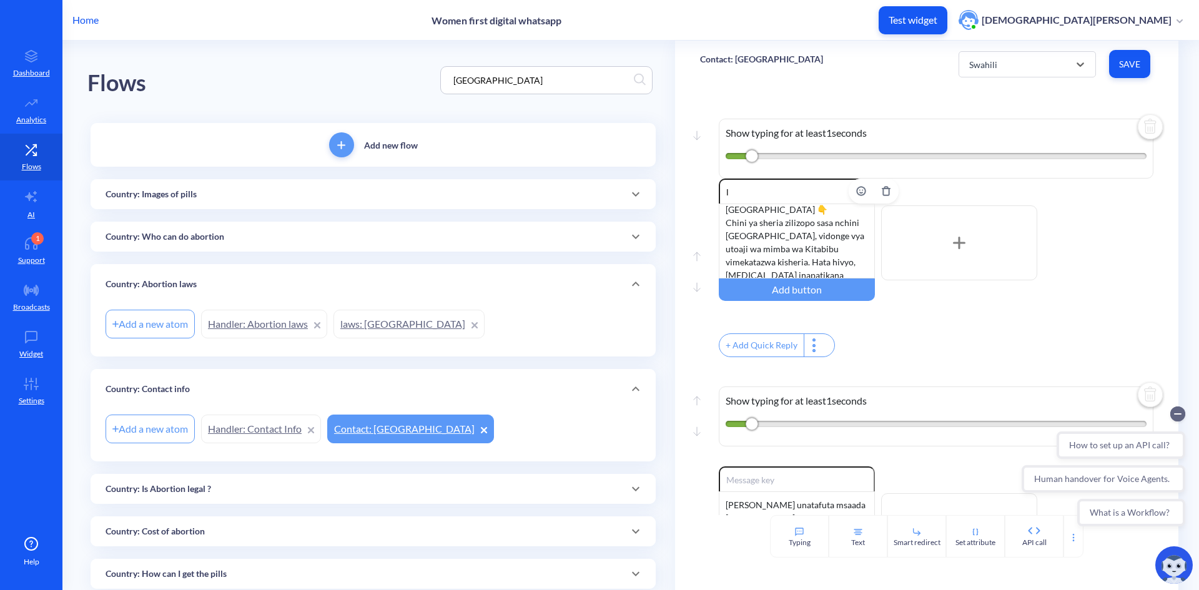
scroll to position [122, 0]
click at [721, 241] on div "Unaweza kuwasiliana na chama chochote [PERSON_NAME] ya hivi hapa chini kwa taar…" at bounding box center [797, 241] width 156 height 75
click at [857, 222] on div "Unaweza kuwasiliana na chama chochote [PERSON_NAME] ya hivi hapa chini kwa taar…" at bounding box center [797, 241] width 156 height 75
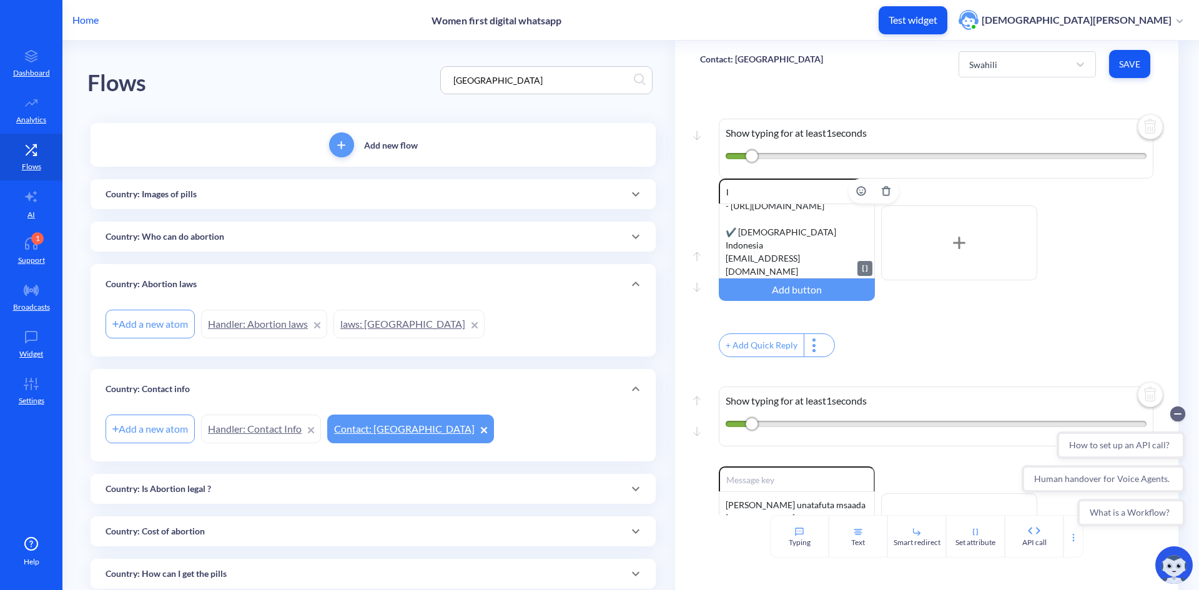
click at [773, 212] on div "Unaweza kuwasiliana na chama chochote [PERSON_NAME] ya hivi hapa chini kwa taar…" at bounding box center [797, 241] width 156 height 75
click at [771, 247] on div "Unaweza kuwasiliana na chama chochote [PERSON_NAME] ya hivi hapa chini kwa taar…" at bounding box center [797, 241] width 156 height 75
click at [1138, 57] on button "Save" at bounding box center [1129, 64] width 41 height 28
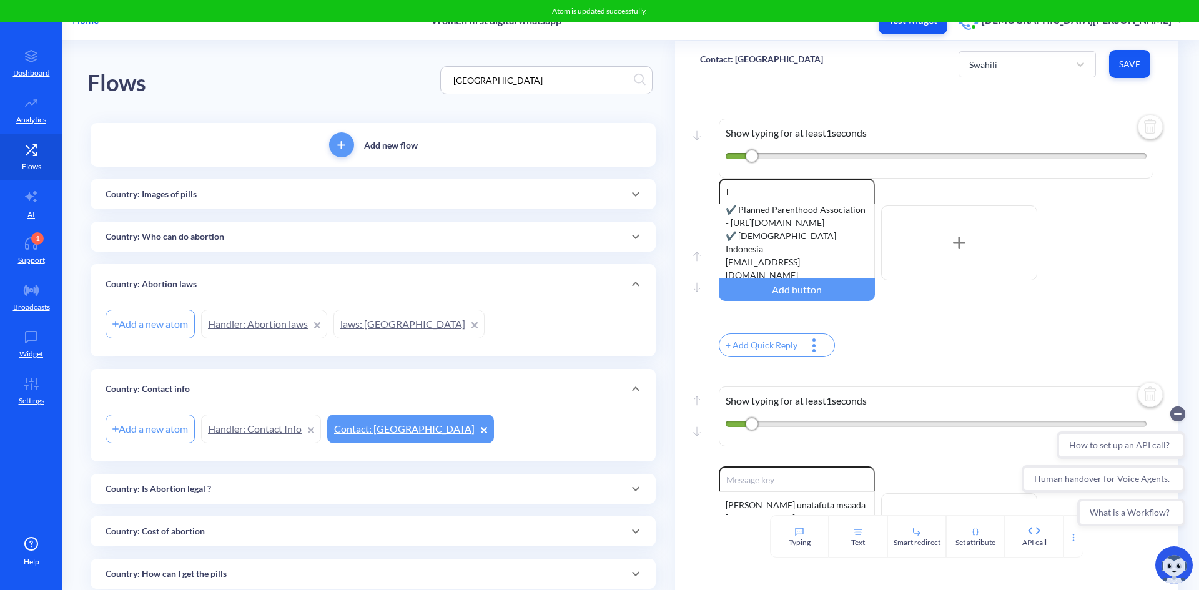
click at [85, 22] on p "Home" at bounding box center [85, 19] width 26 height 15
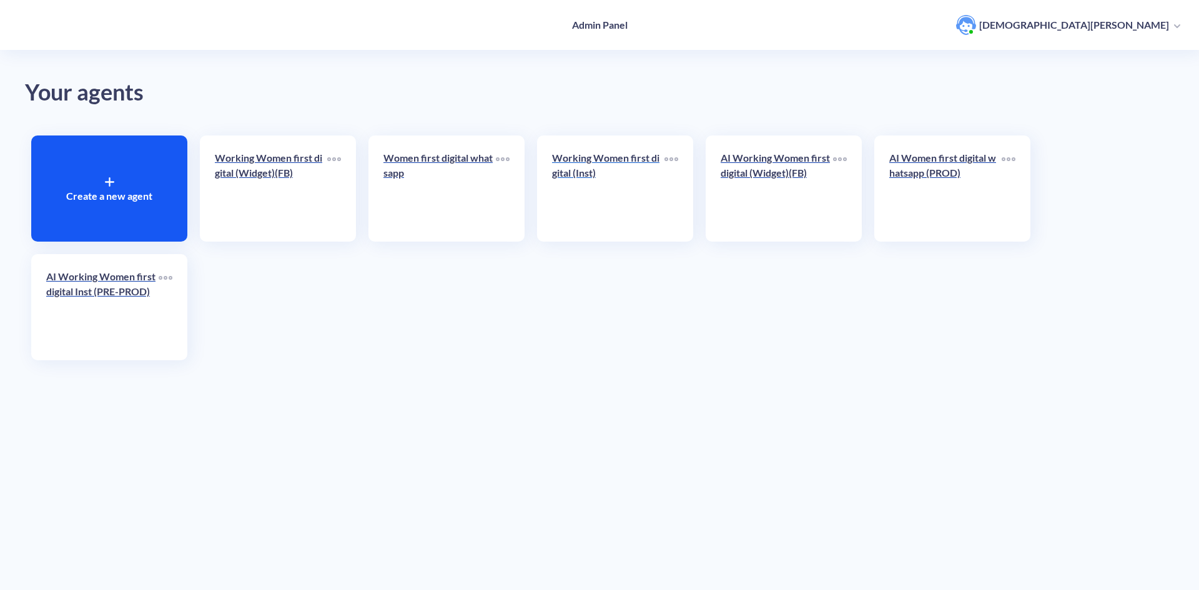
click at [579, 155] on p "Working Women first digital (Inst)" at bounding box center [608, 165] width 112 height 30
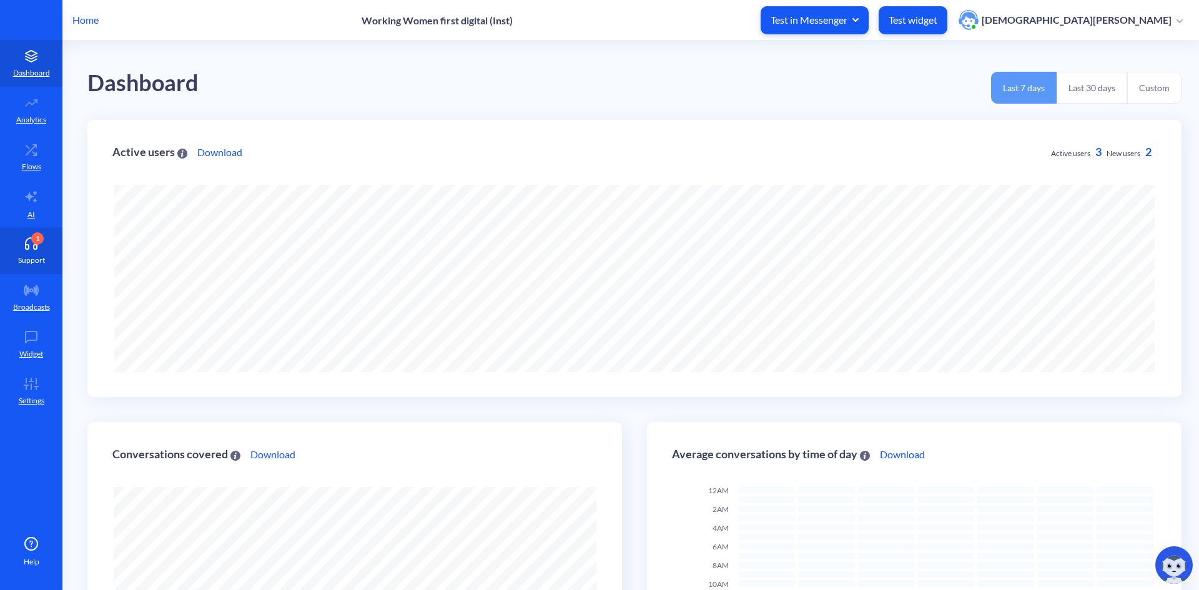
scroll to position [590, 1199]
click at [27, 158] on link "Flows" at bounding box center [31, 157] width 62 height 47
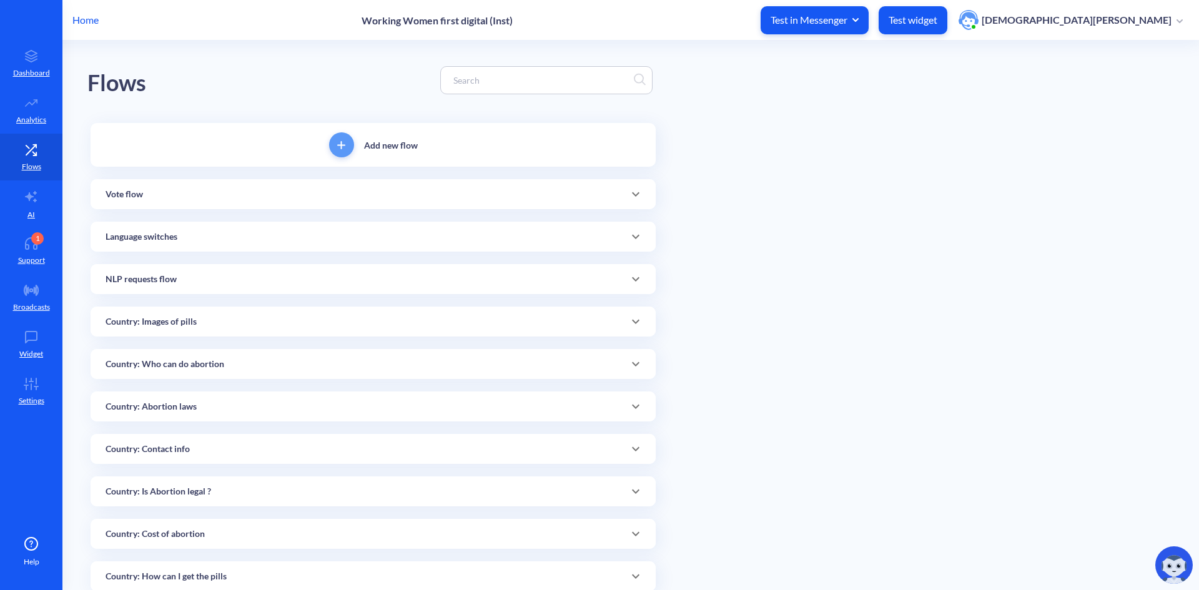
click at [503, 79] on input at bounding box center [540, 80] width 187 height 14
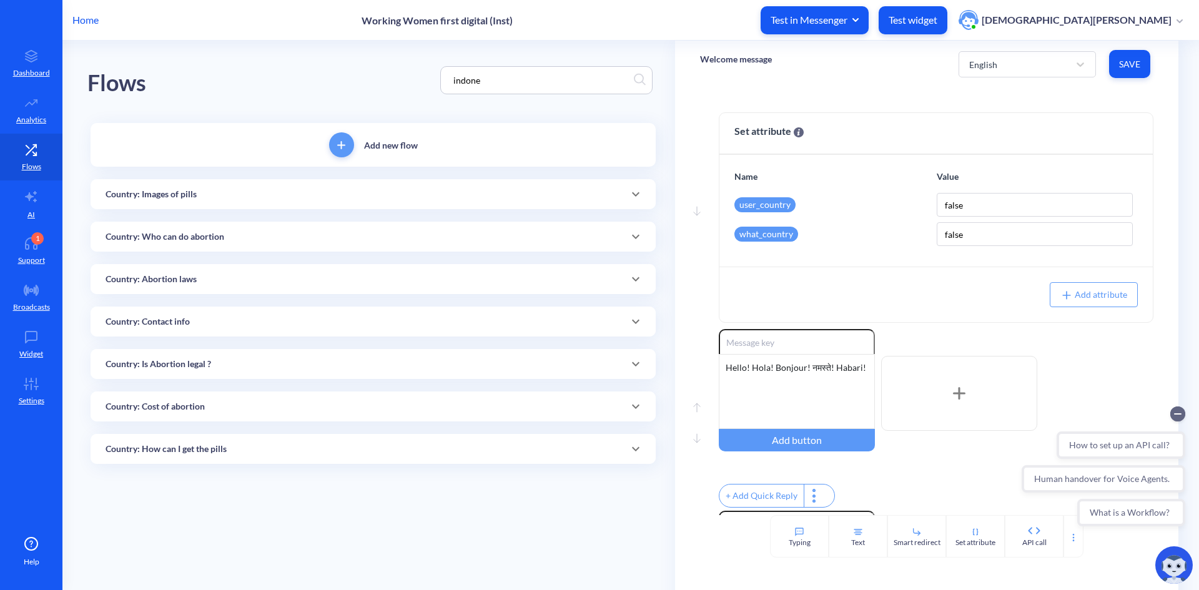
type input "indone"
click at [344, 314] on div "Country: Contact info" at bounding box center [373, 322] width 565 height 30
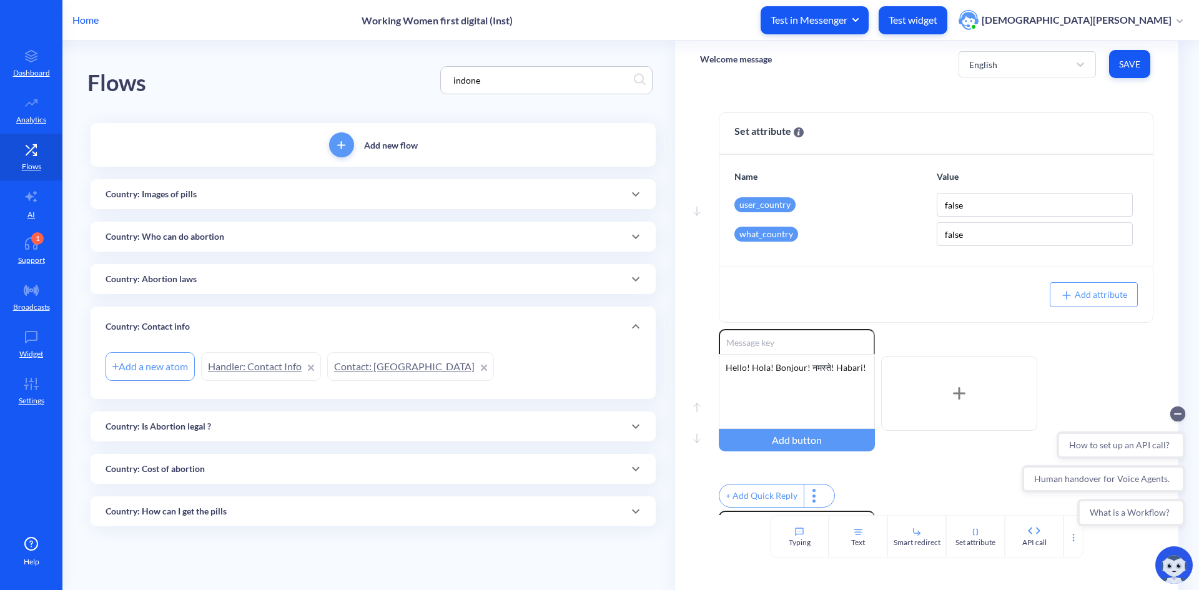
click at [373, 374] on link "Contact: [GEOGRAPHIC_DATA]" at bounding box center [410, 366] width 167 height 29
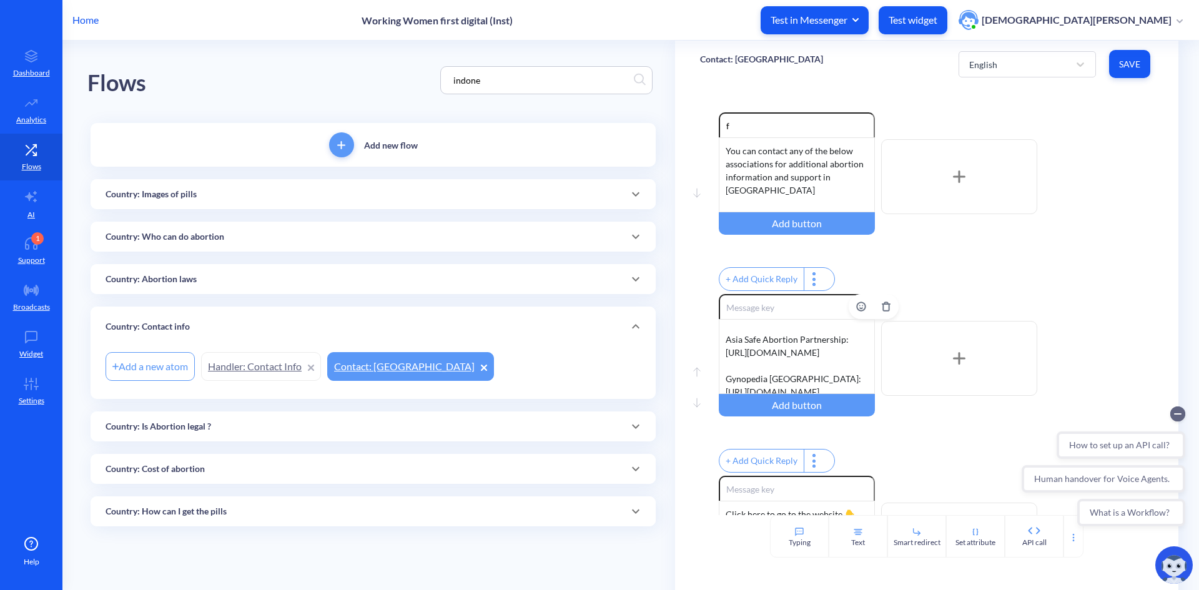
scroll to position [37, 0]
click at [726, 329] on div "Click here to go to the website 👇 Asia Safe Abortion Partnership: [URL][DOMAIN_…" at bounding box center [797, 356] width 156 height 75
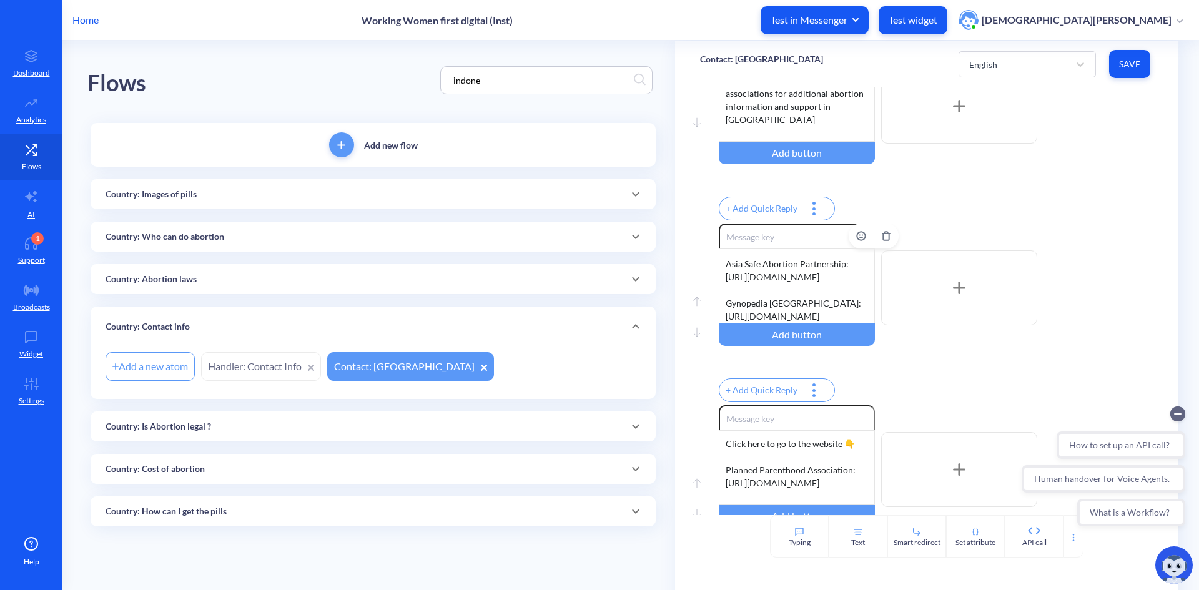
scroll to position [62, 0]
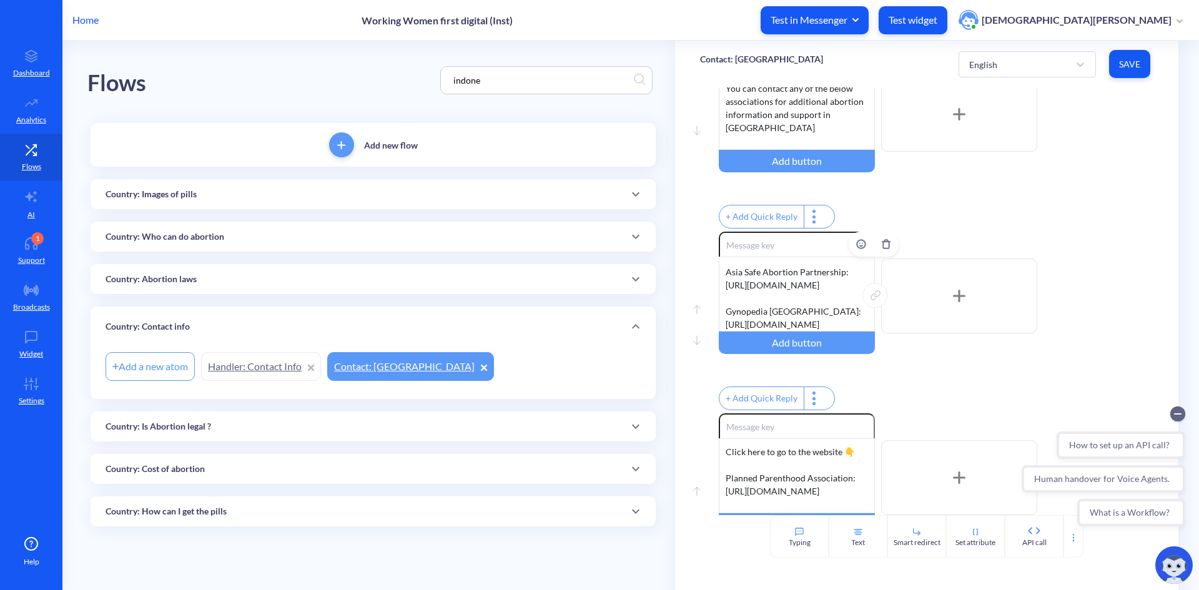
click at [780, 328] on div "Click here to go to the website 👇 Asia Safe Abortion Partnership: [URL][DOMAIN_…" at bounding box center [797, 294] width 156 height 75
click at [781, 332] on div "Click here to go to the website 👇 ✔️ Gynopedia Indonesia - [URL][DOMAIN_NAME] ✔…" at bounding box center [797, 294] width 156 height 75
click at [855, 332] on div "Click here to go to the website 👇 ✔️ Gynopedia Indonesia - [URL][DOMAIN_NAME] ✔…" at bounding box center [797, 294] width 156 height 75
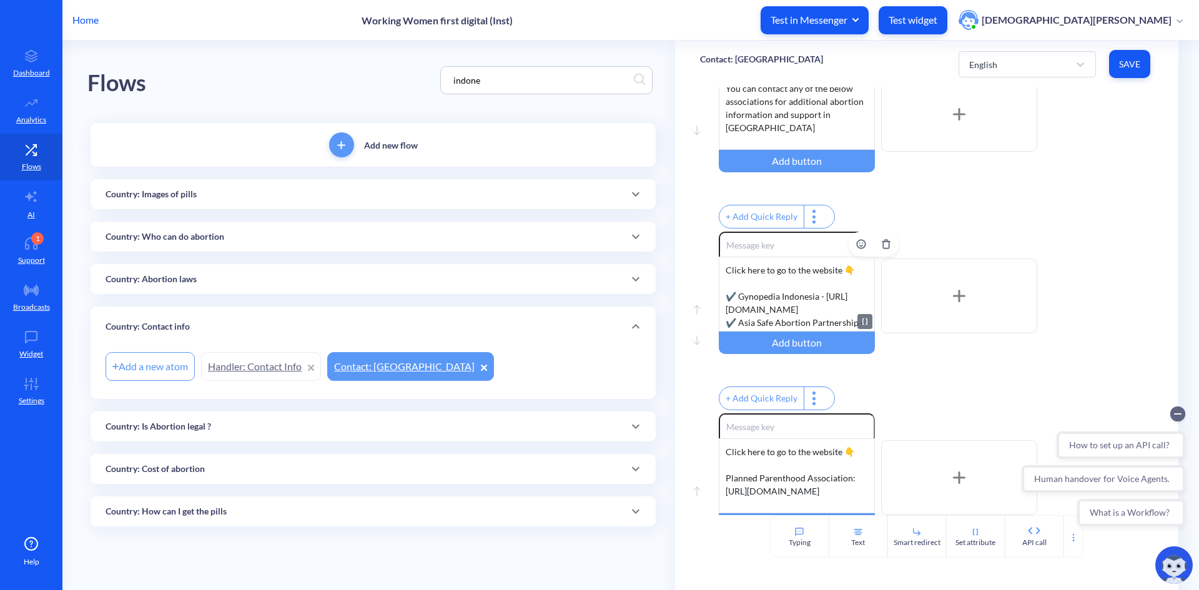
click at [810, 276] on div "Click here to go to the website 👇 ✔️ Gynopedia Indonesia - [URL][DOMAIN_NAME] ✔…" at bounding box center [797, 294] width 156 height 75
click at [831, 317] on div "Click here to go to their website 👇 ✔️ Gynopedia Indonesia - [URL][DOMAIN_NAME]…" at bounding box center [797, 294] width 156 height 75
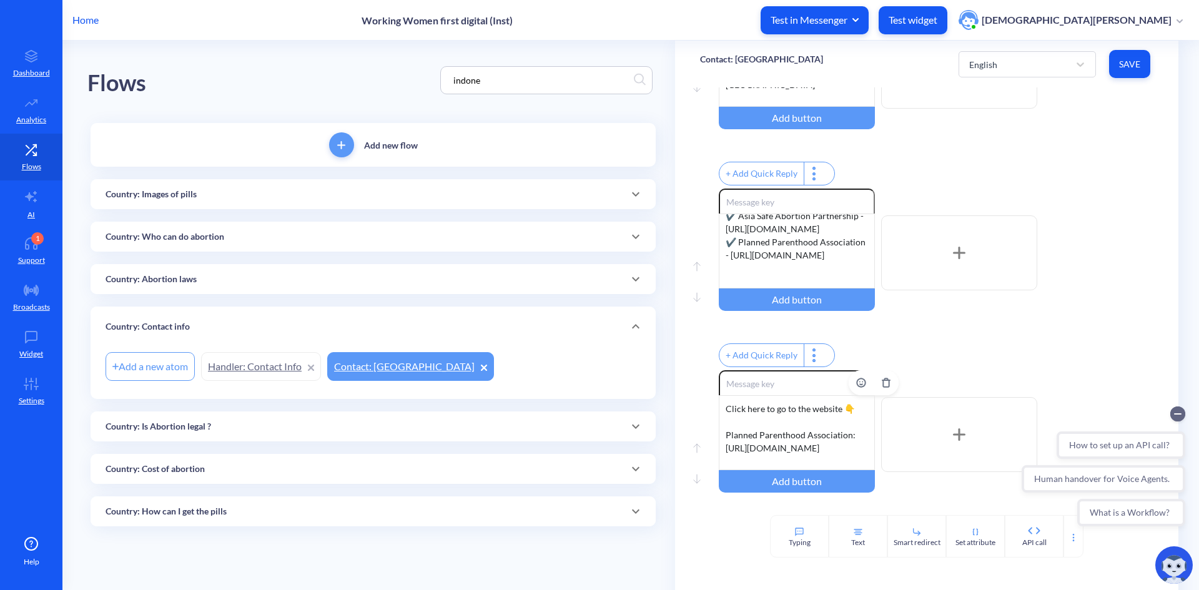
scroll to position [125, 0]
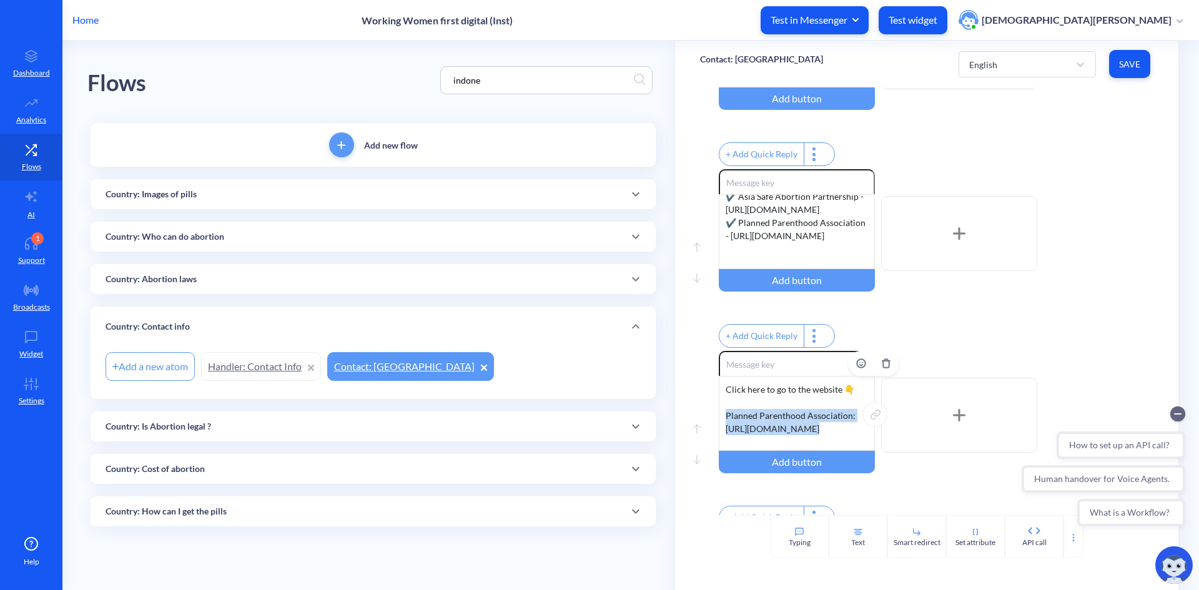
drag, startPoint x: 725, startPoint y: 433, endPoint x: 818, endPoint y: 448, distance: 94.3
click at [818, 448] on div "Click here to go to the website 👇 Planned Parenthood Association: [URL][DOMAIN_…" at bounding box center [797, 413] width 156 height 75
click at [794, 426] on div "Click here to go to the website 👇 ✔️ Samsara Indonesia [EMAIL_ADDRESS][DOMAIN_N…" at bounding box center [797, 413] width 156 height 75
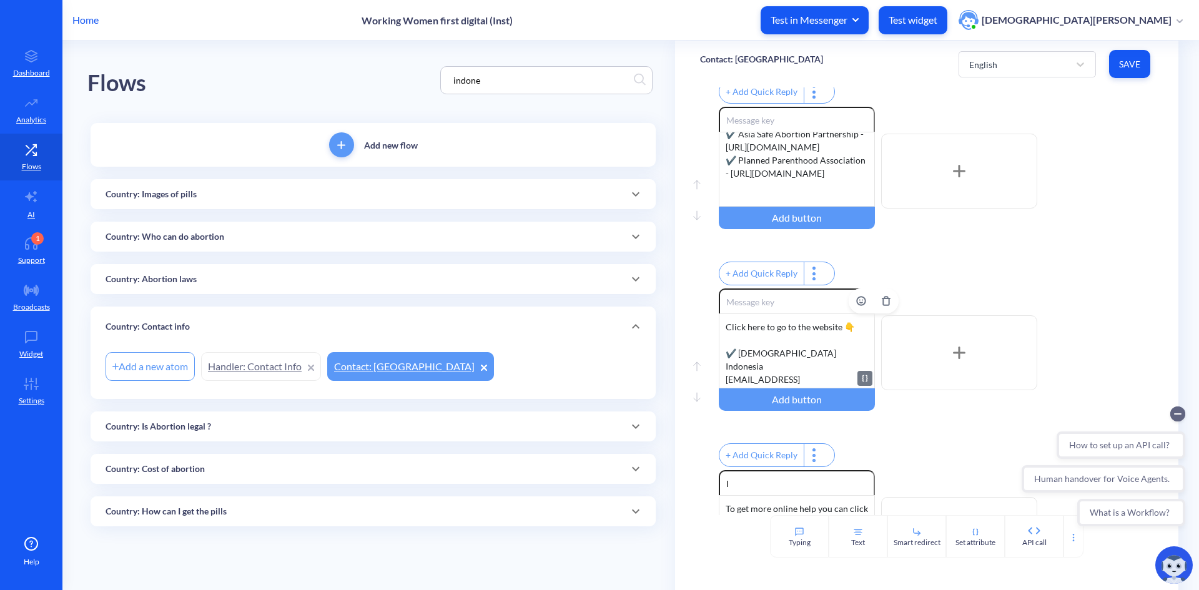
click at [840, 341] on div "Click here to go to the website 👇 ✔️ Samsara Indonesia [EMAIL_ADDRESS][DOMAIN_N…" at bounding box center [797, 350] width 156 height 75
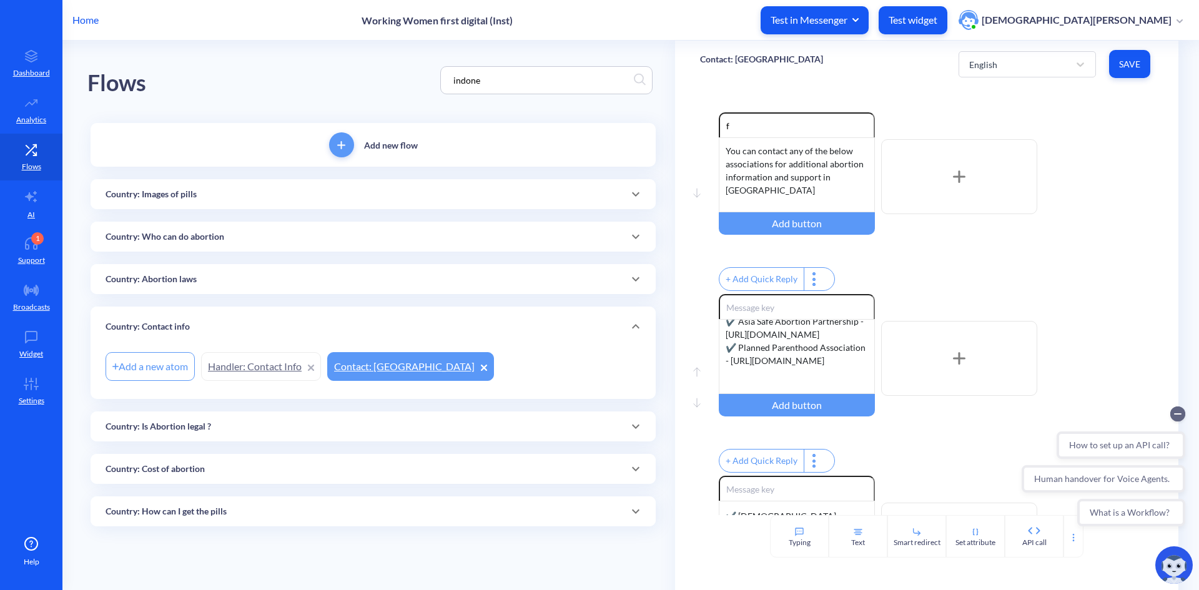
click at [1131, 69] on span "Save" at bounding box center [1129, 64] width 21 height 12
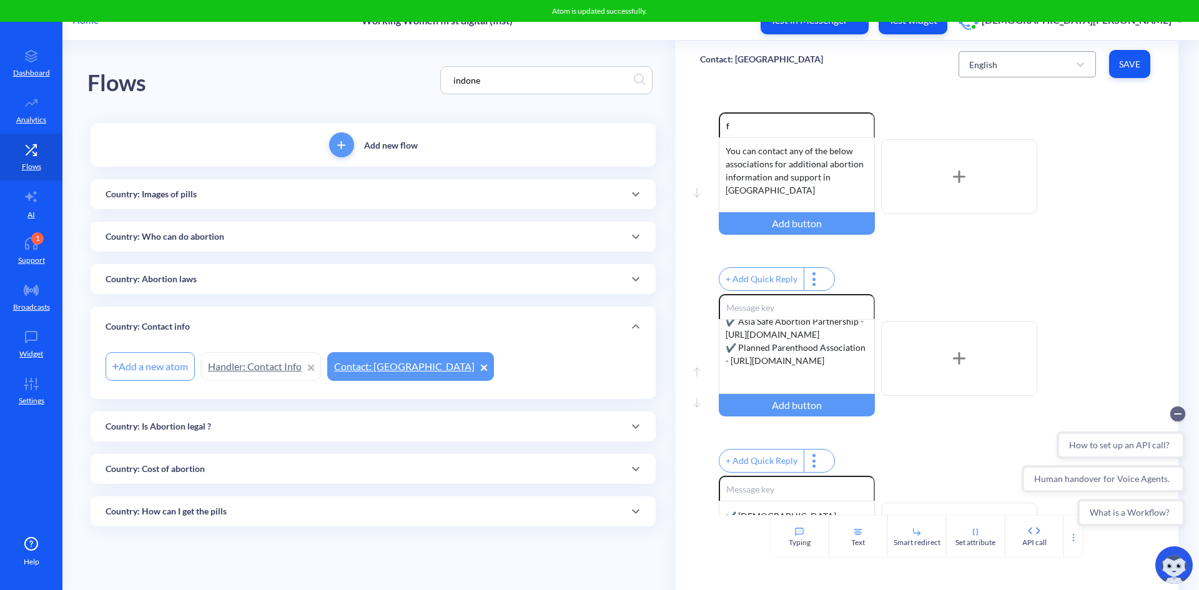
click at [997, 65] on div "English" at bounding box center [983, 63] width 28 height 13
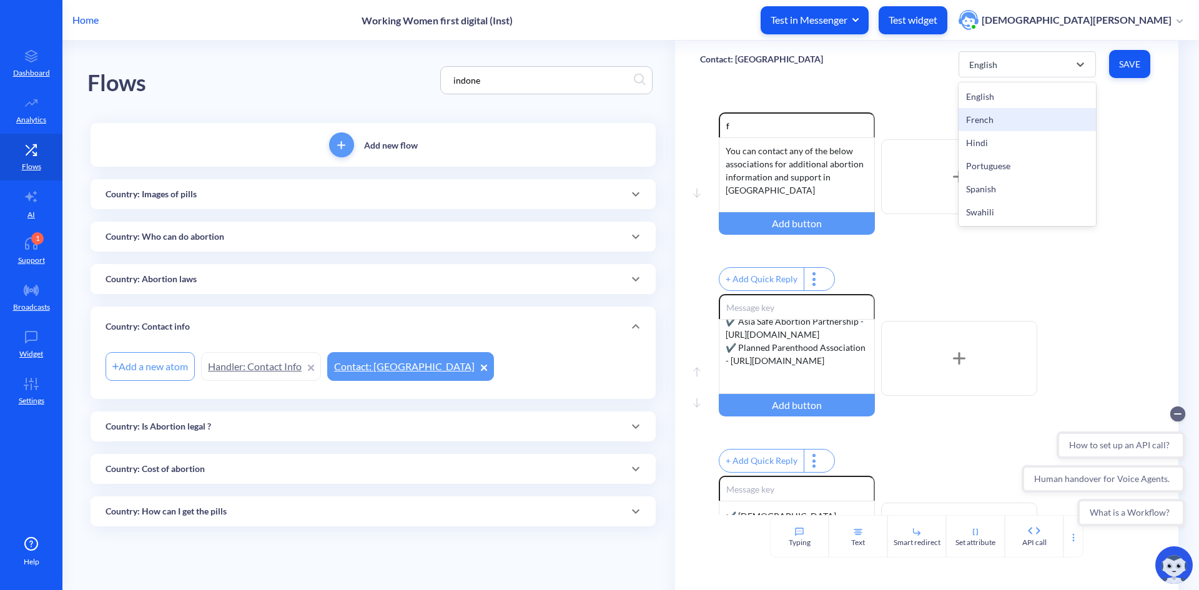
click at [998, 117] on div "French" at bounding box center [1027, 119] width 137 height 23
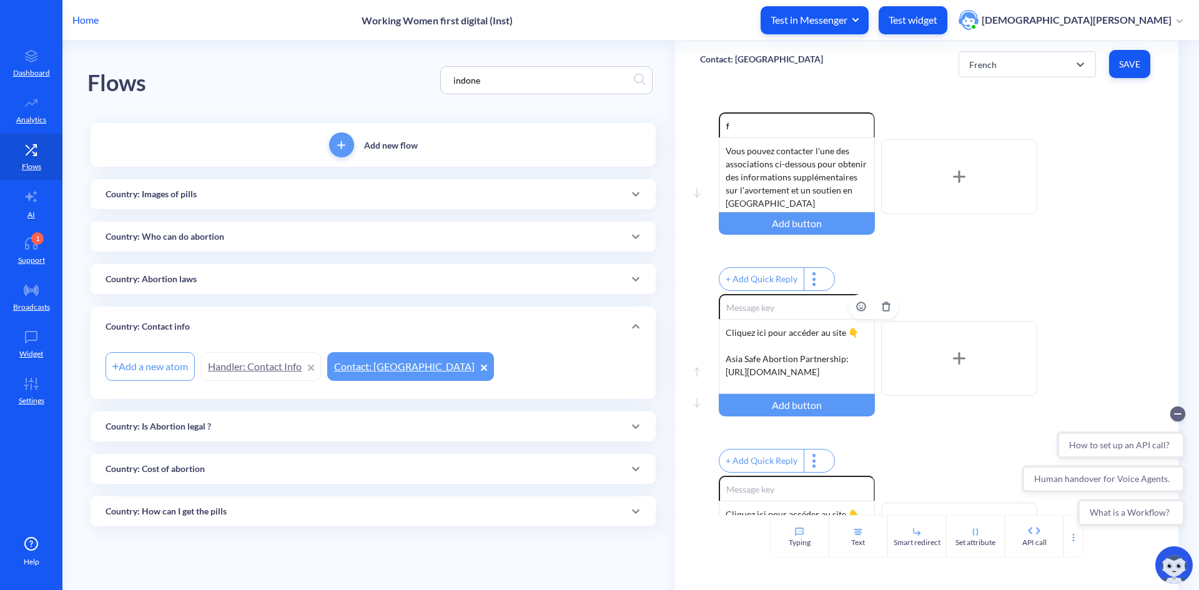
click at [725, 368] on div "Cliquez ici pour accéder au site 👇 Asia Safe Abortion Partnership: [URL][DOMAIN…" at bounding box center [797, 356] width 156 height 75
click at [771, 390] on div "Cliquez ici pour accéder au site 👇 Asia Safe Abortion Partnership: [URL][DOMAIN…" at bounding box center [797, 356] width 156 height 75
click at [1029, 77] on div "French" at bounding box center [1027, 64] width 137 height 26
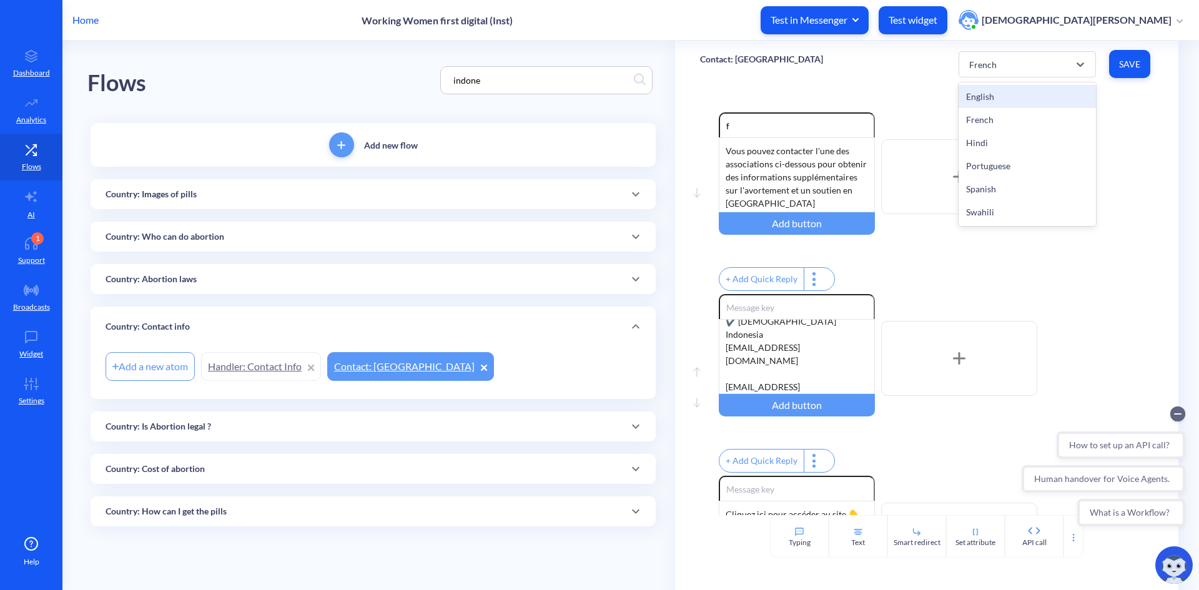
click at [1007, 99] on div "English" at bounding box center [1027, 96] width 137 height 23
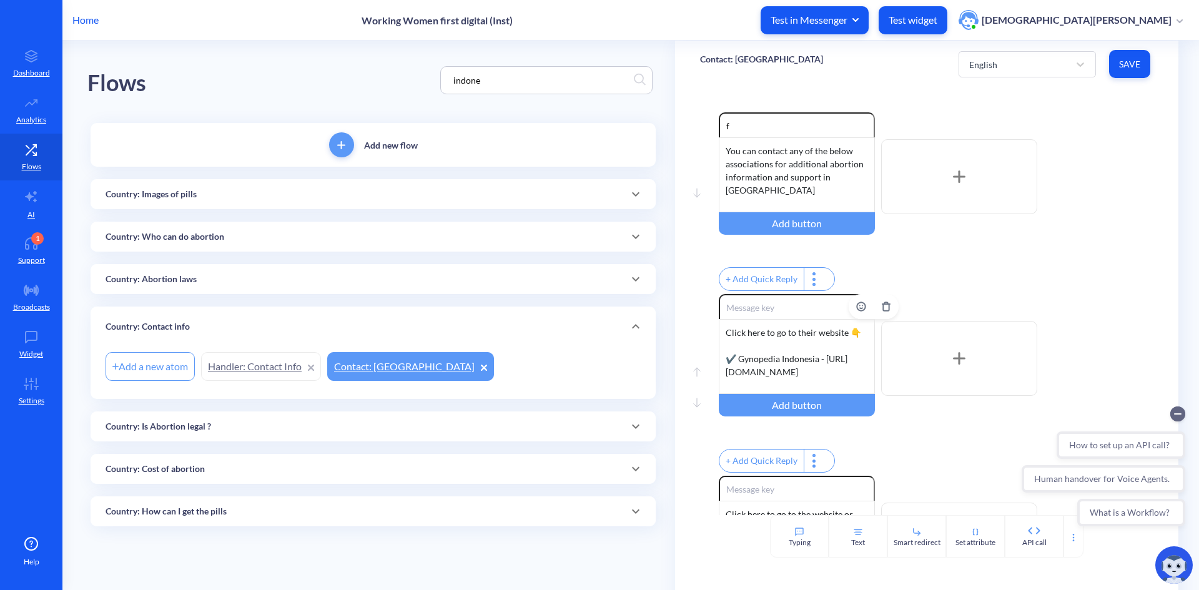
click at [725, 367] on div "Click here to go to their website 👇 ✔️ Gynopedia Indonesia - [URL][DOMAIN_NAME]…" at bounding box center [797, 356] width 156 height 75
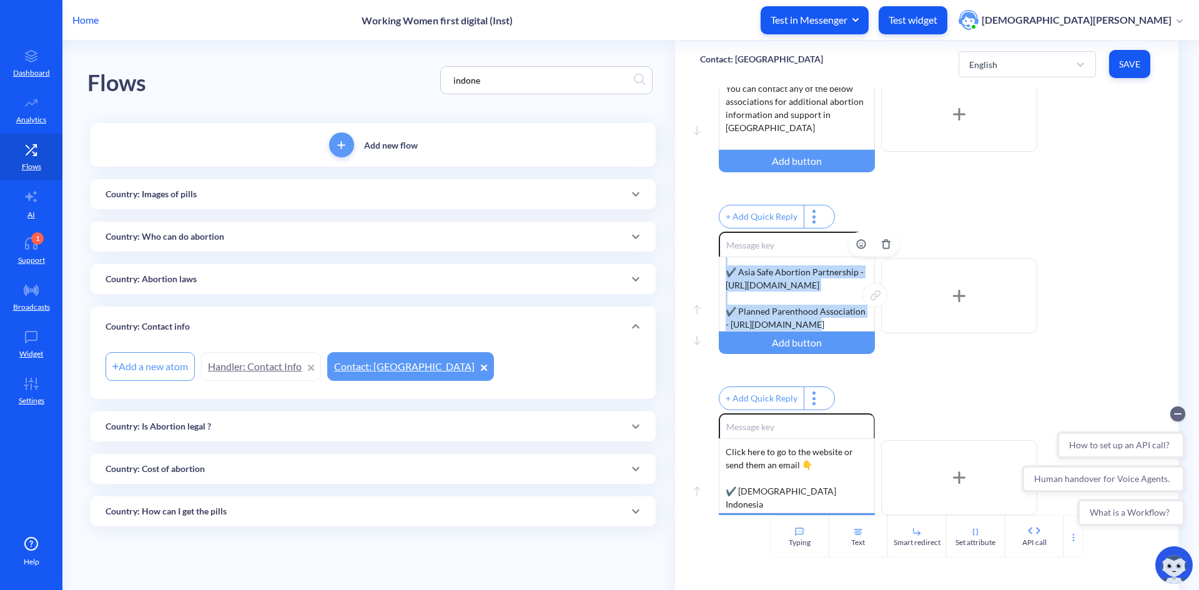
click at [821, 329] on div "Click here to go to their website 👇 ✔️ Gynopedia Indonesia - [URL][DOMAIN_NAME]…" at bounding box center [797, 294] width 156 height 75
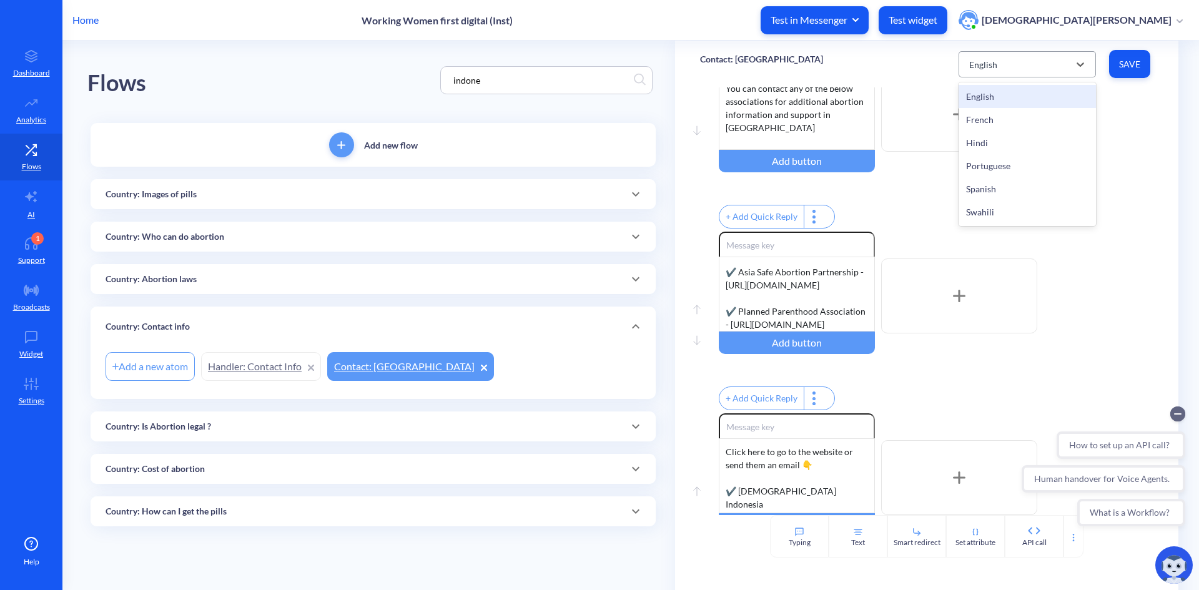
click at [1038, 57] on div "English" at bounding box center [1016, 64] width 106 height 22
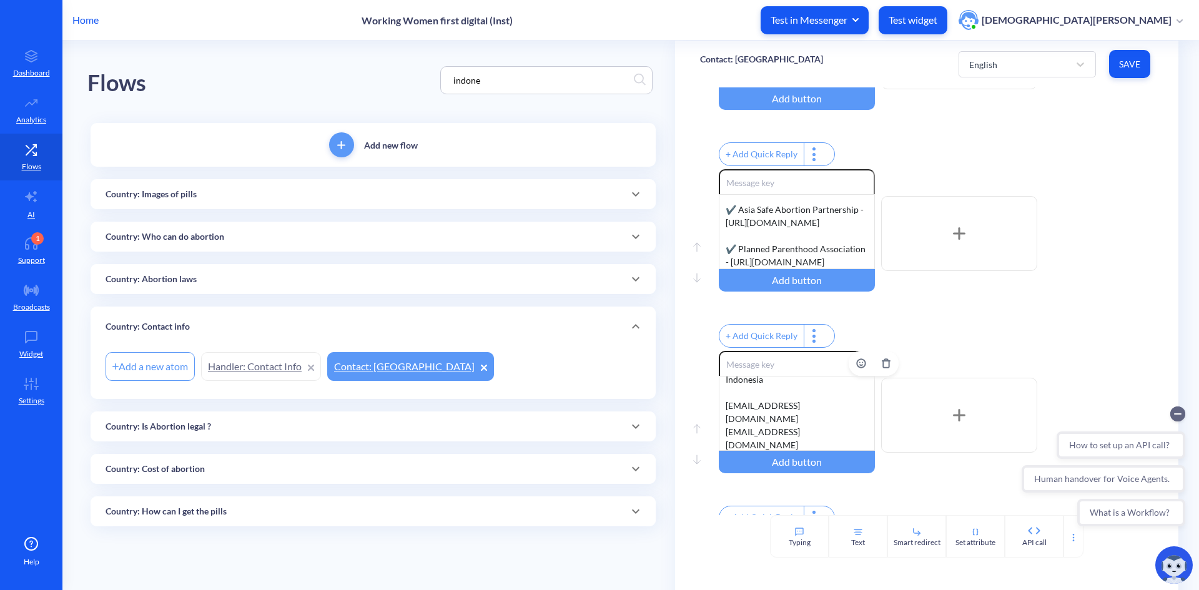
scroll to position [22, 0]
drag, startPoint x: 737, startPoint y: 441, endPoint x: 753, endPoint y: 445, distance: 16.2
click at [737, 441] on div "Click here to go to the website or send them an email 👇 ✔️ Samsara Indonesia [E…" at bounding box center [797, 413] width 156 height 75
click at [804, 451] on div "Click here to go to the website or send them an email 👇 ✔️ Samsara Indonesia [E…" at bounding box center [797, 413] width 156 height 75
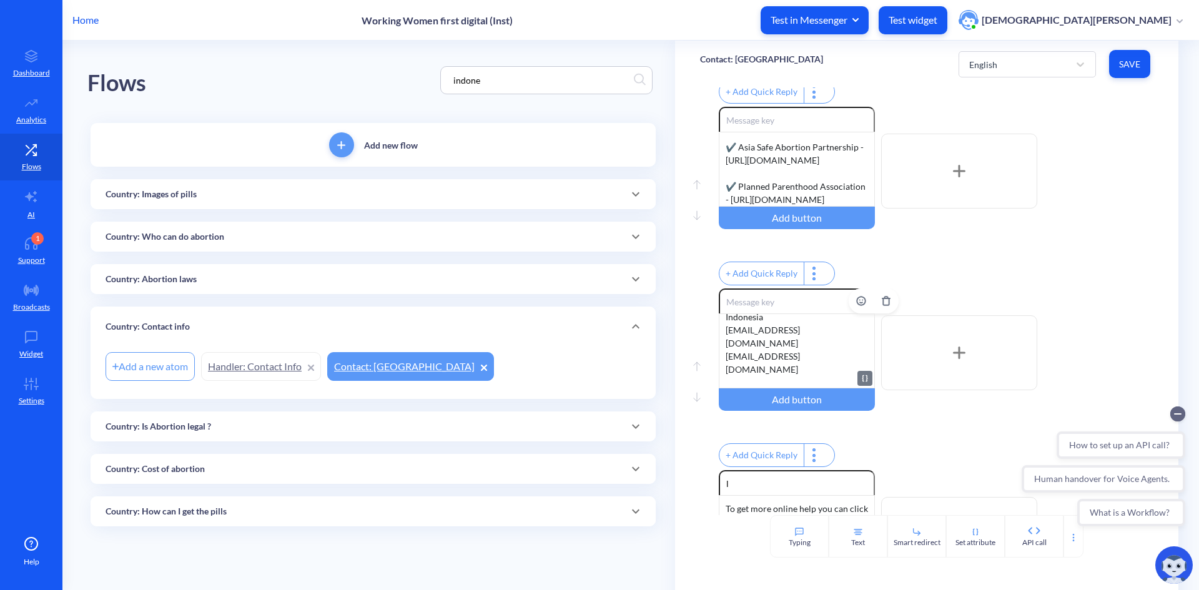
click at [767, 388] on div "Click here to go to the website or send them an email 👇 ✔️ Samsara Indonesia [E…" at bounding box center [797, 350] width 156 height 75
click at [759, 385] on div "Click here to go to the website or send them an email 👇 ✔️ Samsara Indonesia [E…" at bounding box center [797, 350] width 156 height 75
click at [724, 383] on div "Click here to go to the website or send them an email 👇 ✔️ Samsara Indonesia [E…" at bounding box center [797, 350] width 156 height 75
click at [855, 388] on div "Click here to go to the website or send them an email 👇 ✔️ Samsara Indonesia [E…" at bounding box center [797, 350] width 156 height 75
click at [1065, 61] on div "English" at bounding box center [1016, 64] width 106 height 22
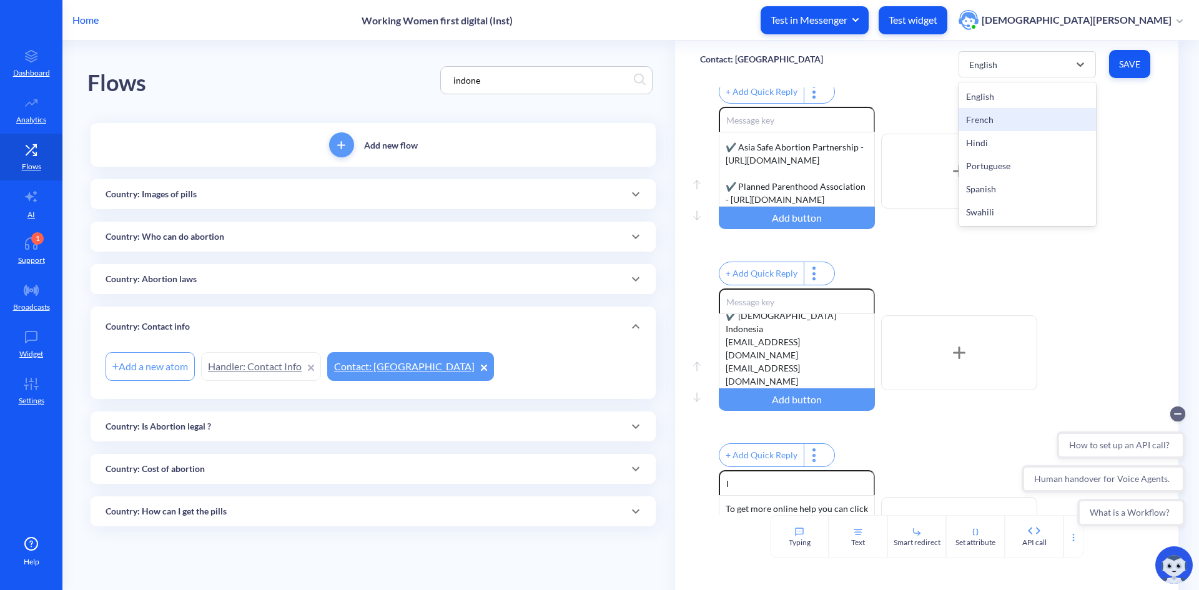
click at [1017, 112] on div "French" at bounding box center [1027, 119] width 137 height 23
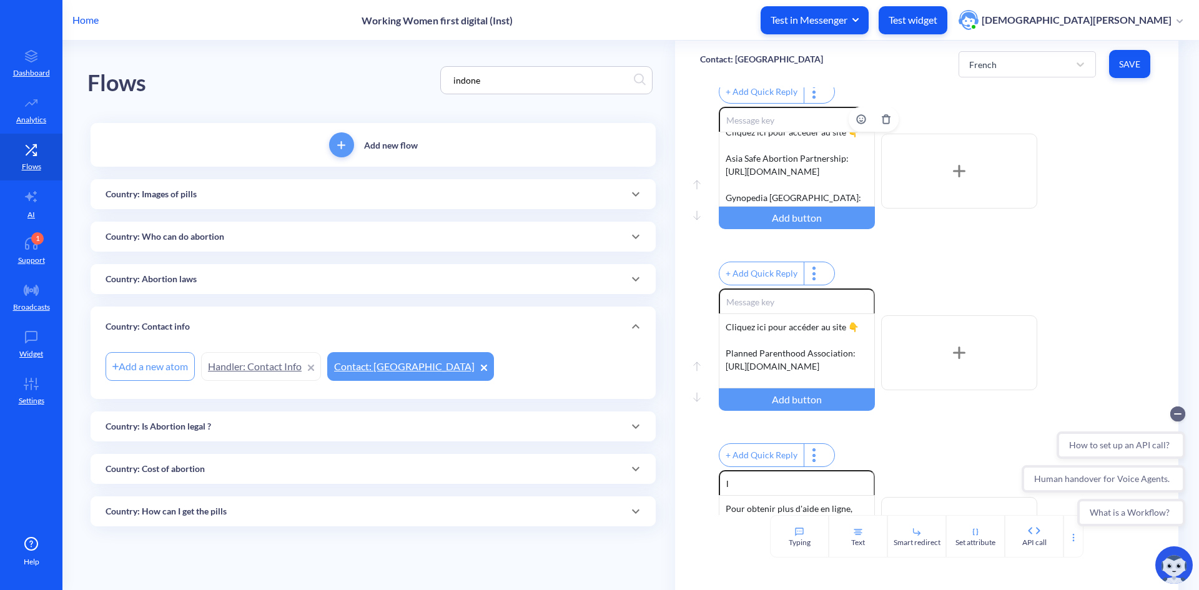
scroll to position [0, 0]
click at [721, 180] on div "Cliquez ici pour accéder au site 👇 Asia Safe Abortion Partnership: [URL][DOMAIN…" at bounding box center [797, 169] width 156 height 75
click at [762, 207] on div "Cliquez ici pour accéder au site 👇 Asia Safe Abortion Partnership: [URL][DOMAIN…" at bounding box center [797, 169] width 156 height 75
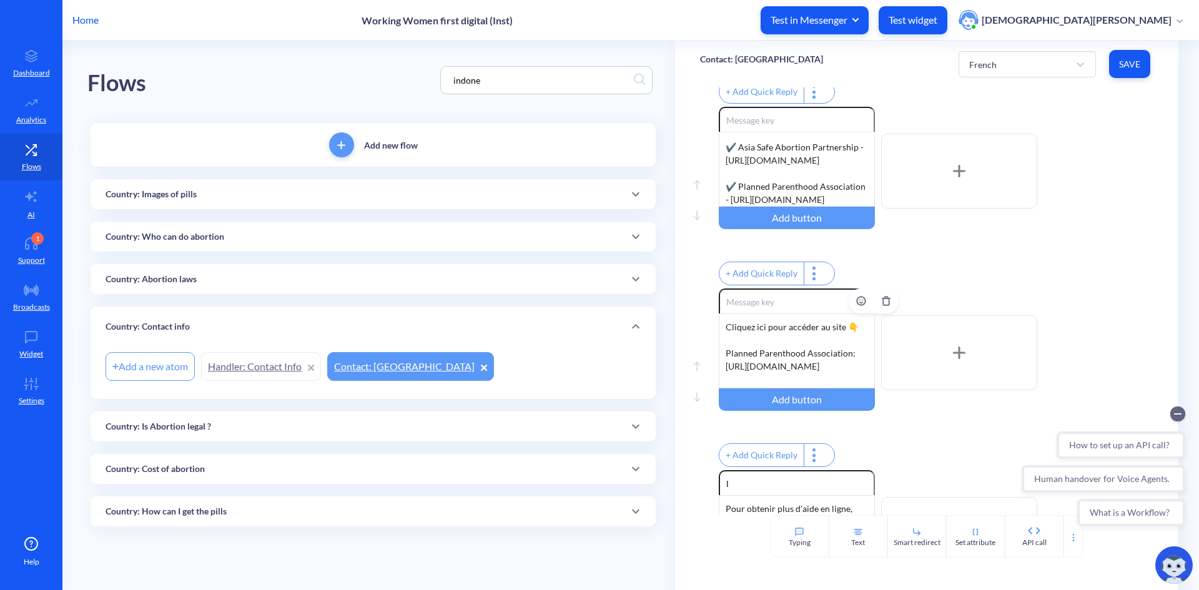
click at [724, 370] on div "Cliquez ici pour accéder au site 👇 Planned Parenthood Association: [URL][DOMAIN…" at bounding box center [797, 350] width 156 height 75
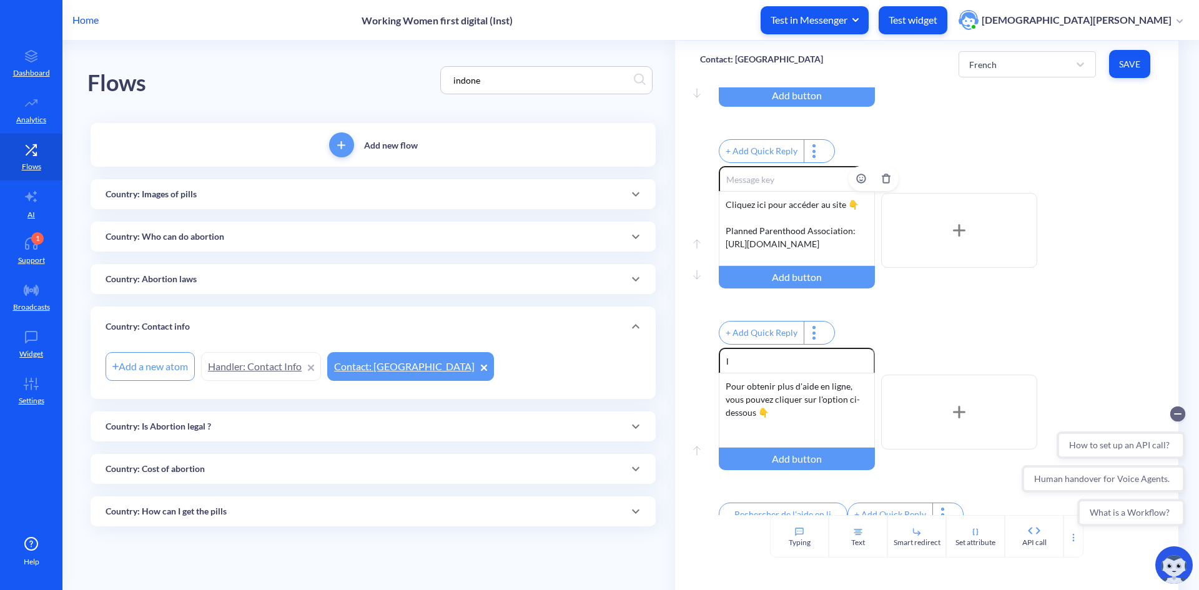
scroll to position [312, 0]
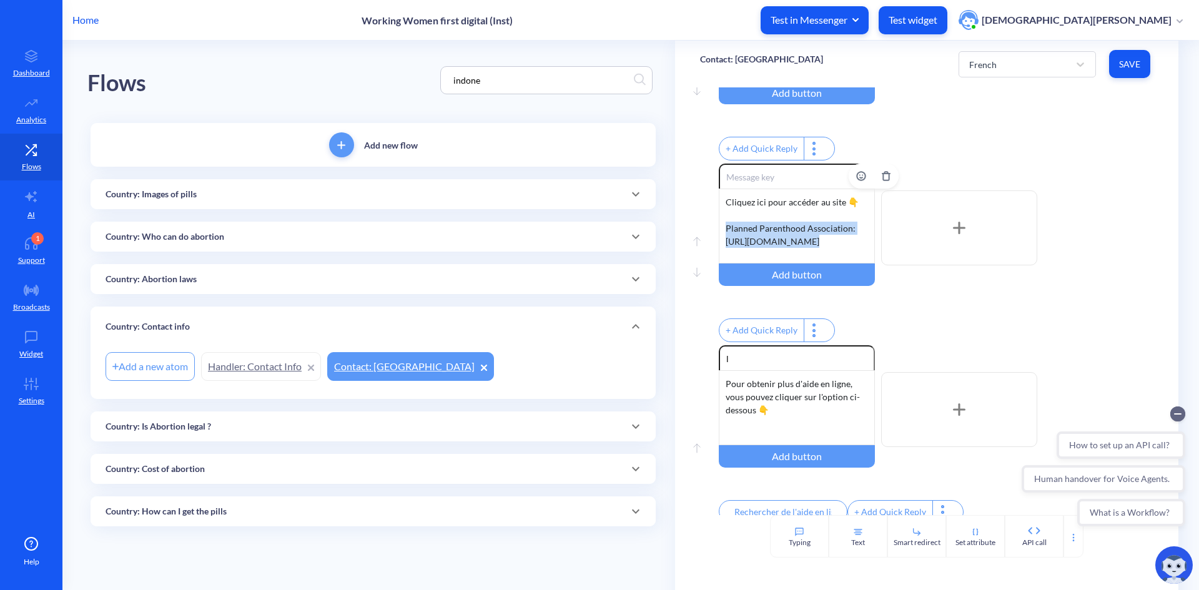
click at [796, 257] on div "Cliquez ici pour accéder au site 👇 Planned Parenthood Association: [URL][DOMAIN…" at bounding box center [797, 226] width 156 height 75
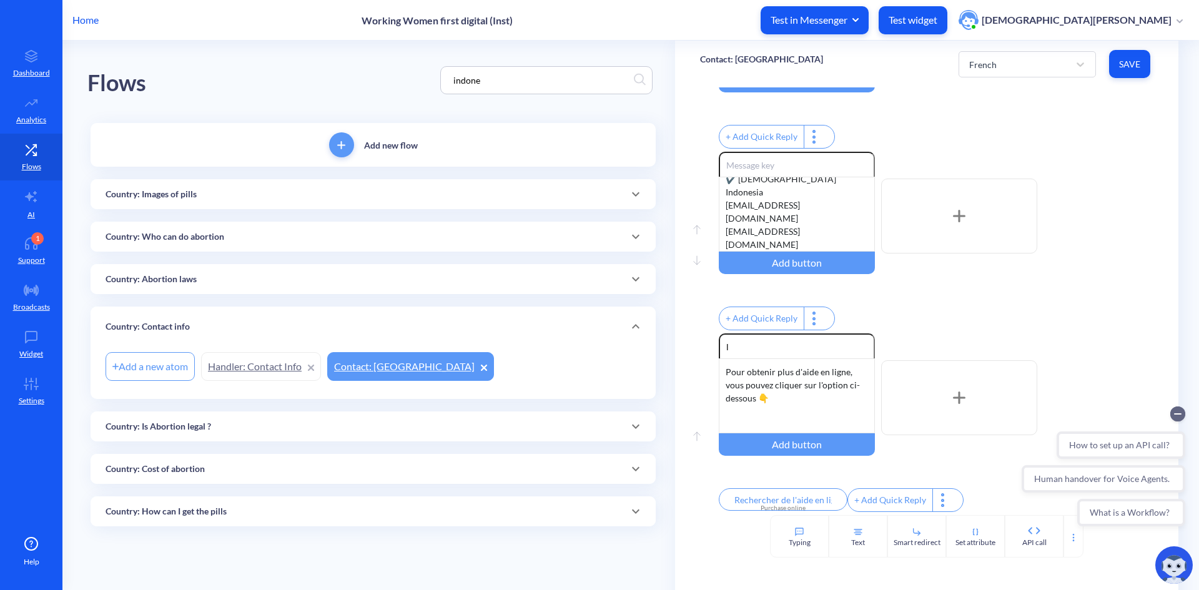
scroll to position [357, 0]
click at [1135, 69] on span "Save" at bounding box center [1129, 64] width 21 height 12
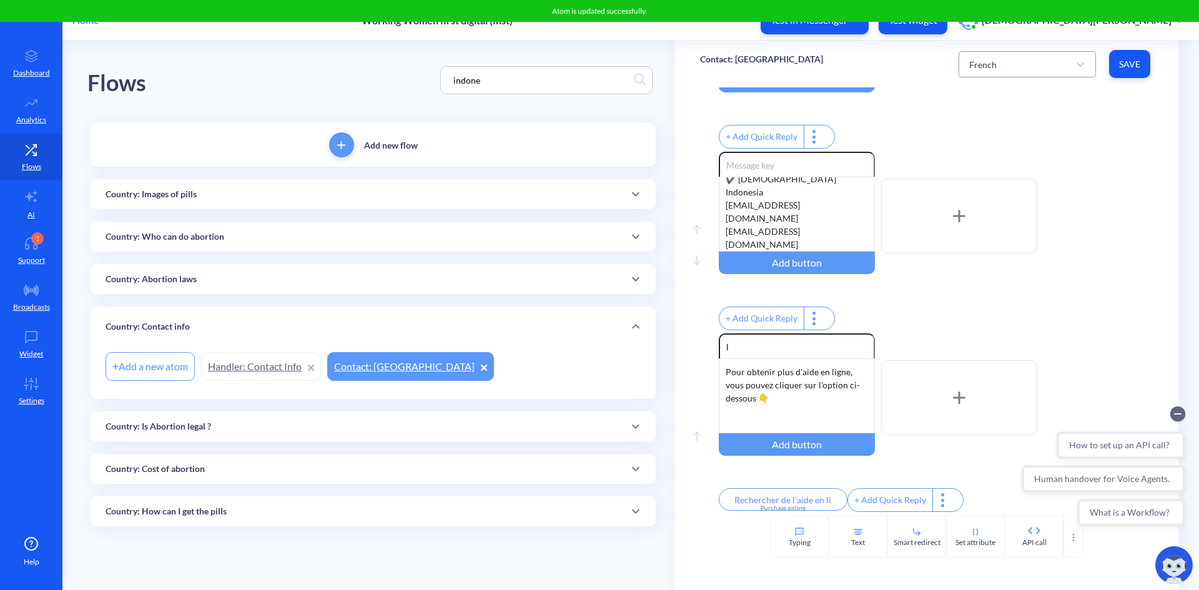
click at [1049, 67] on div "French" at bounding box center [1016, 64] width 106 height 22
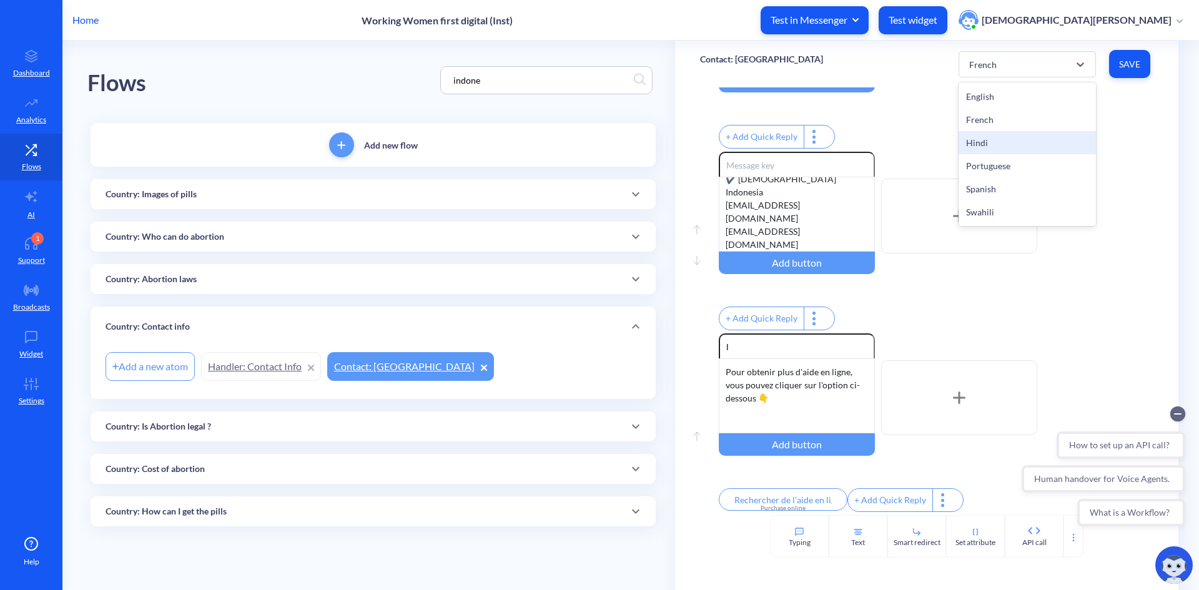
click at [1052, 134] on div "Hindi" at bounding box center [1027, 142] width 137 height 23
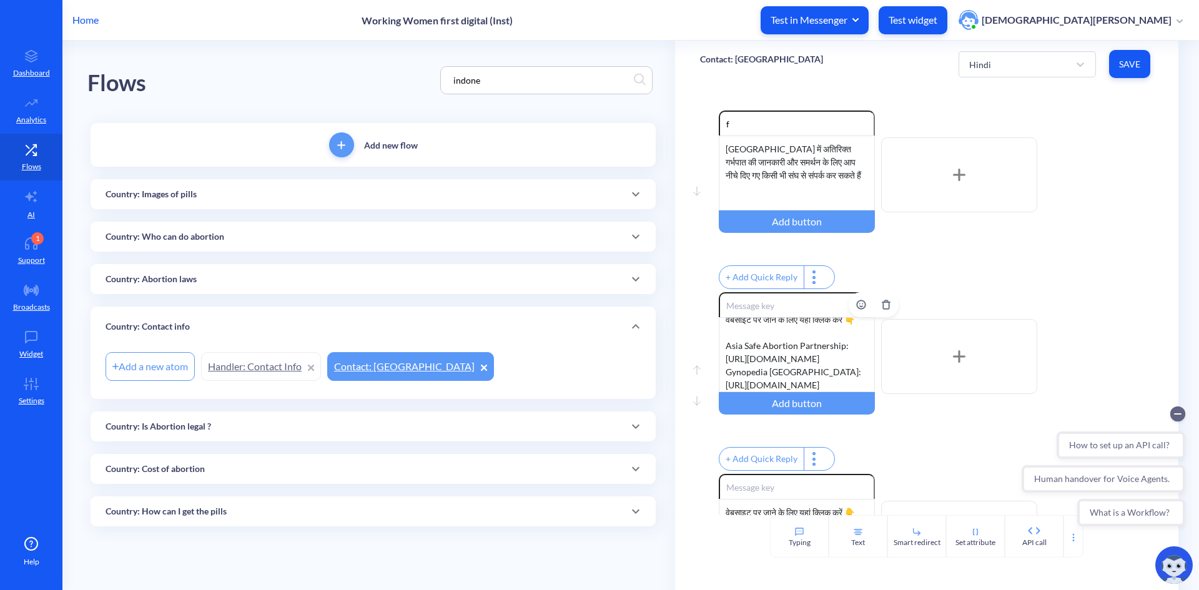
scroll to position [0, 0]
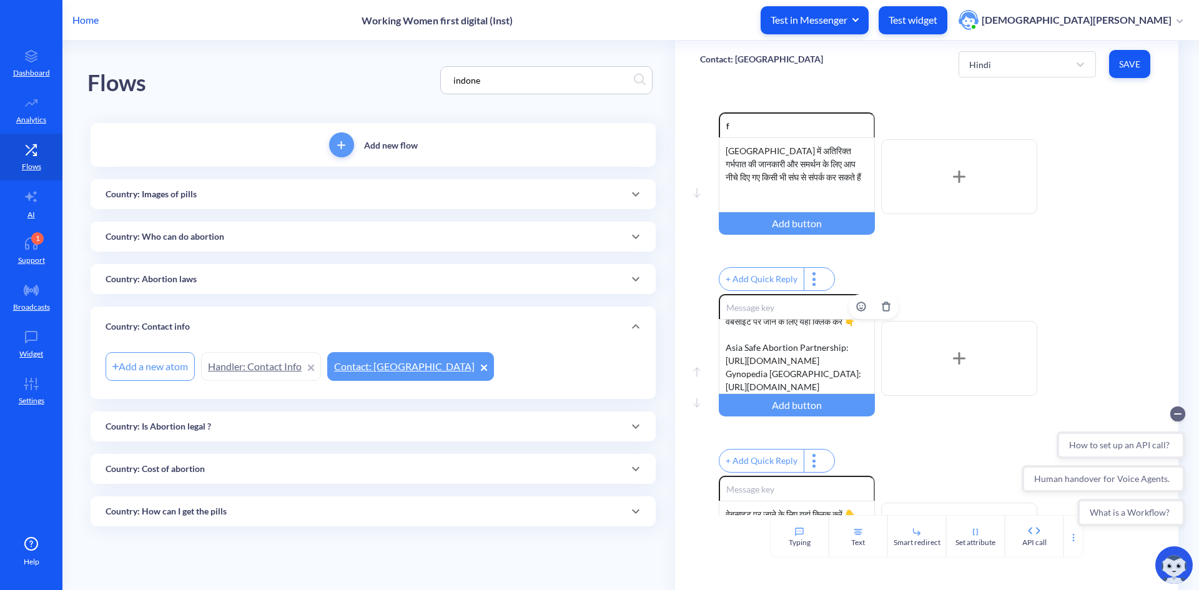
click at [729, 339] on div "वेबसाइट पर जाने के लिए यहां क्लिक करें 👇 Asia Safe Abortion Partnership: [URL][…" at bounding box center [797, 356] width 156 height 75
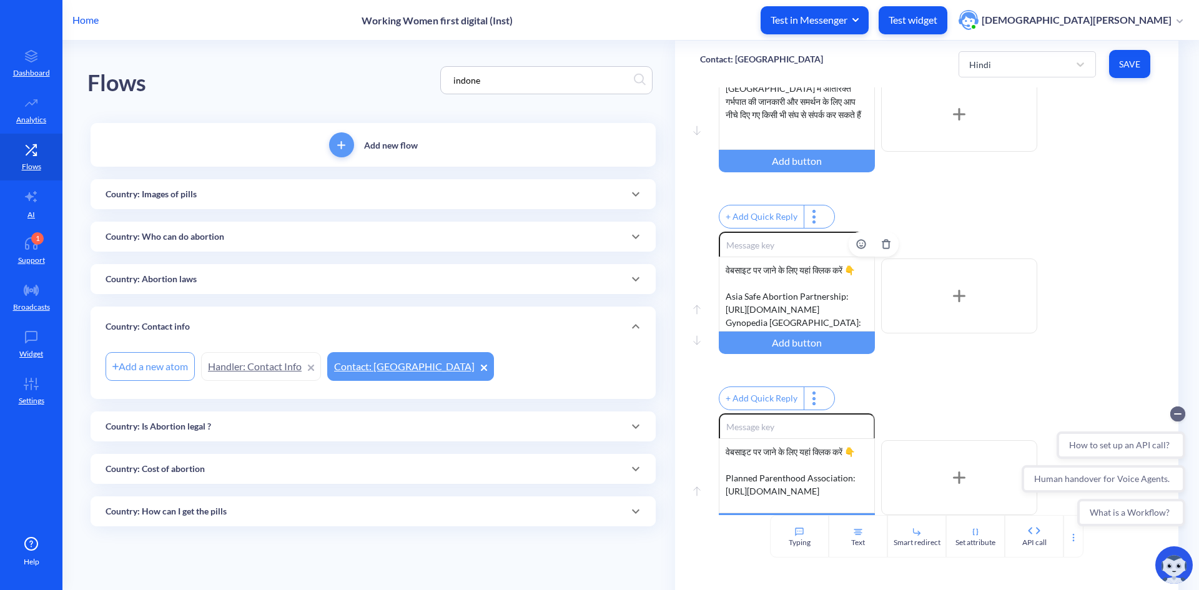
scroll to position [37, 0]
click at [782, 332] on div "वेबसाइट पर जाने के लिए यहां क्लिक करें 👇 Asia Safe Abortion Partnership: [URL][…" at bounding box center [797, 294] width 156 height 75
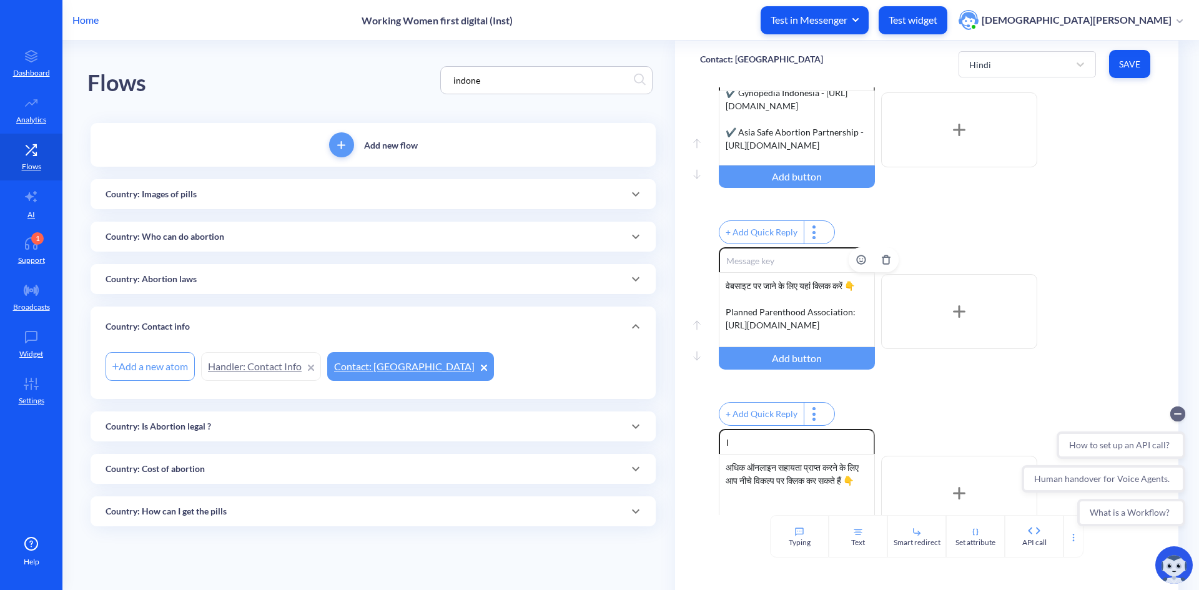
scroll to position [250, 0]
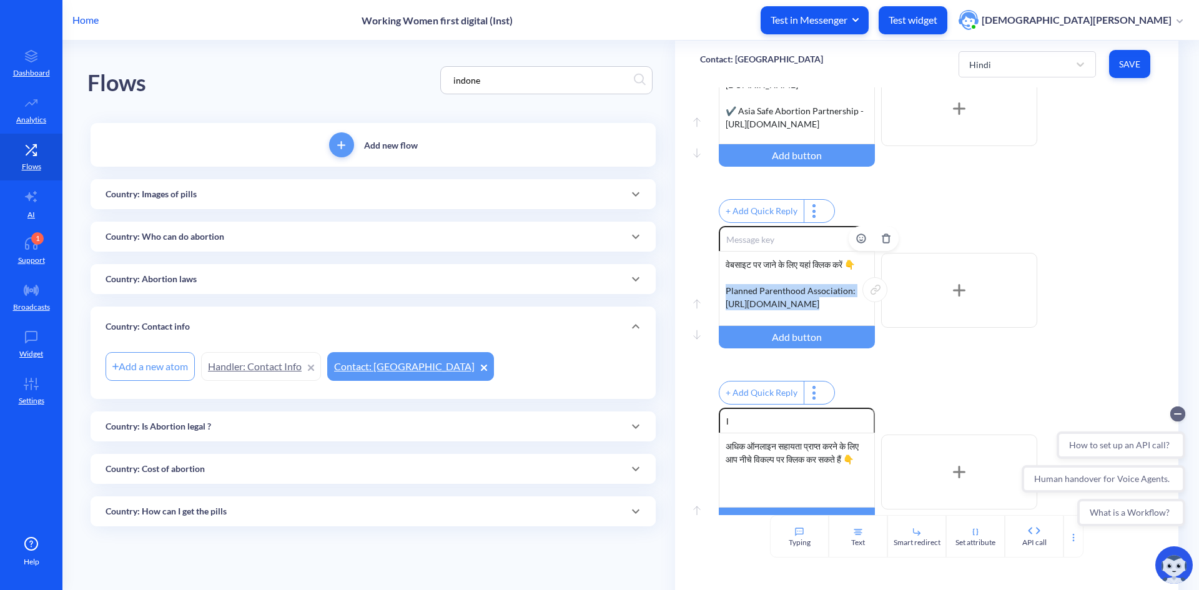
drag, startPoint x: 726, startPoint y: 317, endPoint x: 794, endPoint y: 333, distance: 70.4
click at [794, 326] on div "वेबसाइट पर जाने के लिए यहां क्लिक करें 👇 Planned Parenthood Association: [URL][…" at bounding box center [797, 288] width 156 height 75
click at [1137, 62] on span "Save" at bounding box center [1129, 64] width 21 height 12
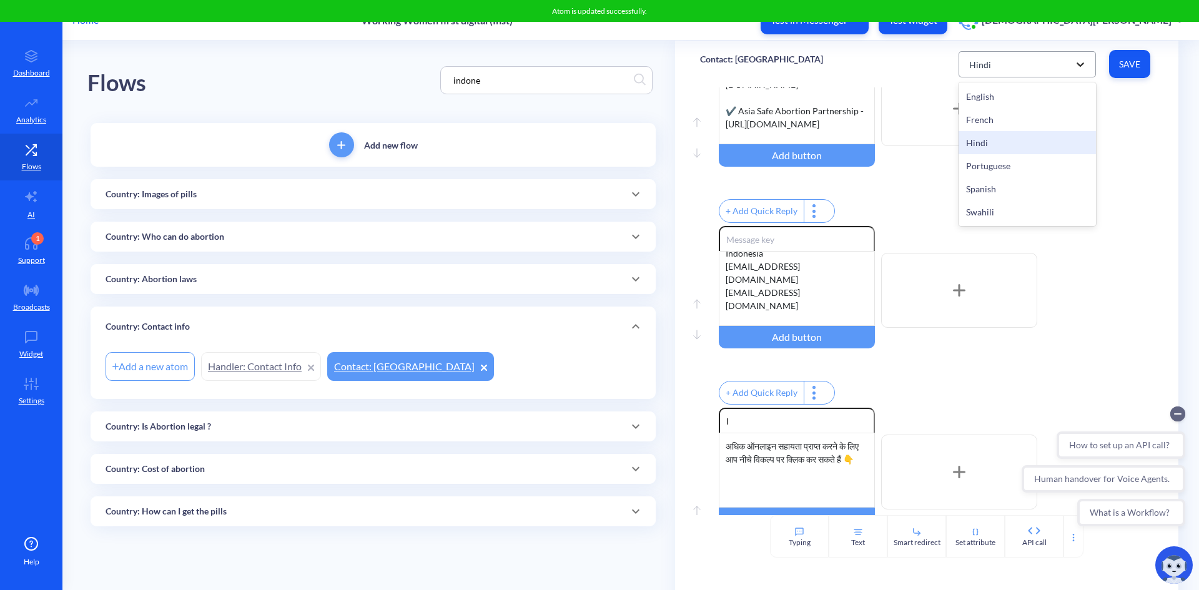
click at [1079, 63] on icon at bounding box center [1080, 64] width 12 height 12
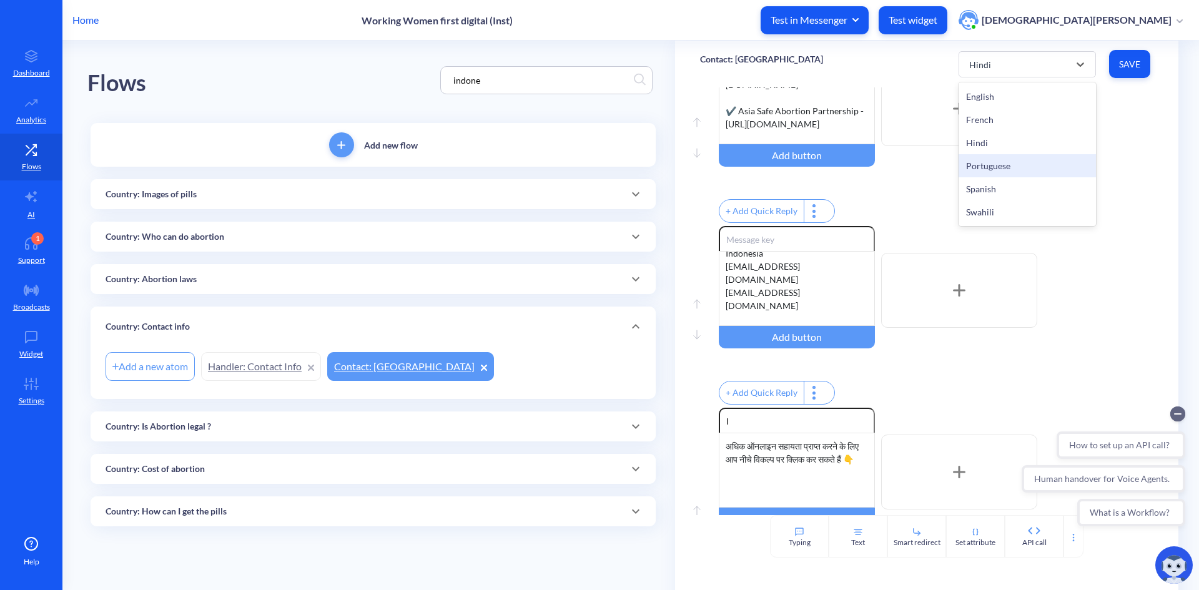
click at [1070, 162] on div "Portuguese" at bounding box center [1027, 165] width 137 height 23
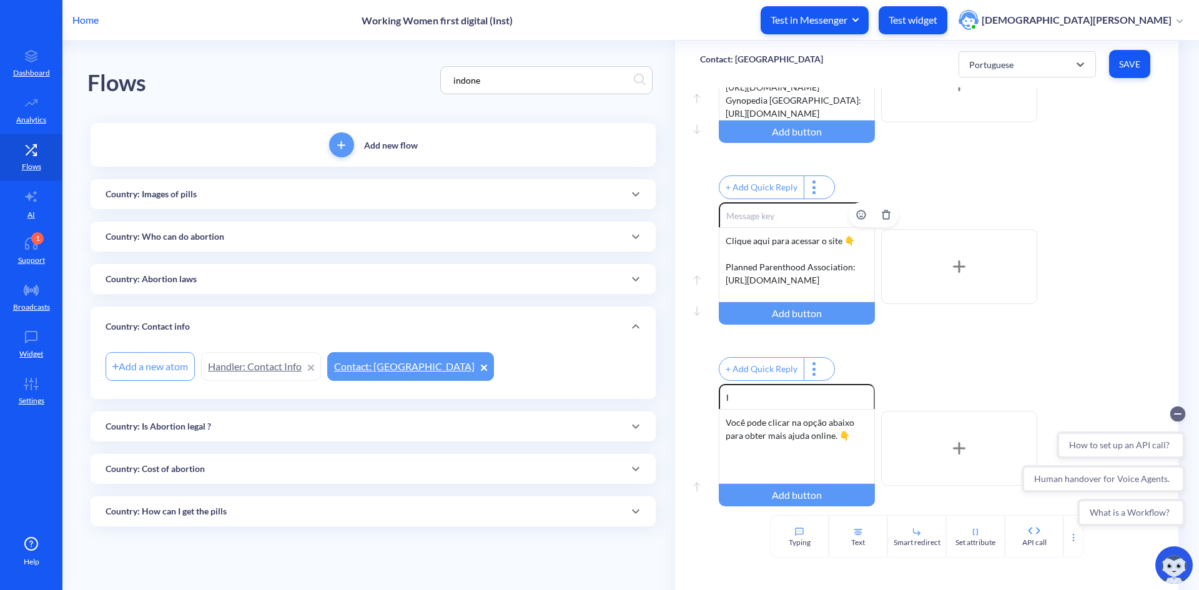
scroll to position [294, 0]
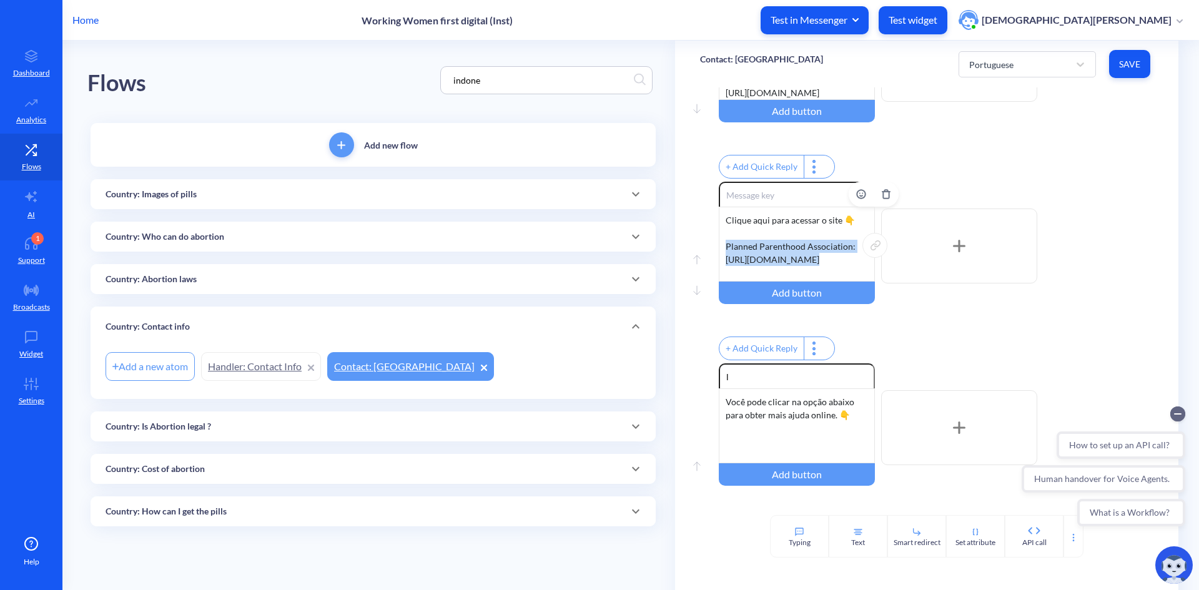
drag, startPoint x: 722, startPoint y: 262, endPoint x: 818, endPoint y: 280, distance: 97.9
click at [818, 280] on div "Clique aqui para acessar o site 👇 Planned Parenthood Association: [URL][DOMAIN_…" at bounding box center [797, 244] width 156 height 75
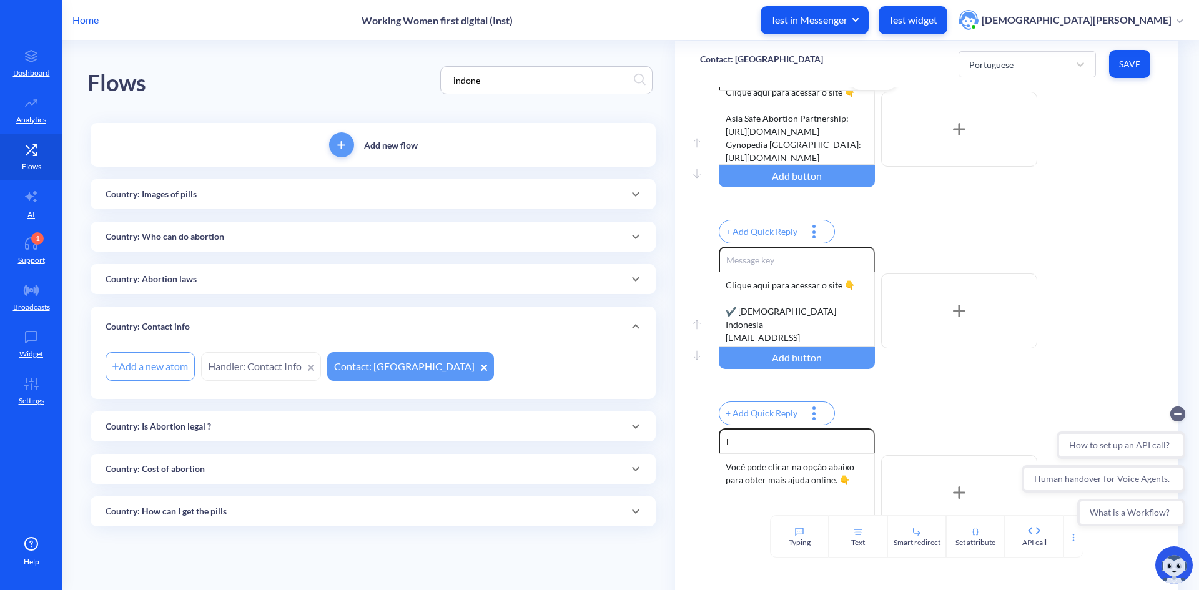
scroll to position [169, 0]
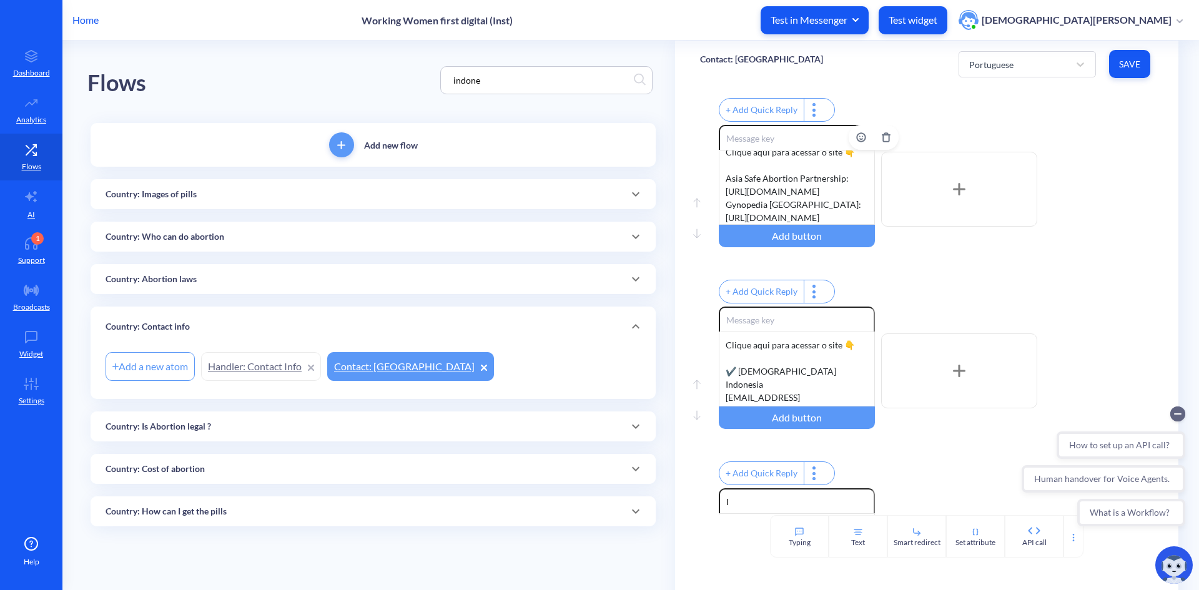
click at [752, 212] on div "Clique aqui para acessar o site 👇 Asia Safe Abortion Partnership: [URL][DOMAIN_…" at bounding box center [797, 187] width 156 height 75
click at [722, 194] on div "Clique aqui para acessar o site 👇 Asia Safe Abortion Partnership: [URL][DOMAIN_…" at bounding box center [797, 187] width 156 height 75
click at [789, 222] on div "Clique aqui para acessar o site 👇 Asia Safe Abortion Partnership: [URL][DOMAIN_…" at bounding box center [797, 187] width 156 height 75
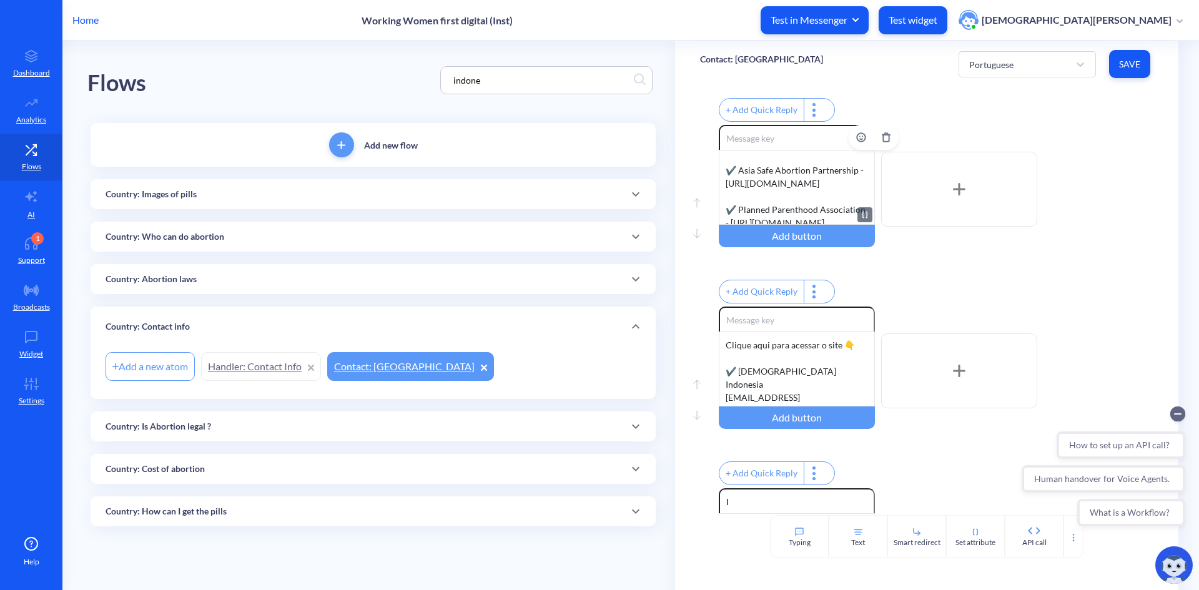
scroll to position [77, 0]
click at [1132, 60] on span "Save" at bounding box center [1129, 64] width 21 height 12
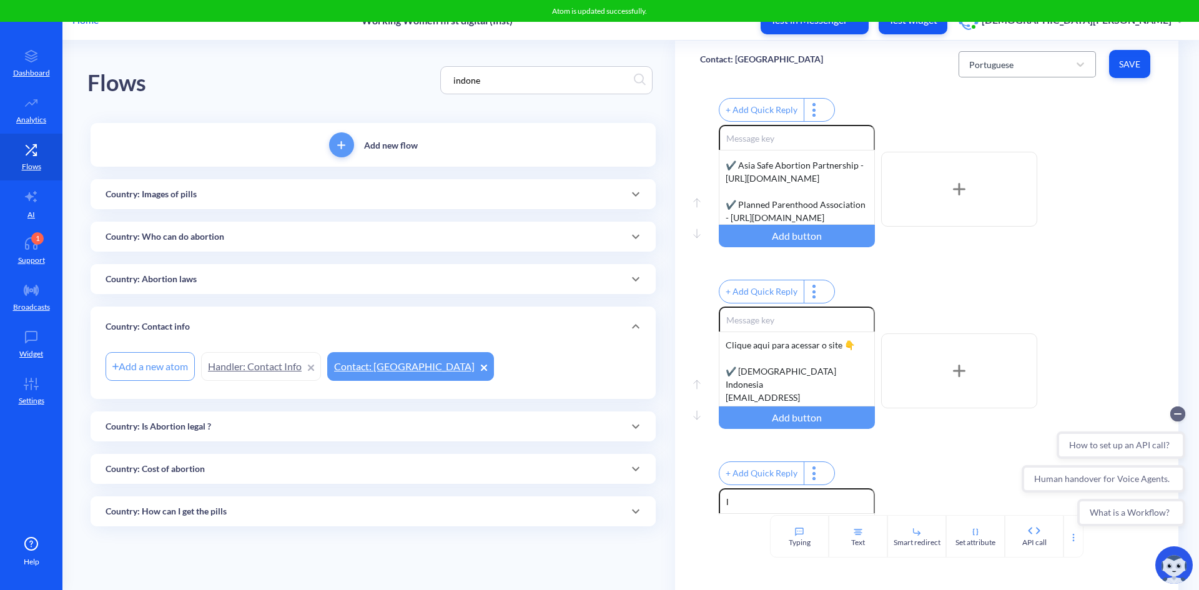
click at [1058, 71] on div "Portuguese" at bounding box center [1016, 64] width 106 height 22
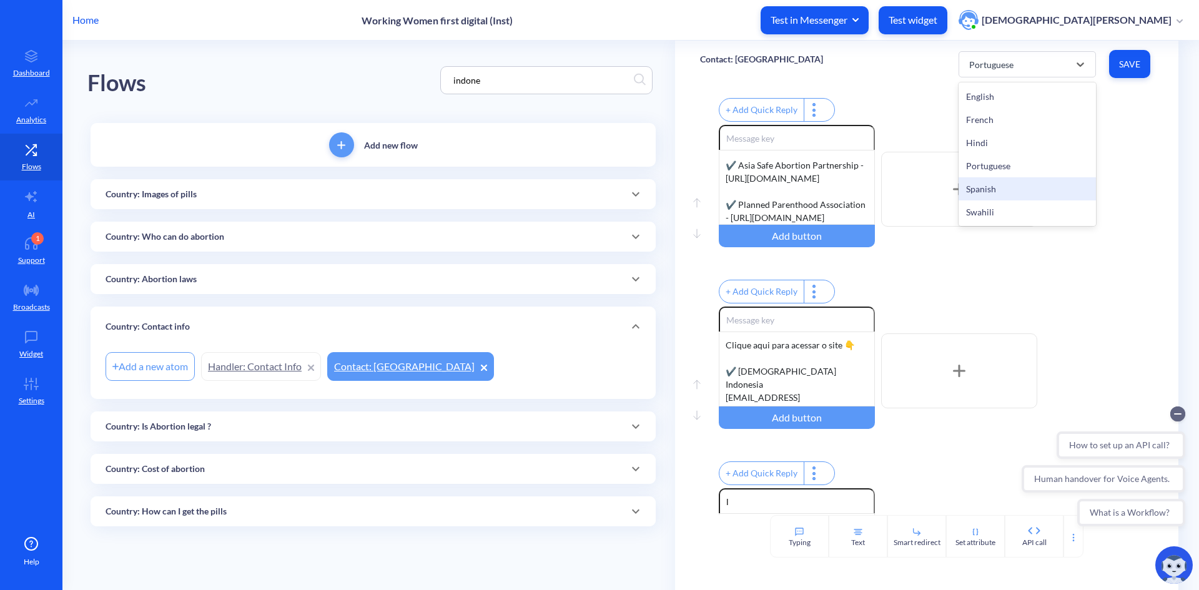
click at [1020, 187] on div "Spanish" at bounding box center [1027, 188] width 137 height 23
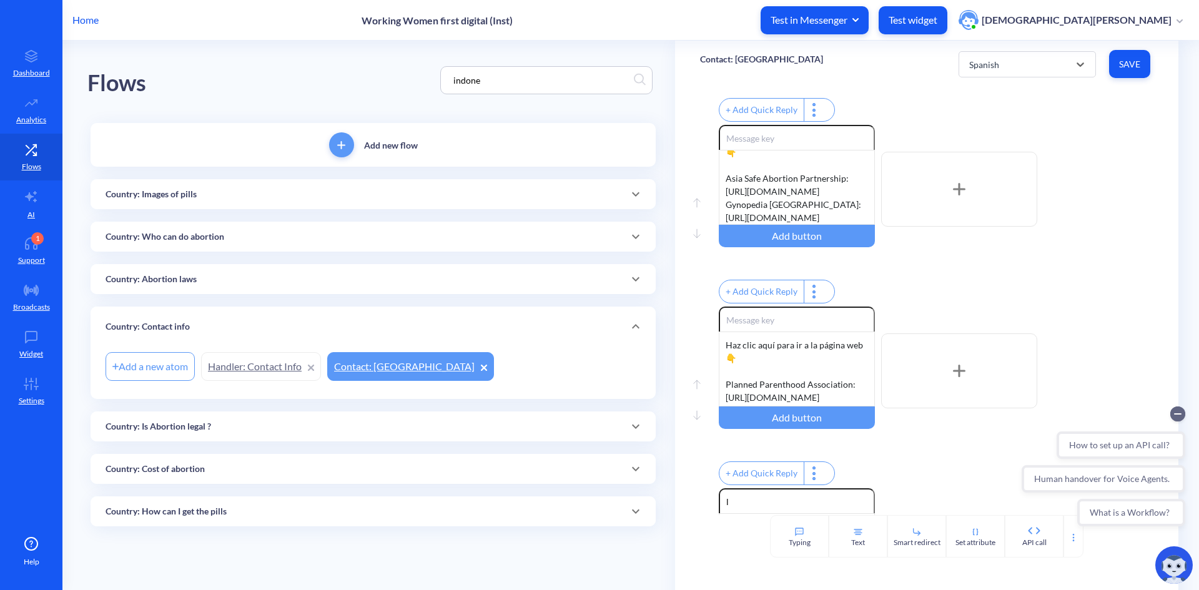
scroll to position [37, 0]
drag, startPoint x: 724, startPoint y: 170, endPoint x: 766, endPoint y: 238, distance: 79.9
click at [766, 238] on div "Enable reactions Haz clic aquí para ir a la página web 👇 Asia Safe Abortion Par…" at bounding box center [797, 186] width 156 height 122
click at [791, 385] on div "Haz clic aquí para ir a la página web 👇 Planned Parenthood Association: [URL][D…" at bounding box center [797, 369] width 156 height 75
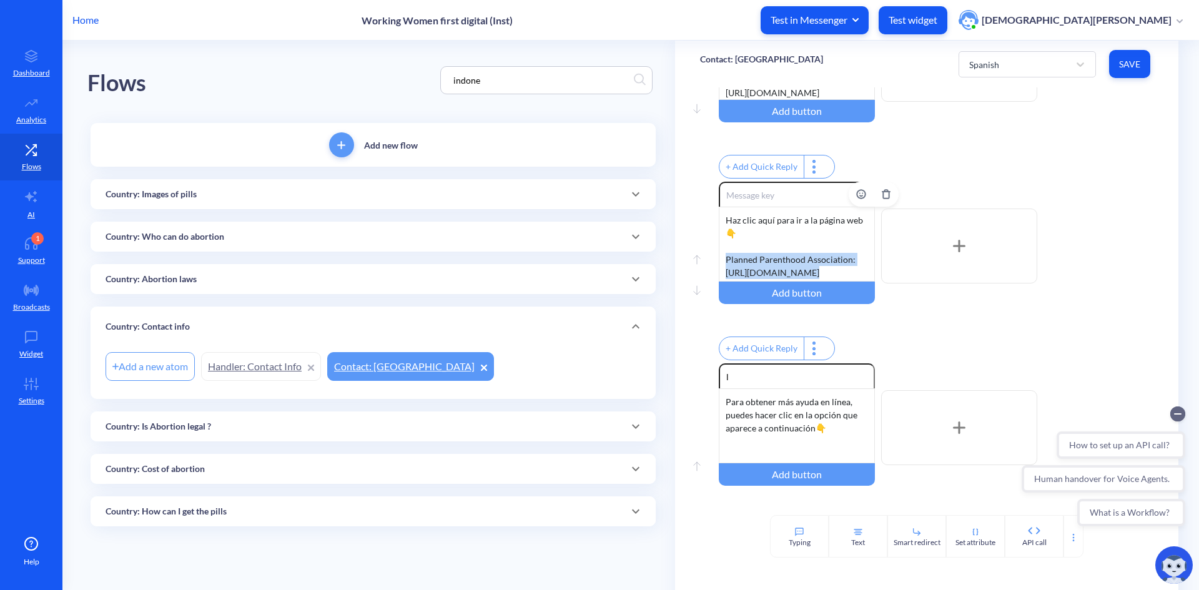
click at [816, 282] on div "Haz clic aquí para ir a la página web 👇 Planned Parenthood Association: [URL][D…" at bounding box center [797, 244] width 156 height 75
click at [1131, 61] on span "Save" at bounding box center [1129, 64] width 21 height 12
click at [1063, 60] on div "Spanish" at bounding box center [1016, 64] width 106 height 22
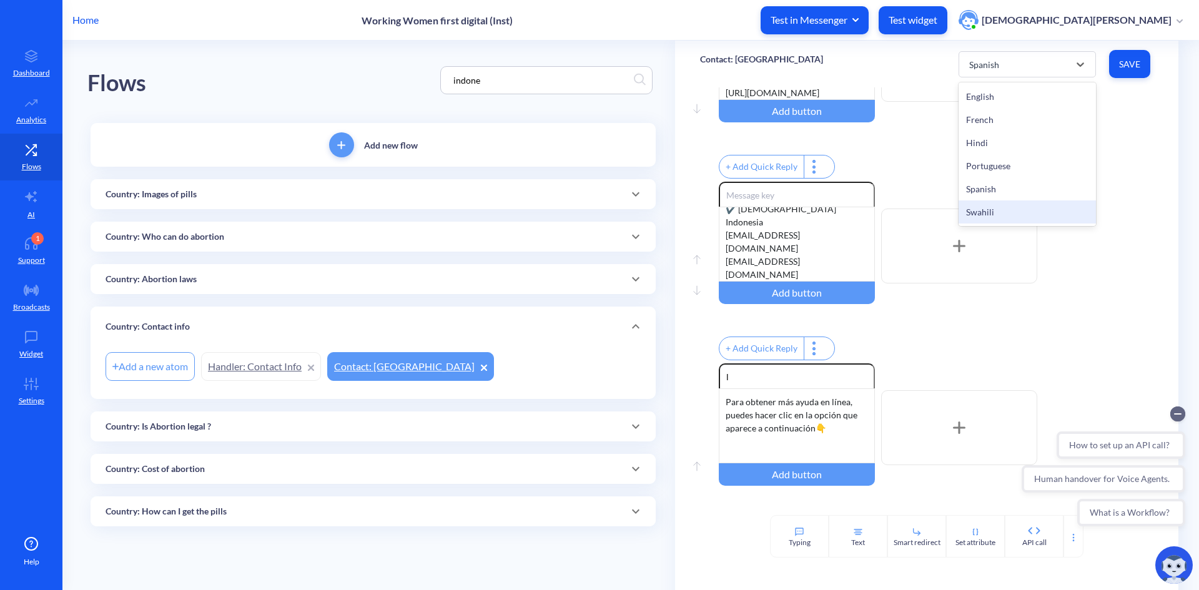
click at [1049, 209] on div "Swahili" at bounding box center [1027, 211] width 137 height 23
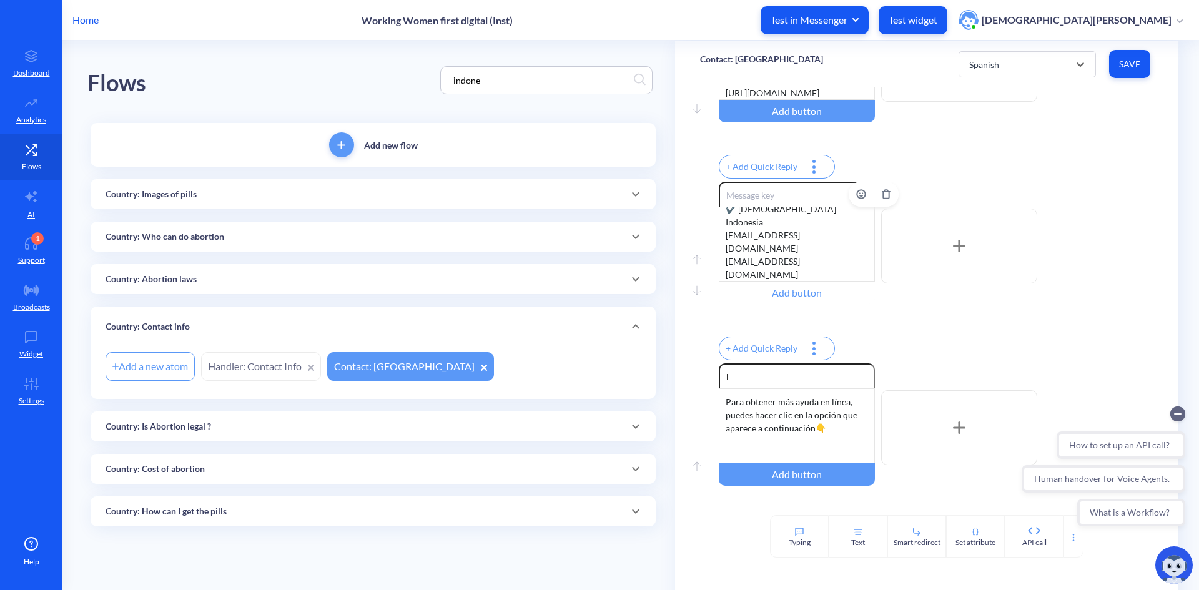
type input "Tafuta msaada mtandaoni"
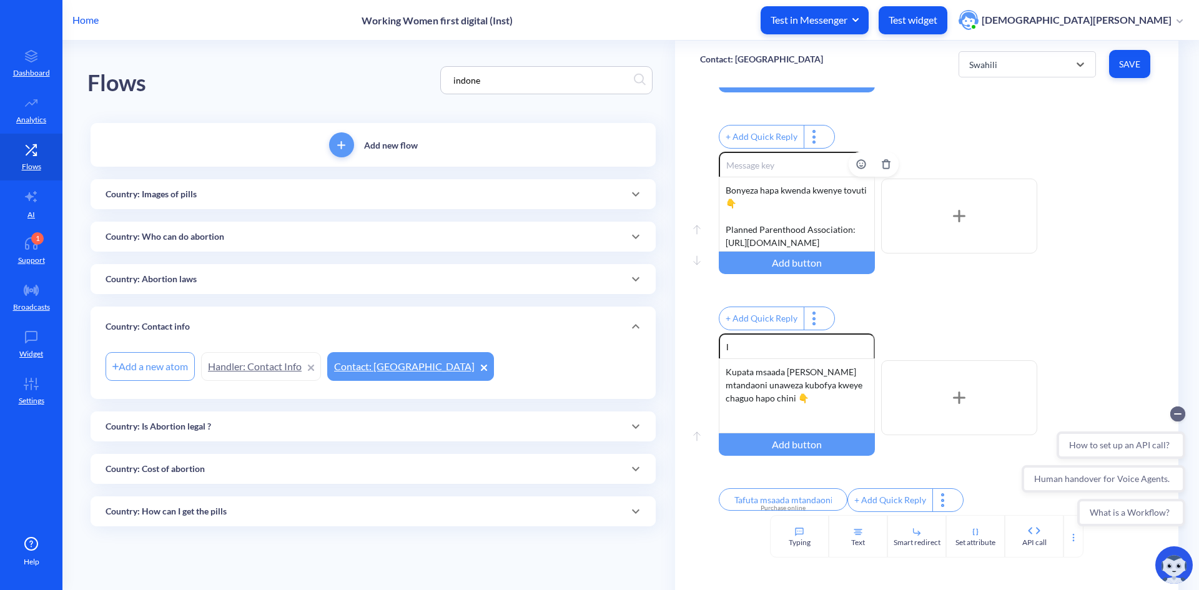
scroll to position [294, 0]
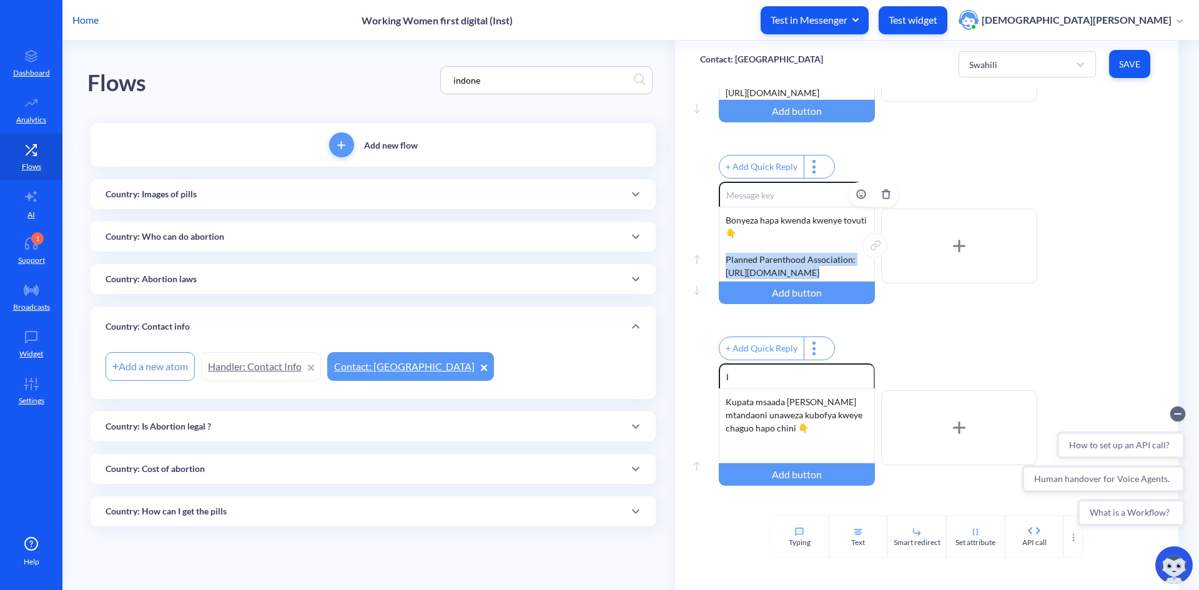
drag, startPoint x: 726, startPoint y: 277, endPoint x: 808, endPoint y: 290, distance: 83.6
click at [808, 282] on div "Bonyeza hapa kwenda kwenye tovuti 👇 Planned Parenthood Association: [URL][DOMAI…" at bounding box center [797, 244] width 156 height 75
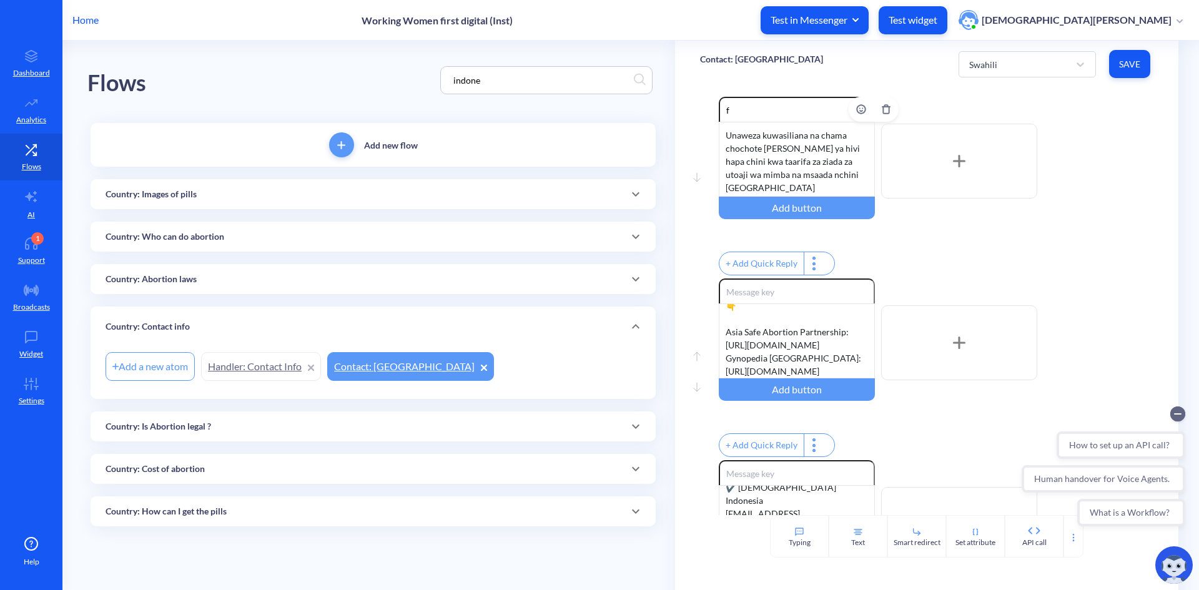
scroll to position [0, 0]
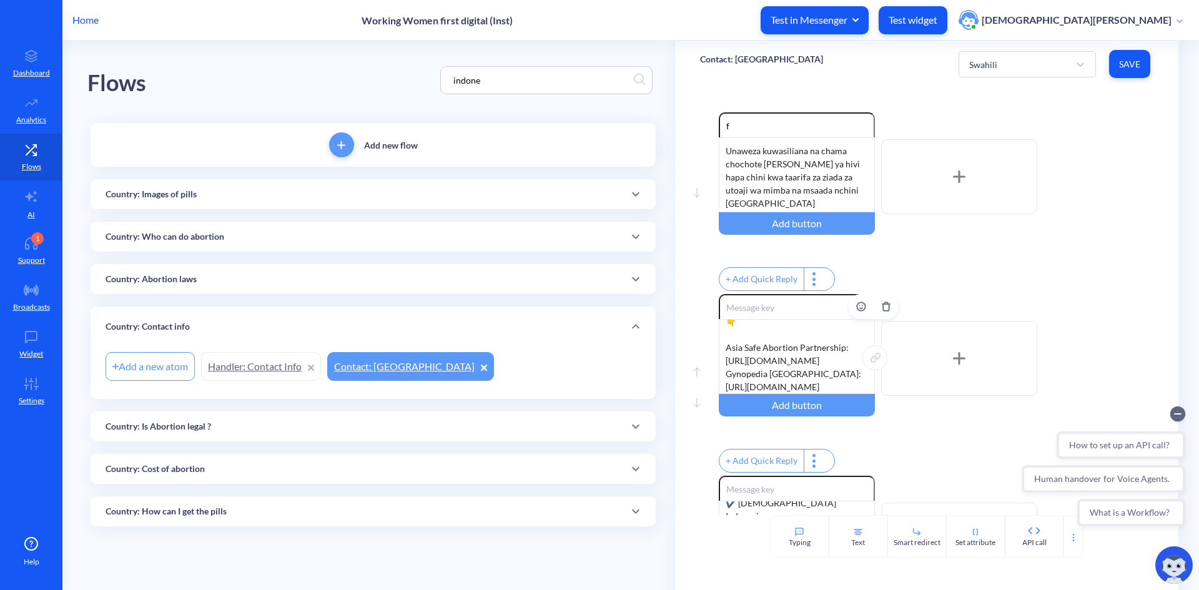
drag, startPoint x: 724, startPoint y: 340, endPoint x: 768, endPoint y: 394, distance: 69.6
click at [768, 394] on div "Bonyeza hapa kwenda kwenye tovuti 👇 Asia Safe Abortion Partnership: [URL][DOMAI…" at bounding box center [797, 356] width 156 height 75
click at [1123, 60] on span "Save" at bounding box center [1129, 64] width 21 height 12
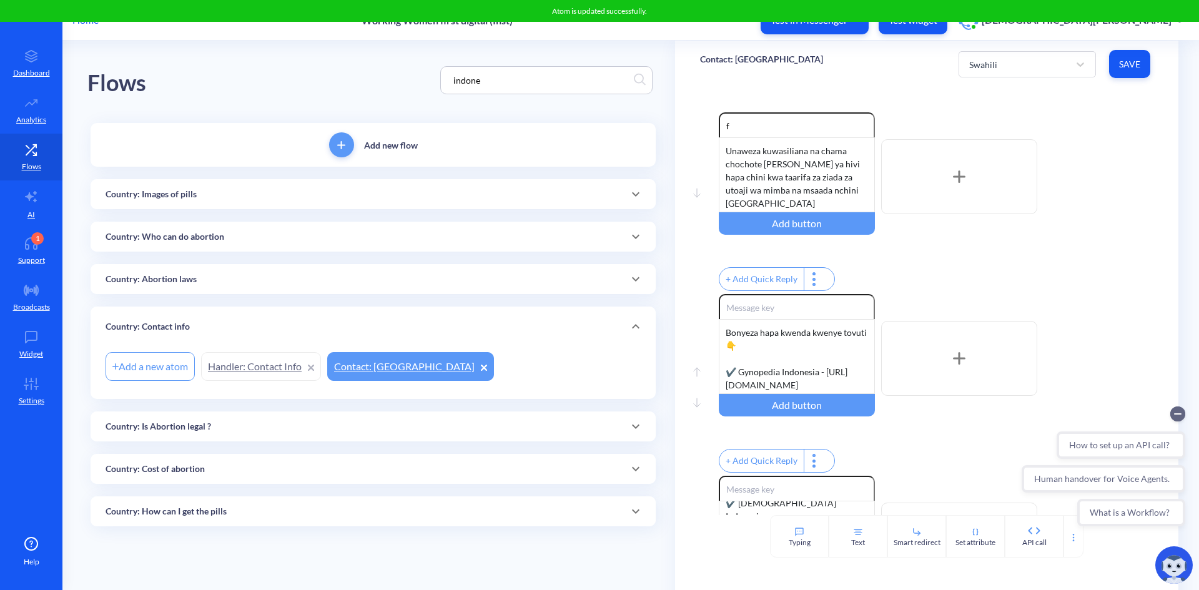
click at [89, 21] on div "Atom is updated successfully." at bounding box center [599, 11] width 1199 height 22
click at [89, 25] on p "Home" at bounding box center [85, 19] width 26 height 15
